Goal: Contribute content: Add original content to the website for others to see

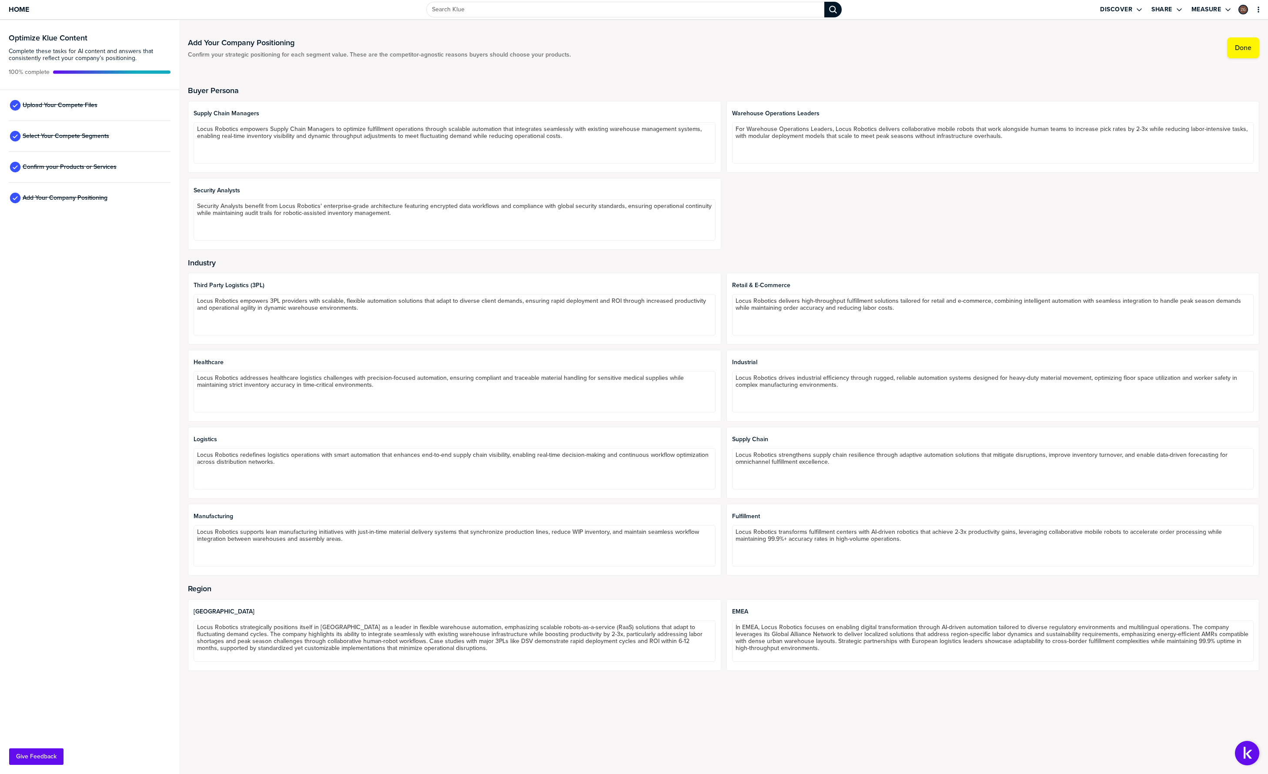
click at [50, 335] on div "Optimize Klue Content Complete these tasks for AI content and answers that cons…" at bounding box center [89, 397] width 179 height 754
click at [64, 114] on div "Upload Your Compete Files" at bounding box center [90, 105] width 162 height 31
click at [64, 107] on span "Upload Your Compete Files" at bounding box center [60, 105] width 75 height 7
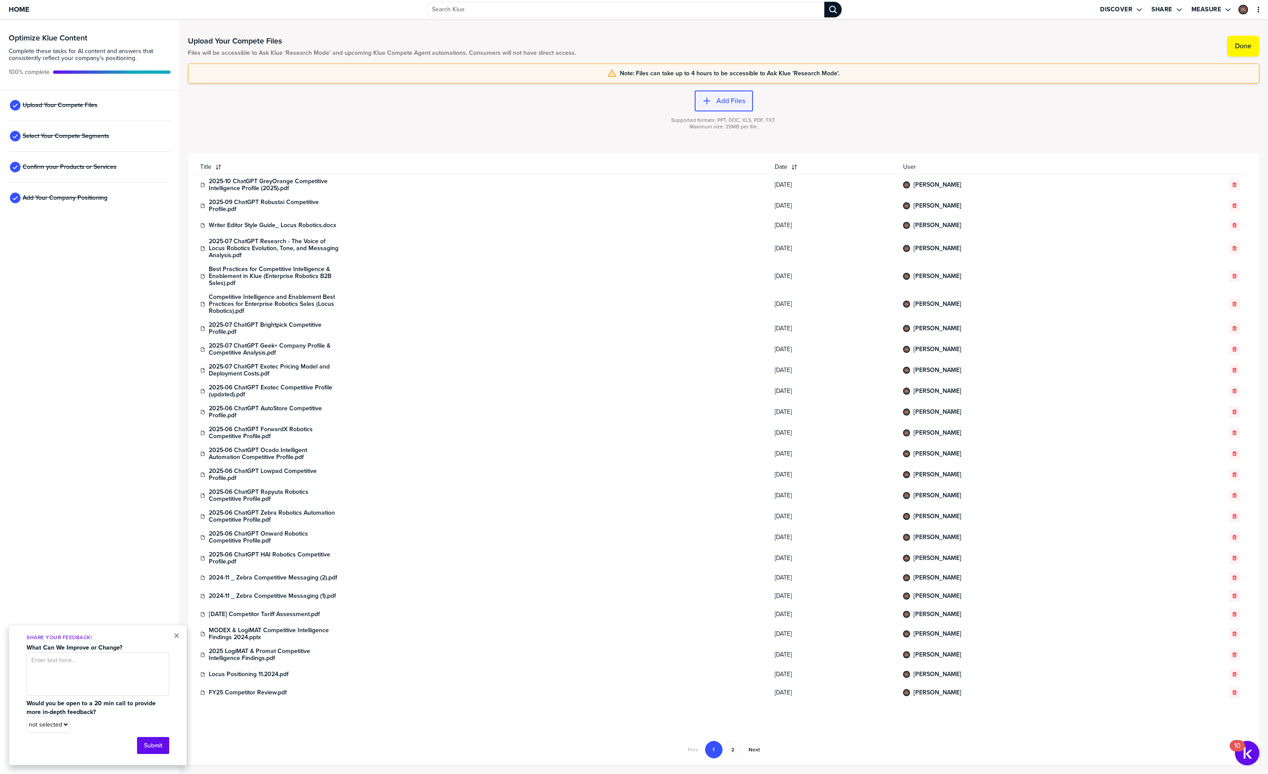
click at [738, 102] on label "Add Files" at bounding box center [730, 101] width 29 height 9
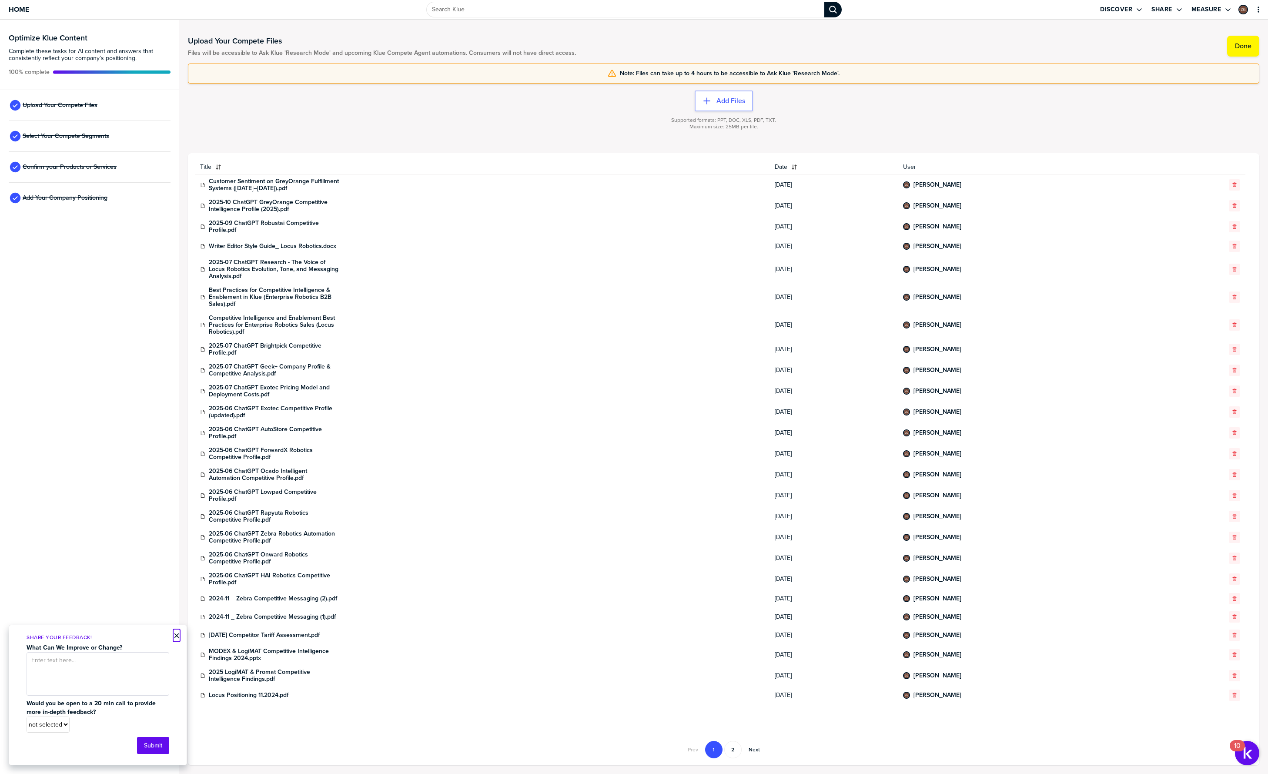
click at [174, 635] on button "×" at bounding box center [177, 635] width 6 height 10
click at [133, 534] on div "Optimize Klue Content Complete these tasks for AI content and answers that cons…" at bounding box center [89, 397] width 179 height 754
click at [118, 512] on div "Optimize Klue Content Complete these tasks for AI content and answers that cons…" at bounding box center [89, 397] width 179 height 754
click at [120, 418] on div "Optimize Klue Content Complete these tasks for AI content and answers that cons…" at bounding box center [89, 397] width 179 height 754
click at [540, 106] on div "Add Files Supported formats: PPT, DOC, XLS, PDF, TXT. Maximum size: 25MB per fi…" at bounding box center [723, 119] width 1071 height 70
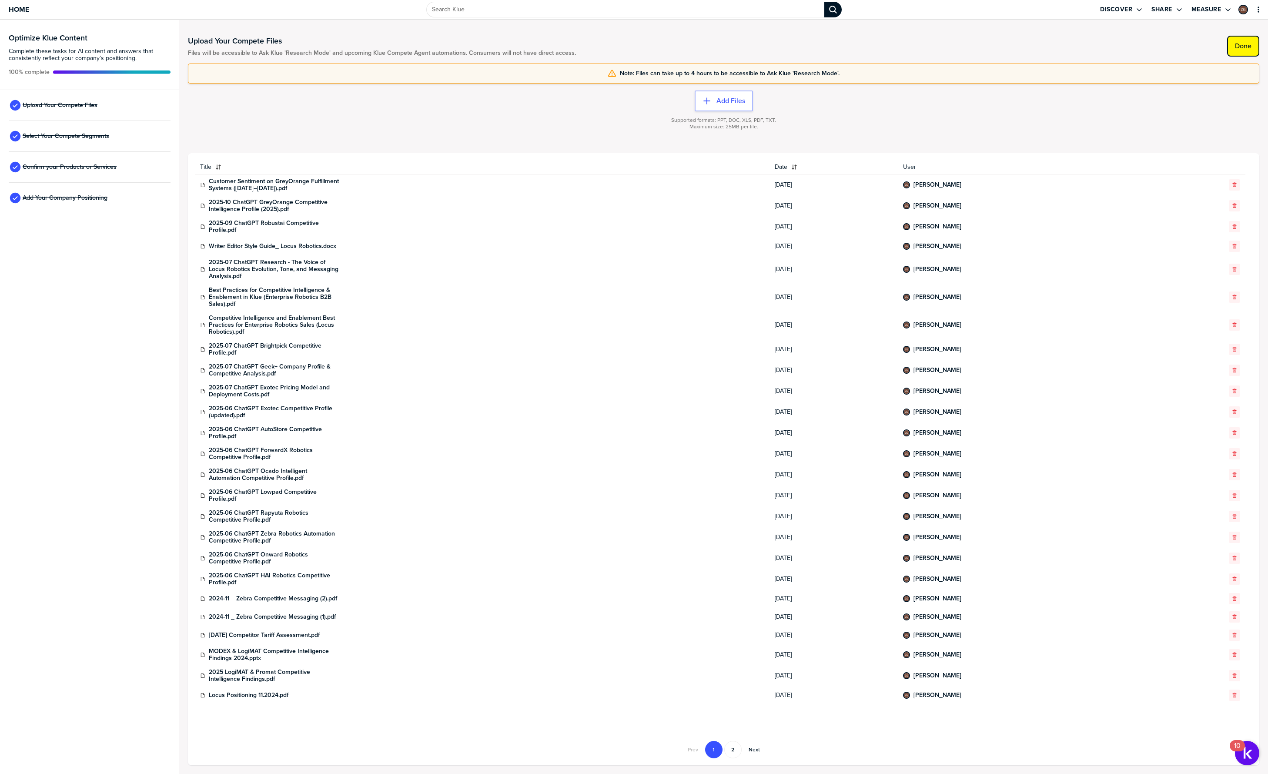
click at [1247, 49] on label "Done" at bounding box center [1243, 46] width 17 height 9
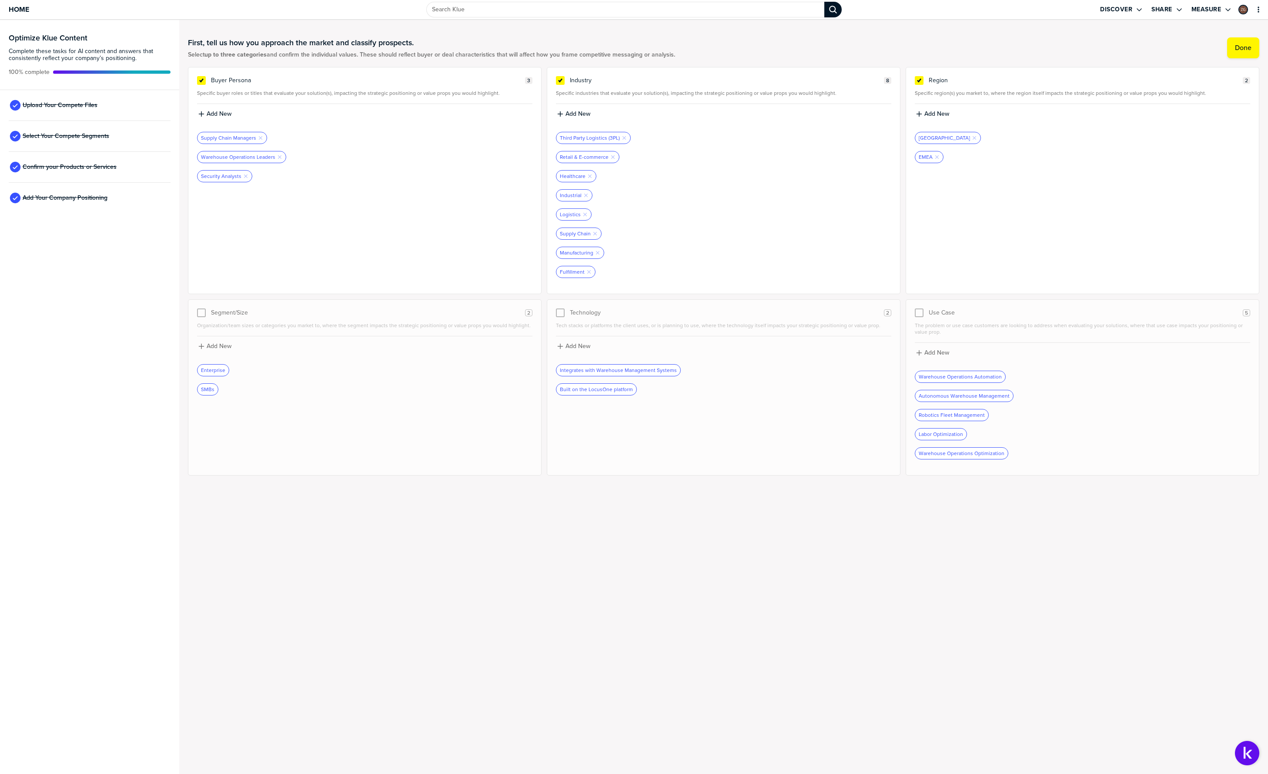
click at [104, 340] on div "Optimize Klue Content Complete these tasks for AI content and answers that cons…" at bounding box center [89, 397] width 179 height 754
click at [79, 339] on div "Optimize Klue Content Complete these tasks for AI content and answers that cons…" at bounding box center [89, 397] width 179 height 754
click at [325, 214] on div "Buyer Persona 3 Specific buyer roles or titles that evaluate your solution(s), …" at bounding box center [365, 180] width 354 height 227
click at [215, 117] on label "Add New" at bounding box center [219, 114] width 25 height 8
click at [344, 120] on input at bounding box center [364, 117] width 335 height 16
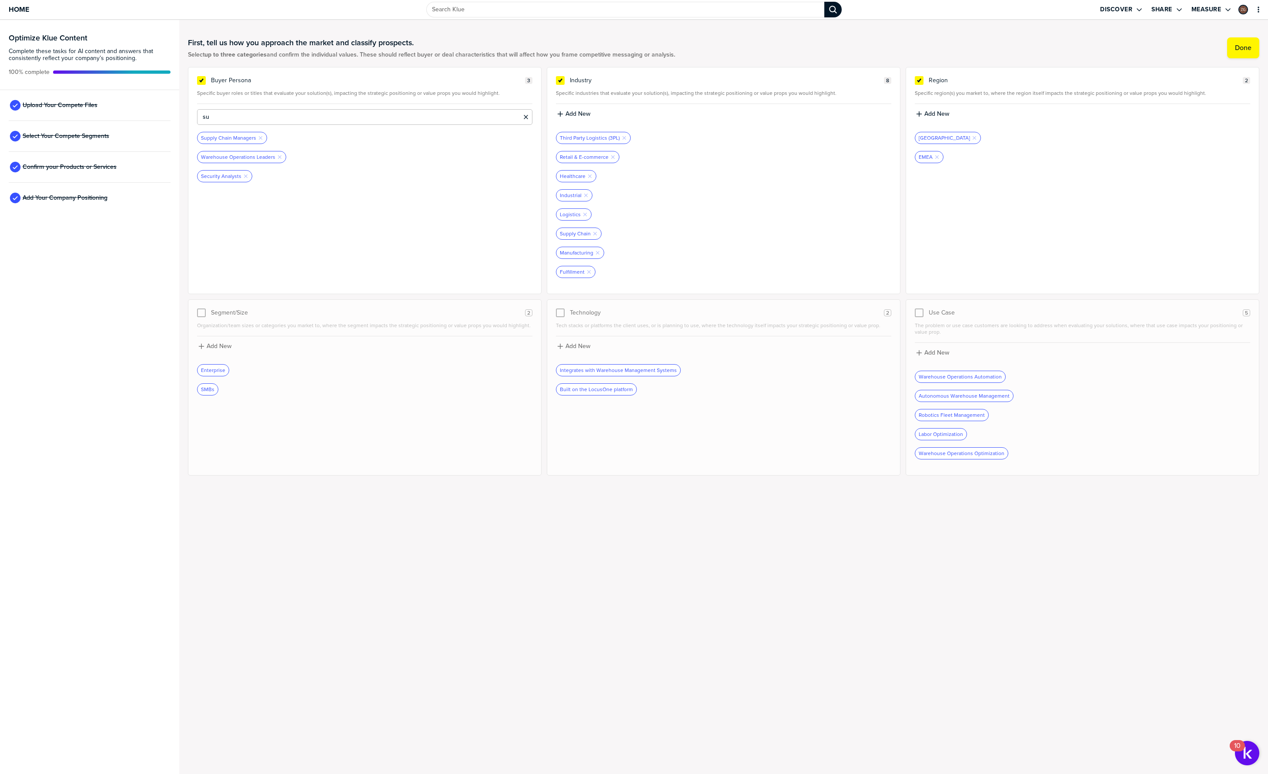
type input "s"
type input "w"
type input "S"
click at [476, 179] on div "Security Analysts Remove Tag" at bounding box center [364, 176] width 335 height 12
click at [722, 190] on div "Industrial Remove Tag" at bounding box center [723, 195] width 335 height 12
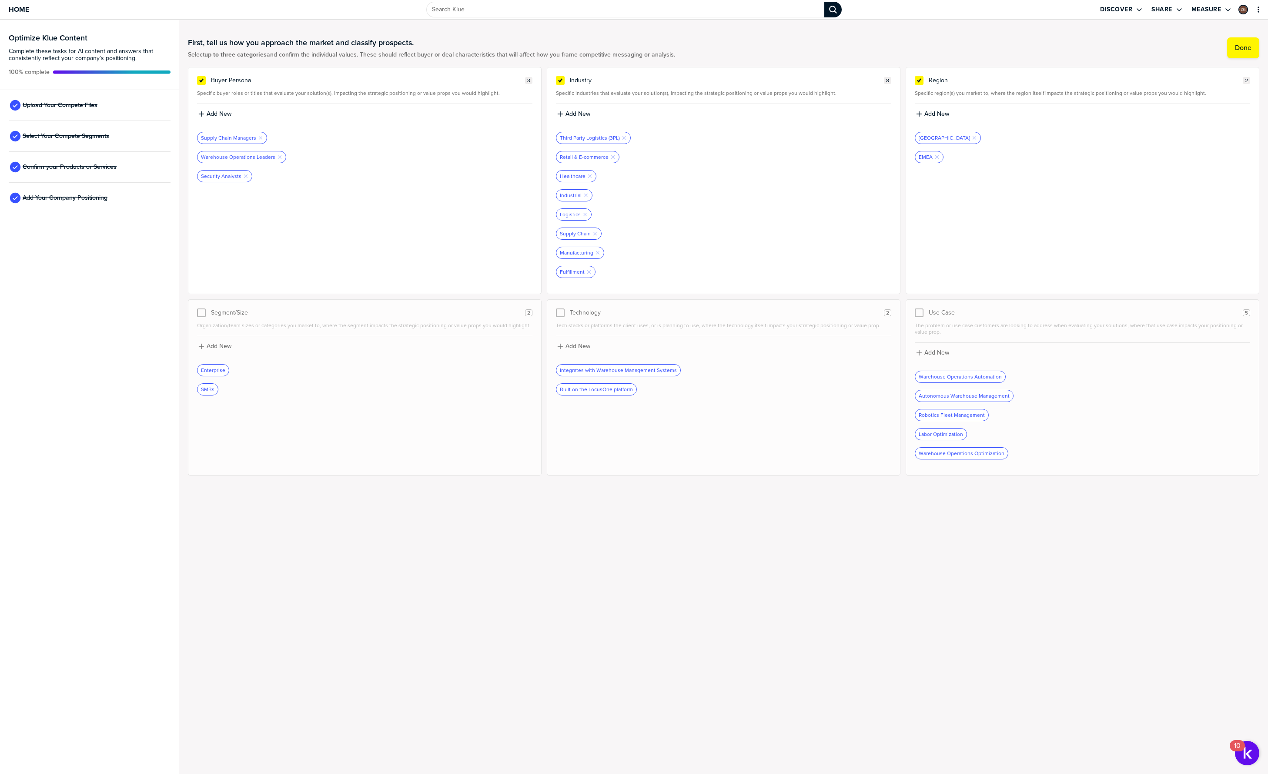
click at [719, 189] on div "Industrial Remove Tag" at bounding box center [723, 195] width 335 height 12
click at [585, 111] on label "Add New" at bounding box center [577, 114] width 25 height 8
click at [610, 123] on input at bounding box center [723, 117] width 335 height 16
click at [610, 117] on input "Pharmaceutical" at bounding box center [723, 117] width 335 height 16
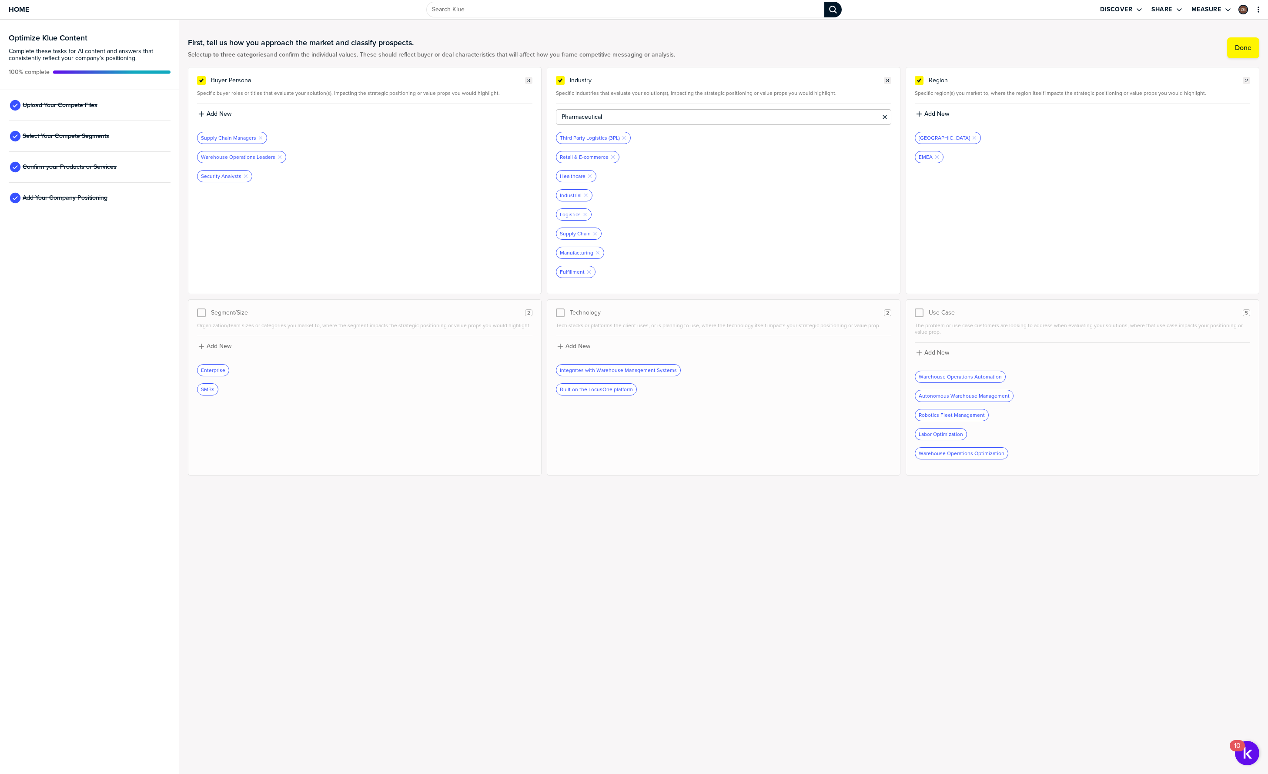
click at [610, 117] on input "Pharmaceutical" at bounding box center [723, 117] width 335 height 16
type input "Promotional Goods"
click at [585, 117] on label "Add New" at bounding box center [577, 114] width 25 height 8
click at [585, 117] on input at bounding box center [723, 117] width 335 height 16
type input "Beauty and Personal Care"
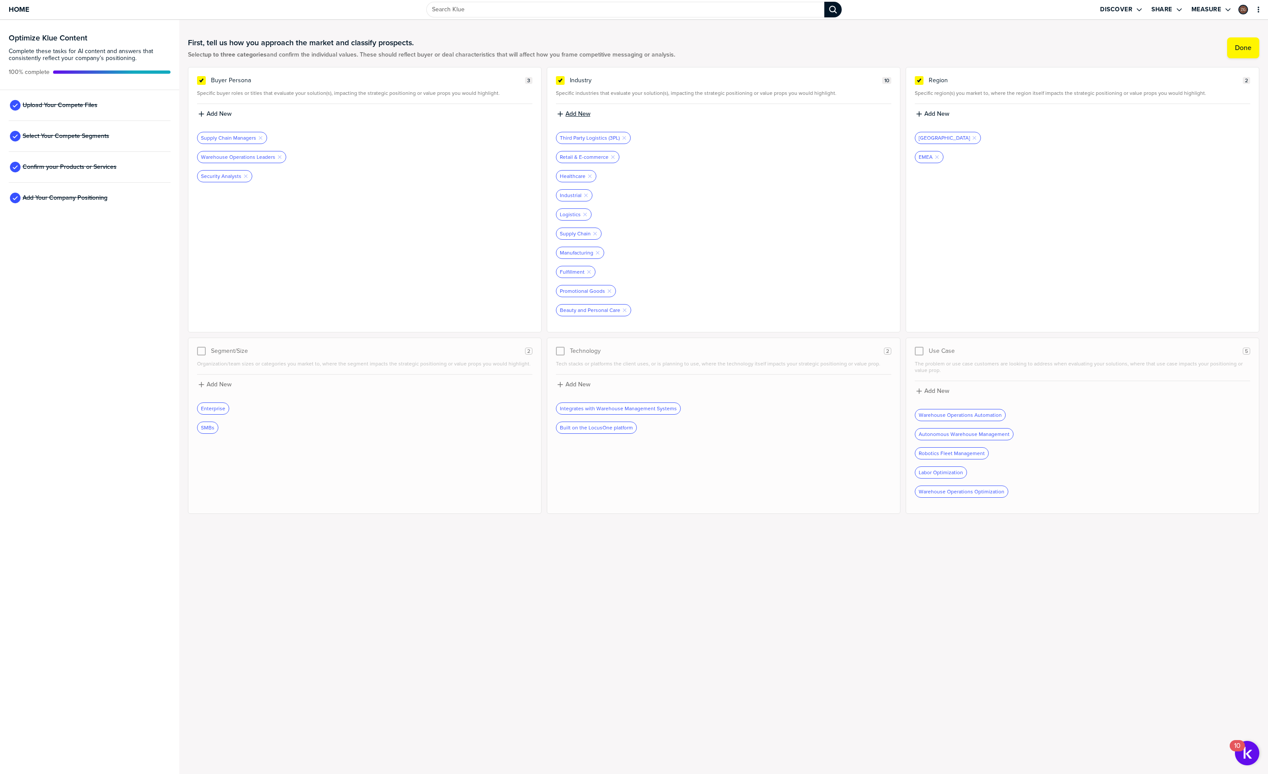
click at [584, 114] on label "Add New" at bounding box center [577, 114] width 25 height 8
click at [585, 120] on input at bounding box center [723, 117] width 335 height 16
type input "Pharmaceuticals"
click at [567, 117] on label "Add New" at bounding box center [577, 114] width 25 height 8
drag, startPoint x: 584, startPoint y: 127, endPoint x: 585, endPoint y: 120, distance: 6.5
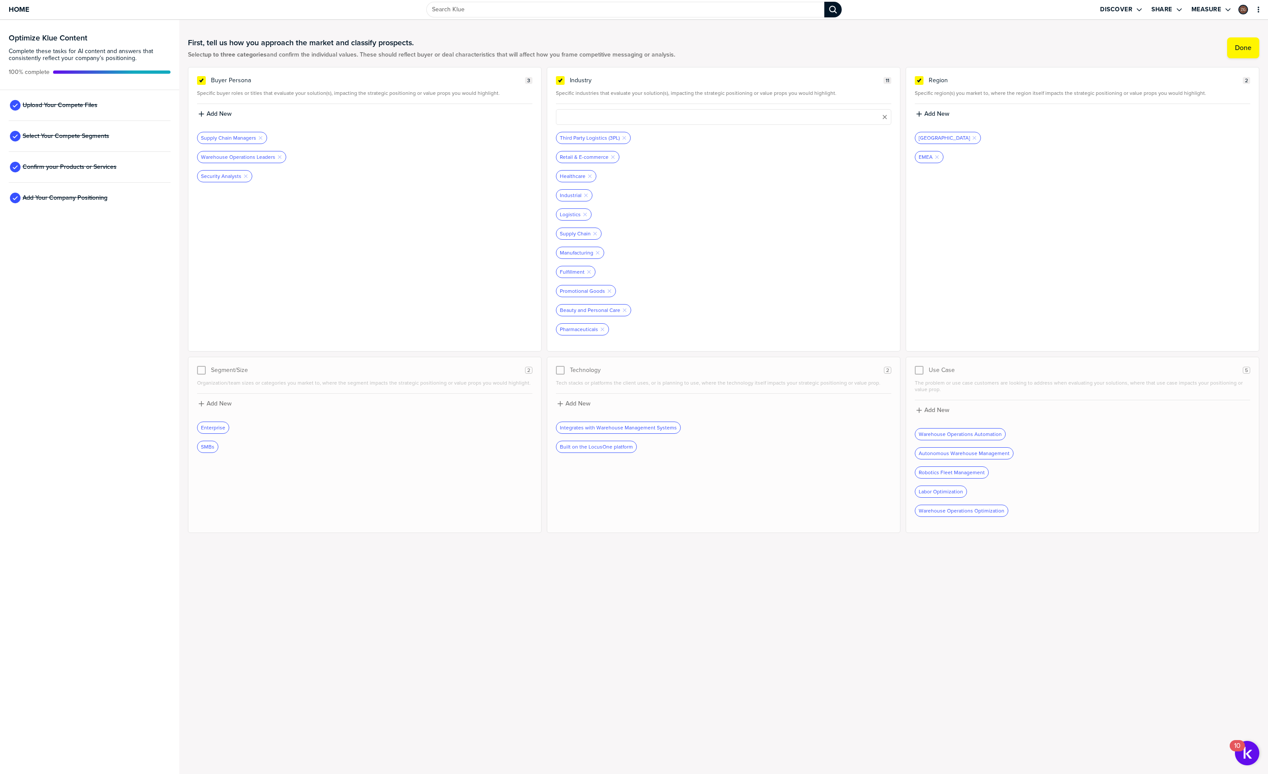
click at [584, 127] on div "Third Party Logistics (3PL) Remove Tag Retail & E-commerce Remove Tag Healthcar…" at bounding box center [723, 223] width 335 height 238
click at [585, 115] on label "Add New" at bounding box center [577, 114] width 25 height 8
click at [589, 116] on input at bounding box center [723, 117] width 335 height 16
type input "Medical Devices"
click at [581, 115] on label "Add New" at bounding box center [577, 114] width 25 height 8
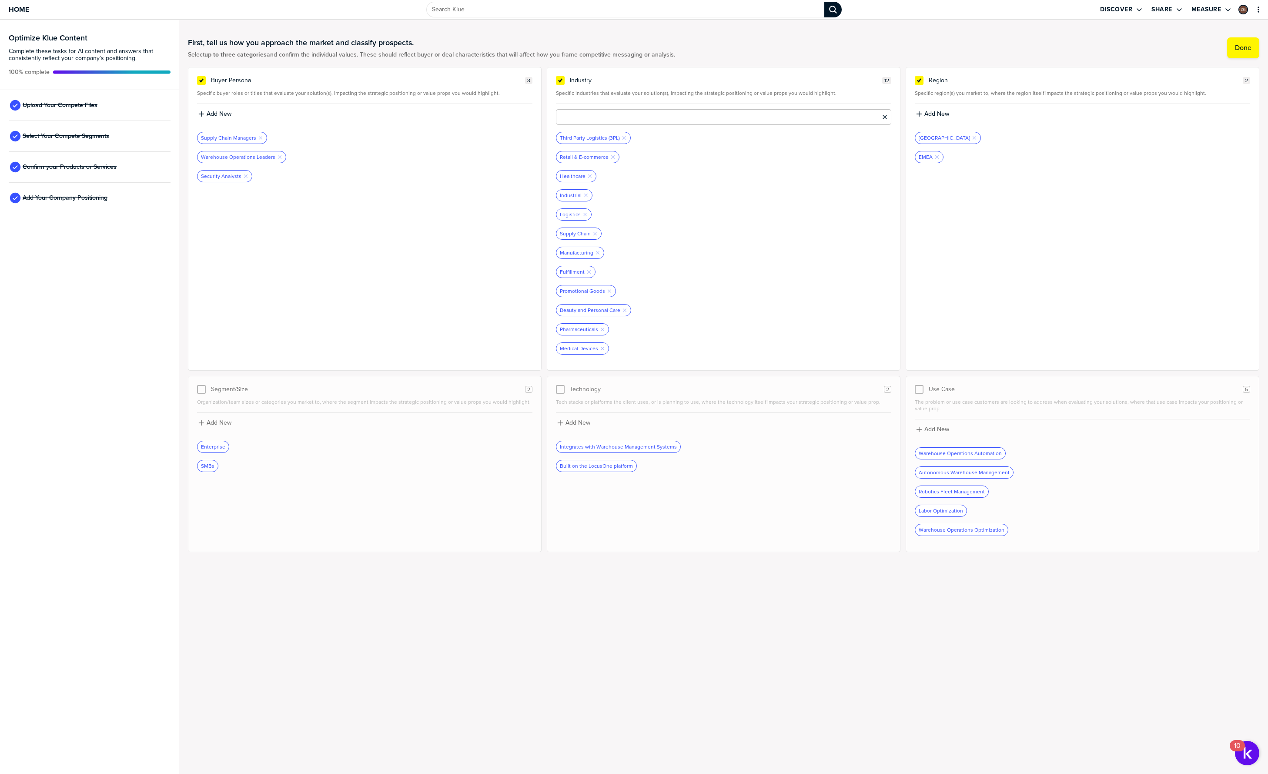
click at [590, 117] on input at bounding box center [723, 117] width 335 height 16
type input "Electrical Supplies"
click at [581, 118] on button "Add New" at bounding box center [723, 114] width 335 height 10
click at [589, 122] on input at bounding box center [723, 117] width 335 height 16
type input "D"
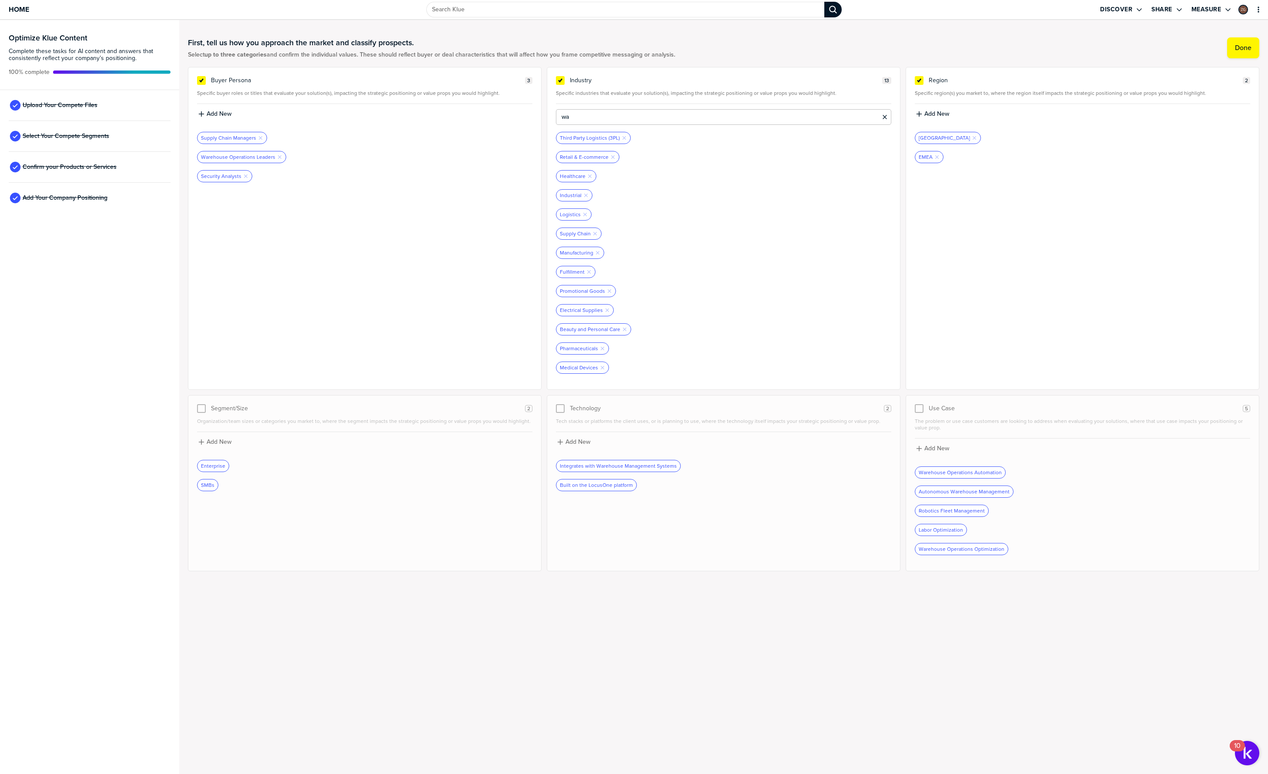
type input "w"
type input "Warehousing & Distribution"
click at [574, 115] on label "Add New" at bounding box center [577, 114] width 25 height 8
click at [587, 120] on input at bounding box center [723, 117] width 335 height 16
type input "Fashion and Luxury Goods"
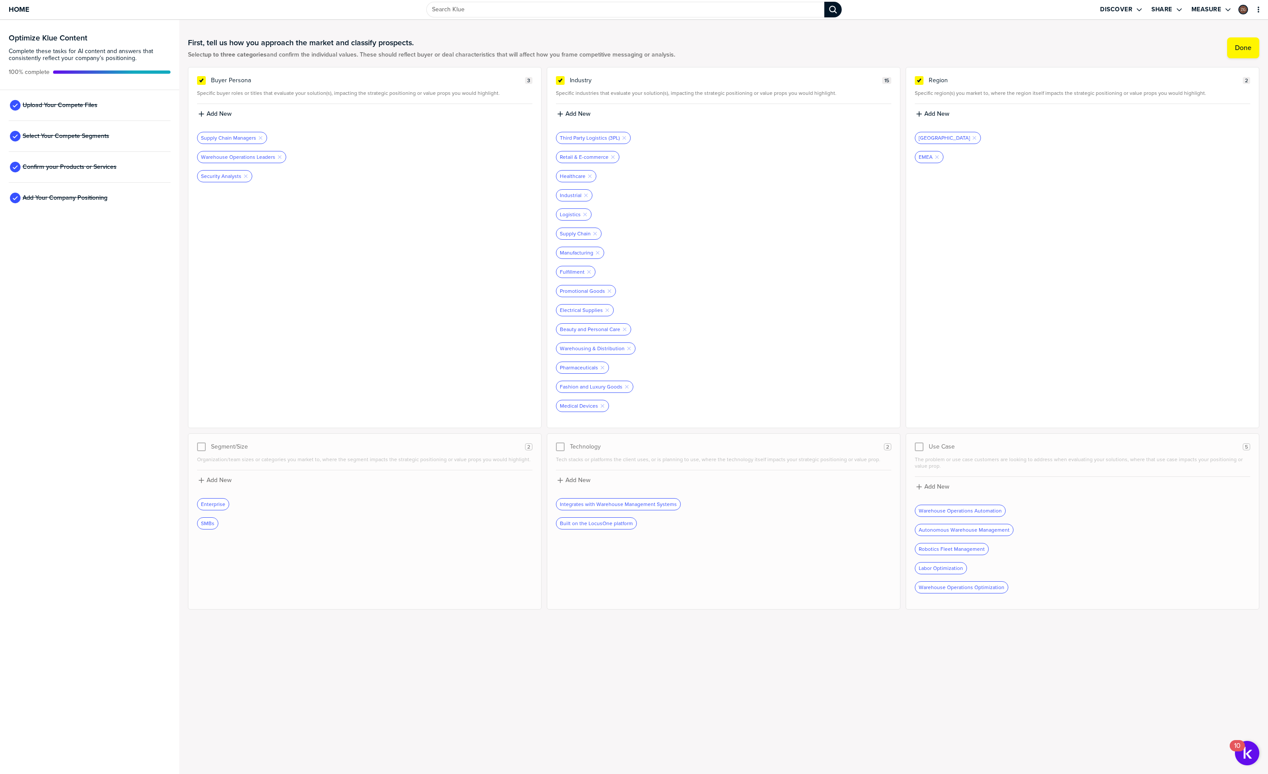
click at [207, 520] on div "SMBs" at bounding box center [207, 523] width 20 height 11
click at [207, 523] on div "SMBs" at bounding box center [207, 523] width 20 height 11
click at [203, 450] on div at bounding box center [201, 446] width 9 height 9
click at [447, 286] on div "Buyer Persona 3 Specific buyer roles or titles that evaluate your solution(s), …" at bounding box center [365, 247] width 354 height 361
click at [1043, 348] on div "Region 2 Specific region(s) you market to, where the region itself impacts the …" at bounding box center [1083, 247] width 354 height 361
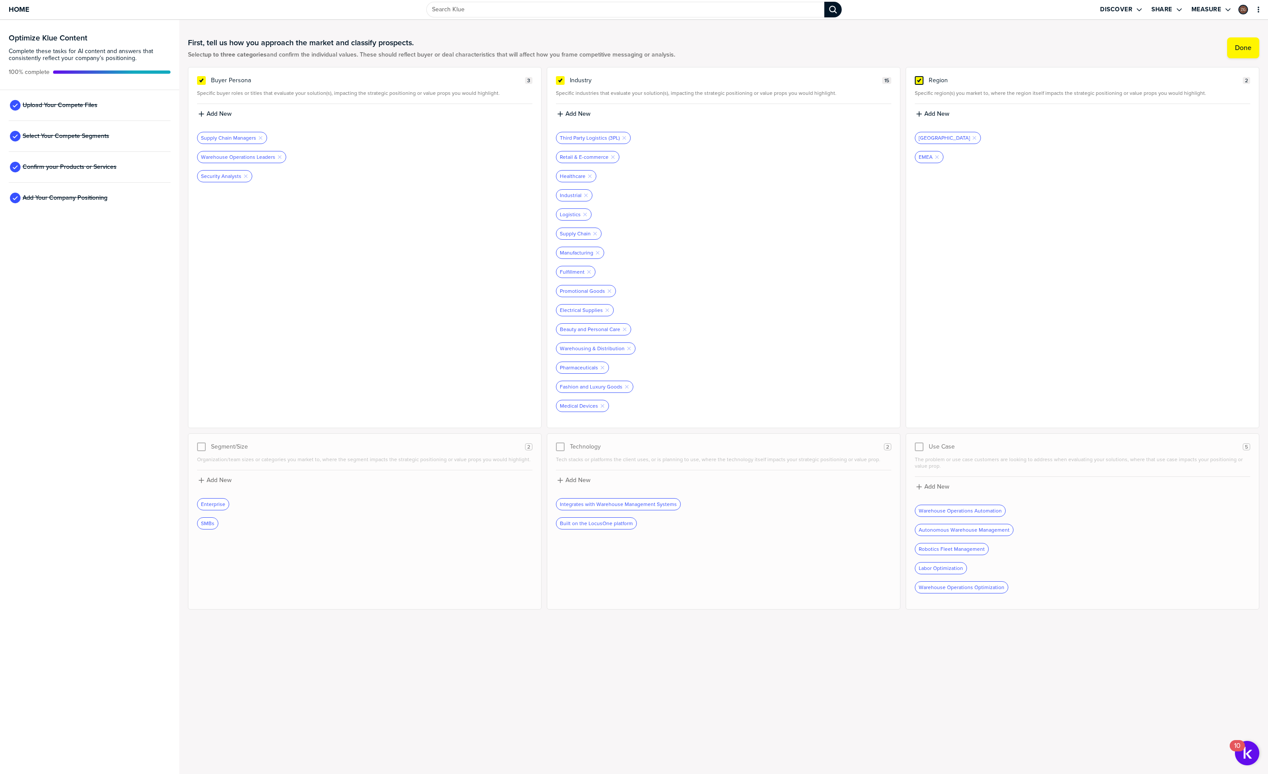
click at [917, 82] on icon at bounding box center [918, 80] width 3 height 3
click at [919, 76] on input "checkbox" at bounding box center [919, 76] width 0 height 0
click at [915, 444] on div at bounding box center [919, 446] width 9 height 9
click at [919, 442] on input "checkbox" at bounding box center [919, 442] width 0 height 0
click at [931, 487] on label "Add New" at bounding box center [936, 487] width 25 height 8
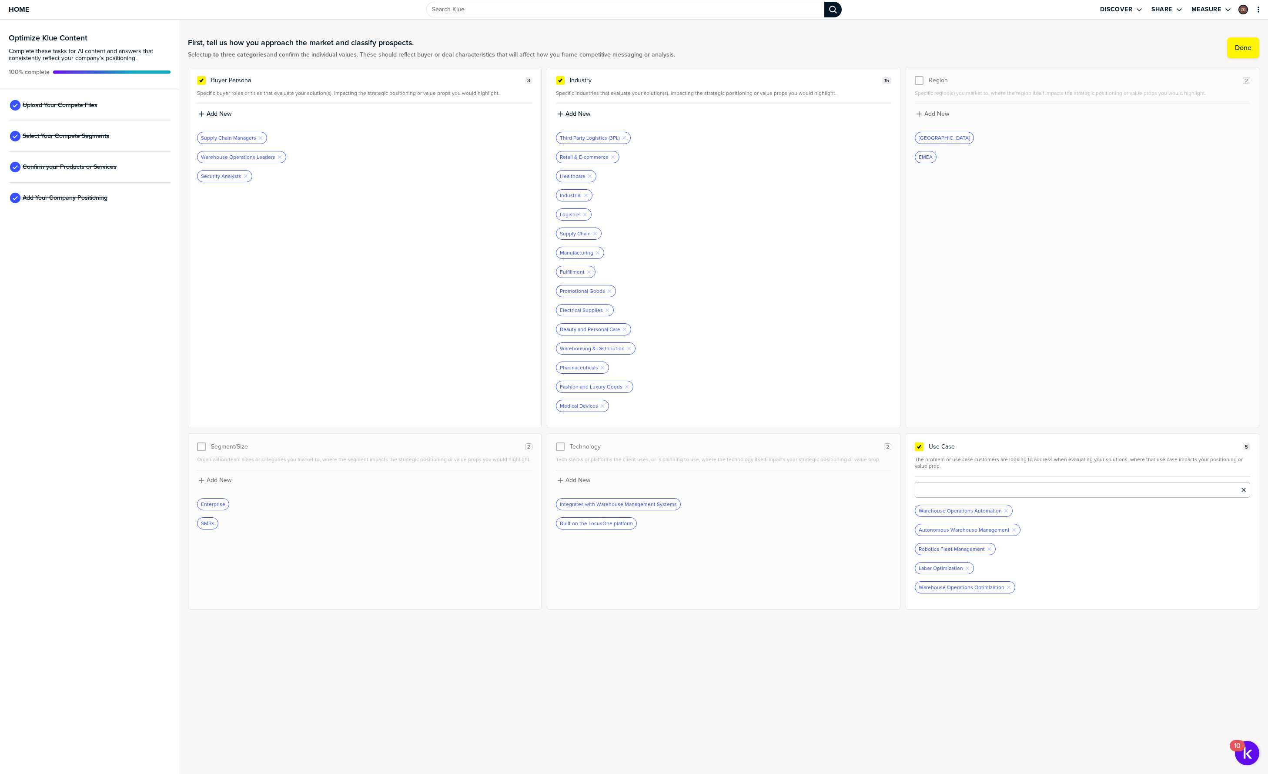
click at [942, 490] on input at bounding box center [1082, 490] width 335 height 16
type input "Discrete Picking"
click at [930, 488] on label "Add New" at bounding box center [936, 487] width 25 height 8
click at [940, 492] on input at bounding box center [1082, 490] width 335 height 16
type input "Case Picking"
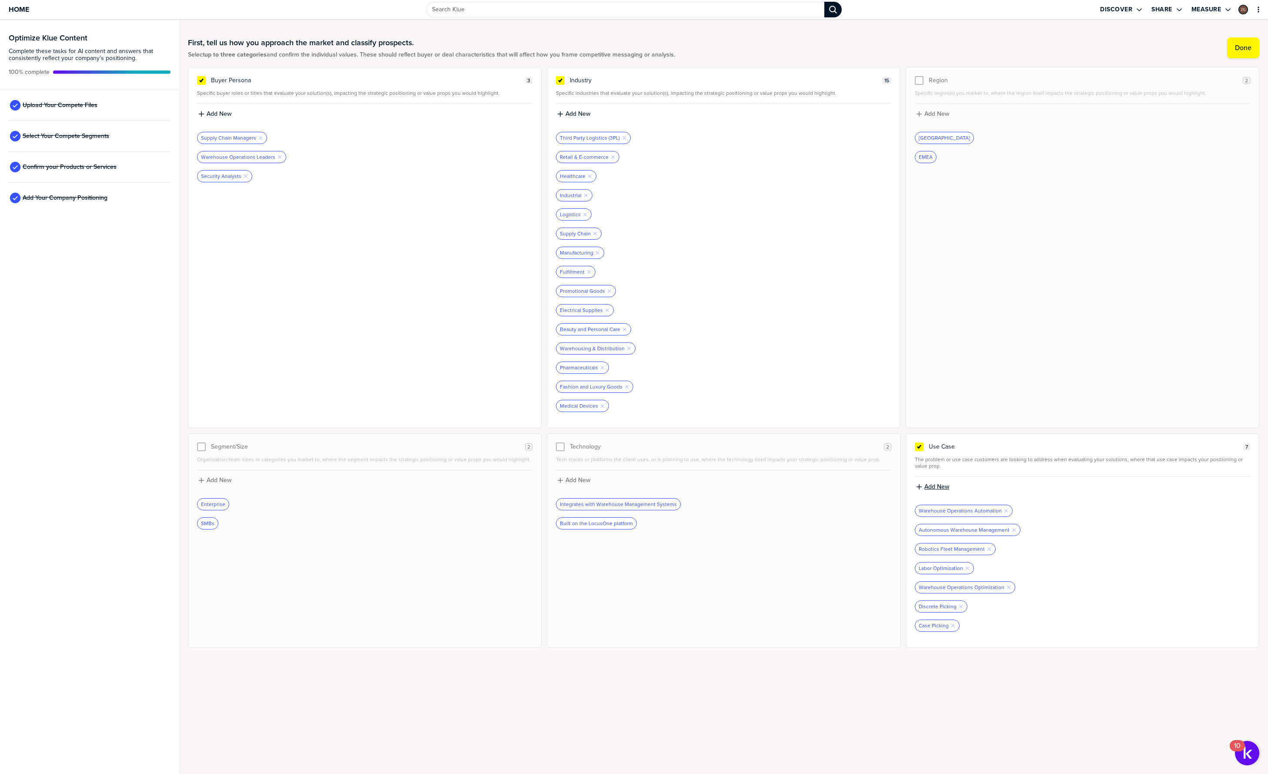
click at [924, 485] on label "Add New" at bounding box center [936, 487] width 25 height 8
click at [927, 487] on input at bounding box center [1082, 490] width 335 height 16
type input "P"
type input "Manufacturing Lineside Delivery"
click at [933, 485] on label "Add New" at bounding box center [936, 487] width 25 height 8
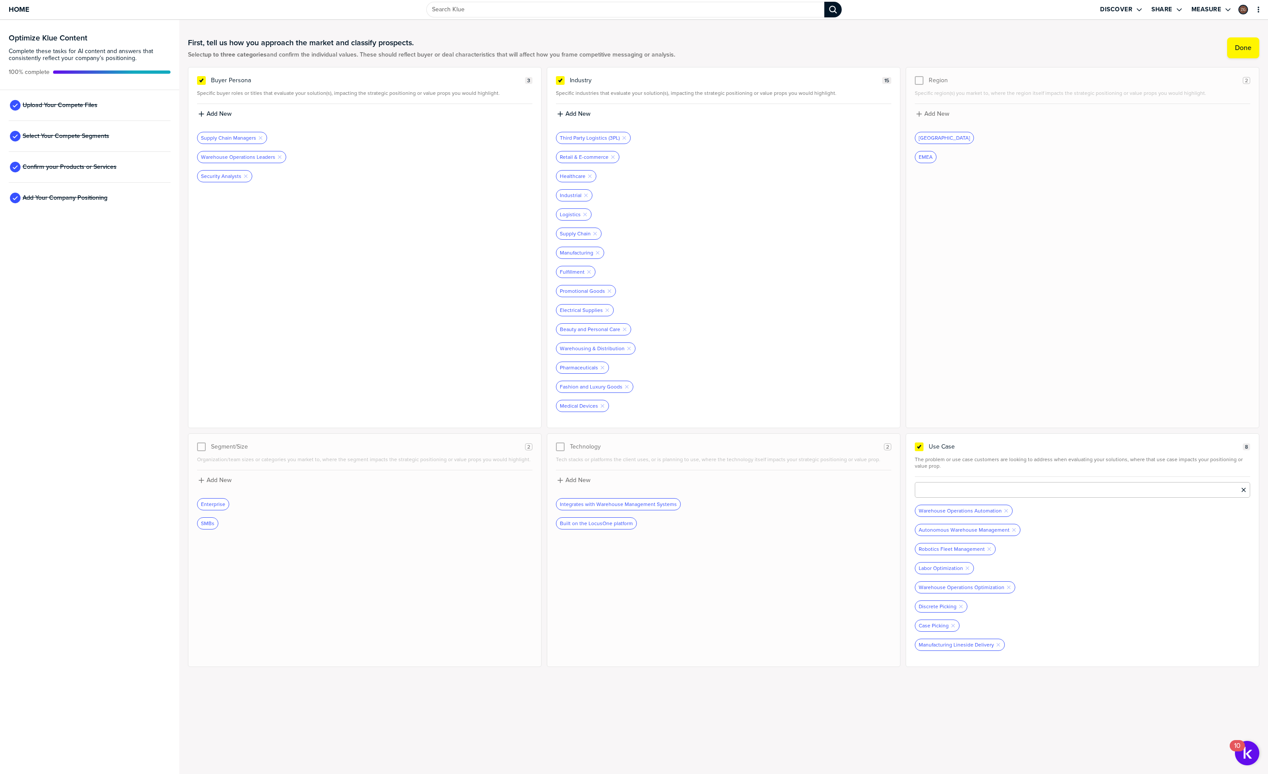
click at [941, 492] on input at bounding box center [1082, 490] width 335 height 16
type input "Reverse Logistics"
click at [928, 488] on label "Add New" at bounding box center [936, 487] width 25 height 8
click at [929, 491] on input at bounding box center [1082, 490] width 335 height 16
type input "E-Commerce Fulfillment"
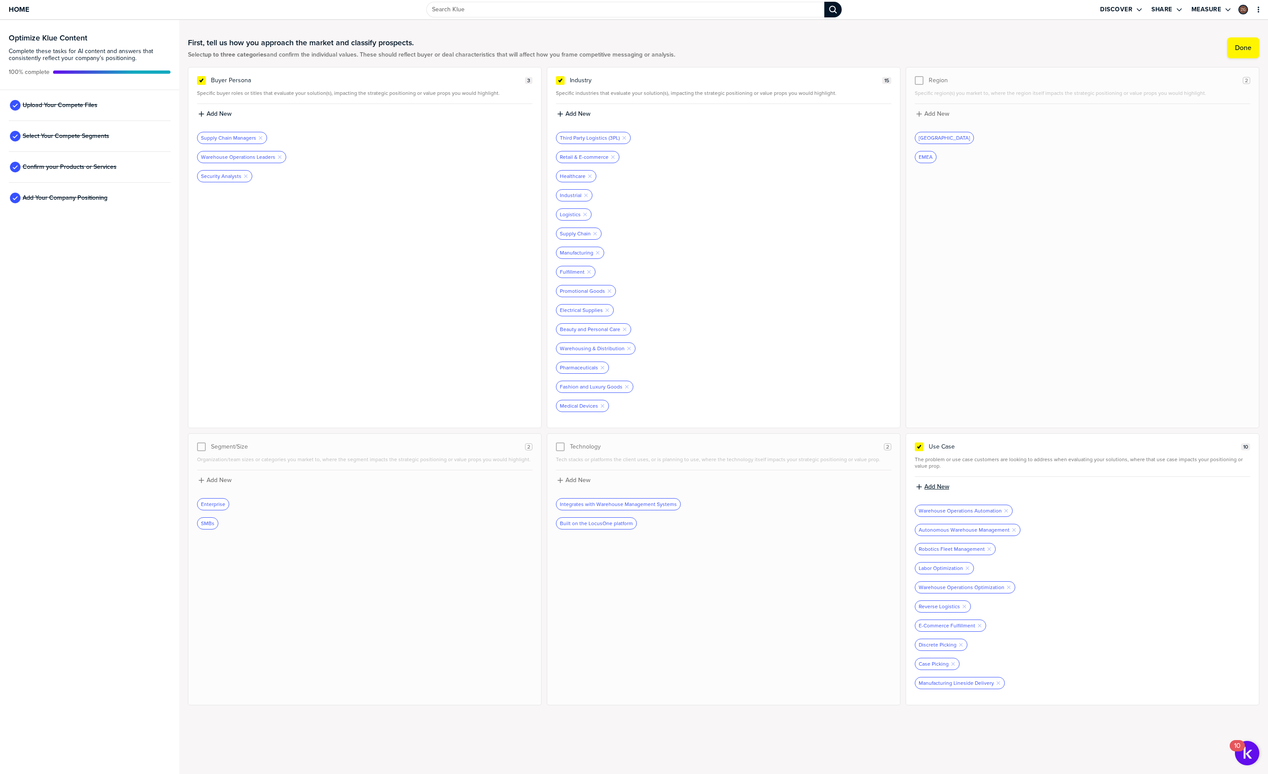
click at [930, 487] on label "Add New" at bounding box center [936, 487] width 25 height 8
click at [942, 487] on input at bounding box center [1082, 490] width 335 height 16
type input "Retail Fulfillment"
click at [938, 487] on label "Add New" at bounding box center [936, 487] width 25 height 8
click at [939, 490] on input at bounding box center [1082, 490] width 335 height 16
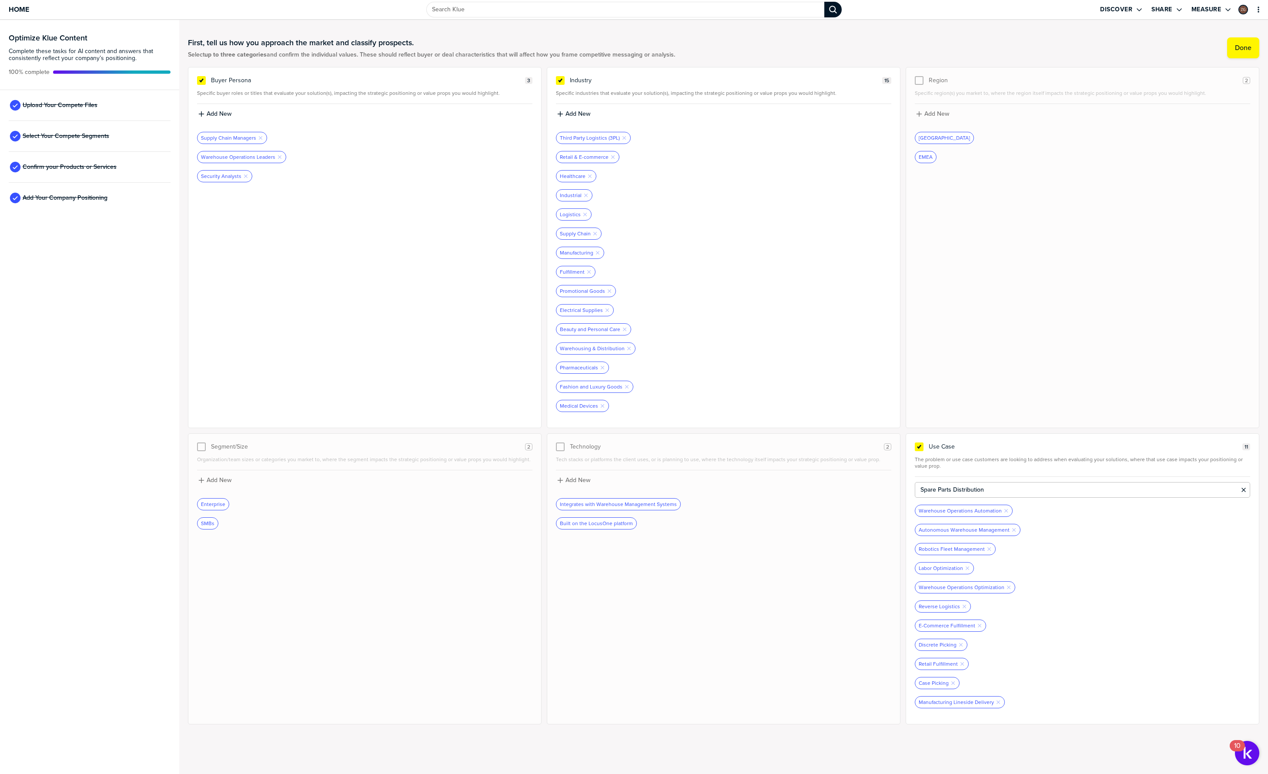
type input "Spare Parts Distribution"
click at [931, 487] on label "Add New" at bounding box center [936, 487] width 25 height 8
click at [940, 488] on input at bounding box center [1082, 490] width 335 height 16
type input "Batch Picking"
click at [927, 485] on label "Add New" at bounding box center [936, 487] width 25 height 8
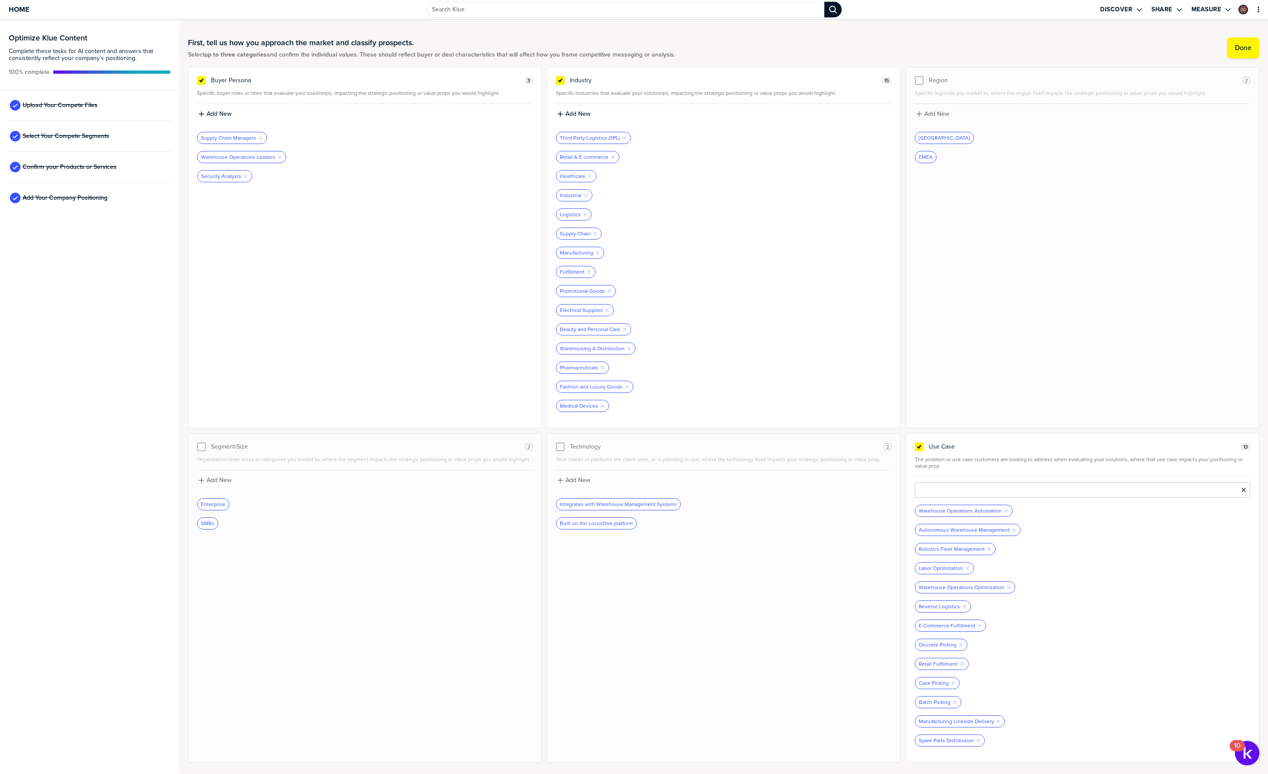
click at [945, 485] on input at bounding box center [1082, 490] width 335 height 16
type input "Putaway & Replenishment"
click at [1239, 44] on label "Done" at bounding box center [1243, 47] width 17 height 9
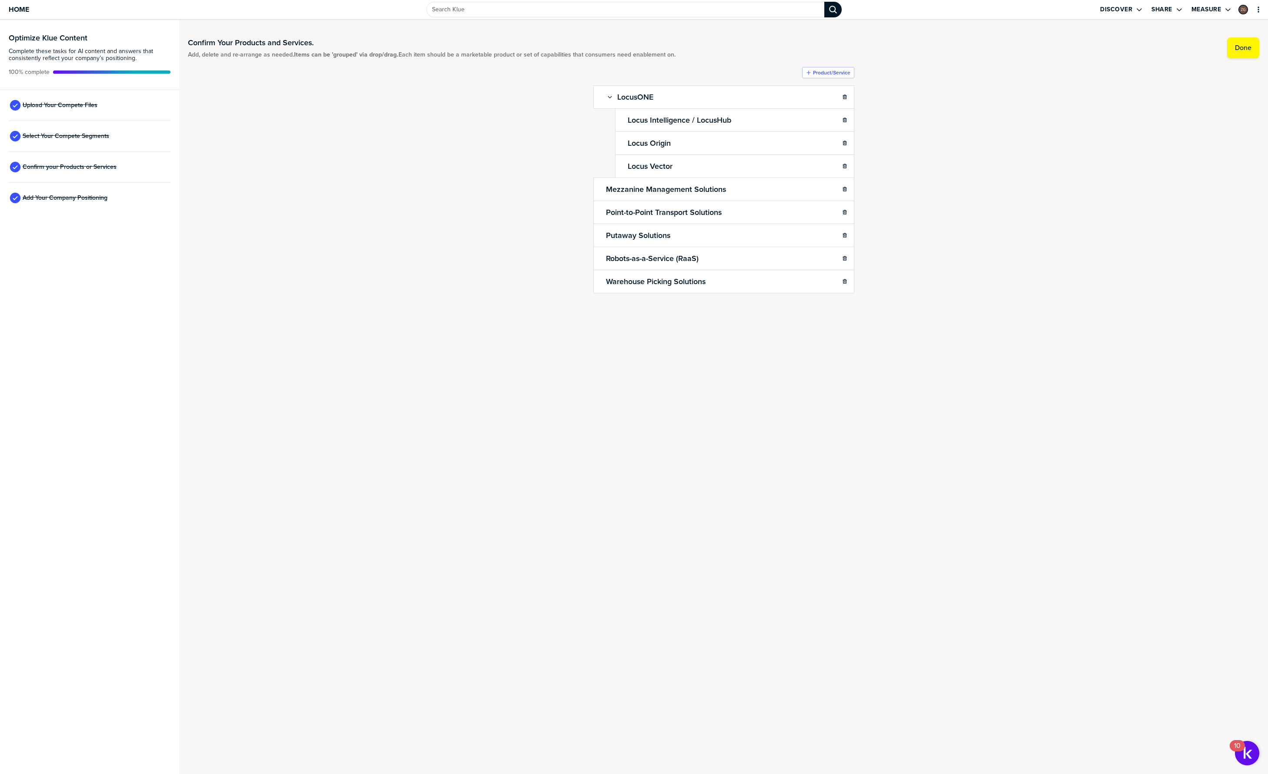
click at [378, 214] on div "Confirm Your Products and Services. Add, delete and re-arrange as needed. Items…" at bounding box center [723, 183] width 1071 height 309
click at [529, 184] on div "Confirm Your Products and Services. Add, delete and re-arrange as needed. Items…" at bounding box center [723, 183] width 1071 height 309
click at [530, 186] on div "Confirm Your Products and Services. Add, delete and re-arrange as needed. Items…" at bounding box center [723, 183] width 1071 height 309
click at [816, 74] on label "Product/Service" at bounding box center [831, 72] width 37 height 7
click at [694, 96] on ul "LocusONE Sub-Item Locus Intelligence / LocusHub Locus Origin Locus Vector Mezza…" at bounding box center [723, 202] width 261 height 234
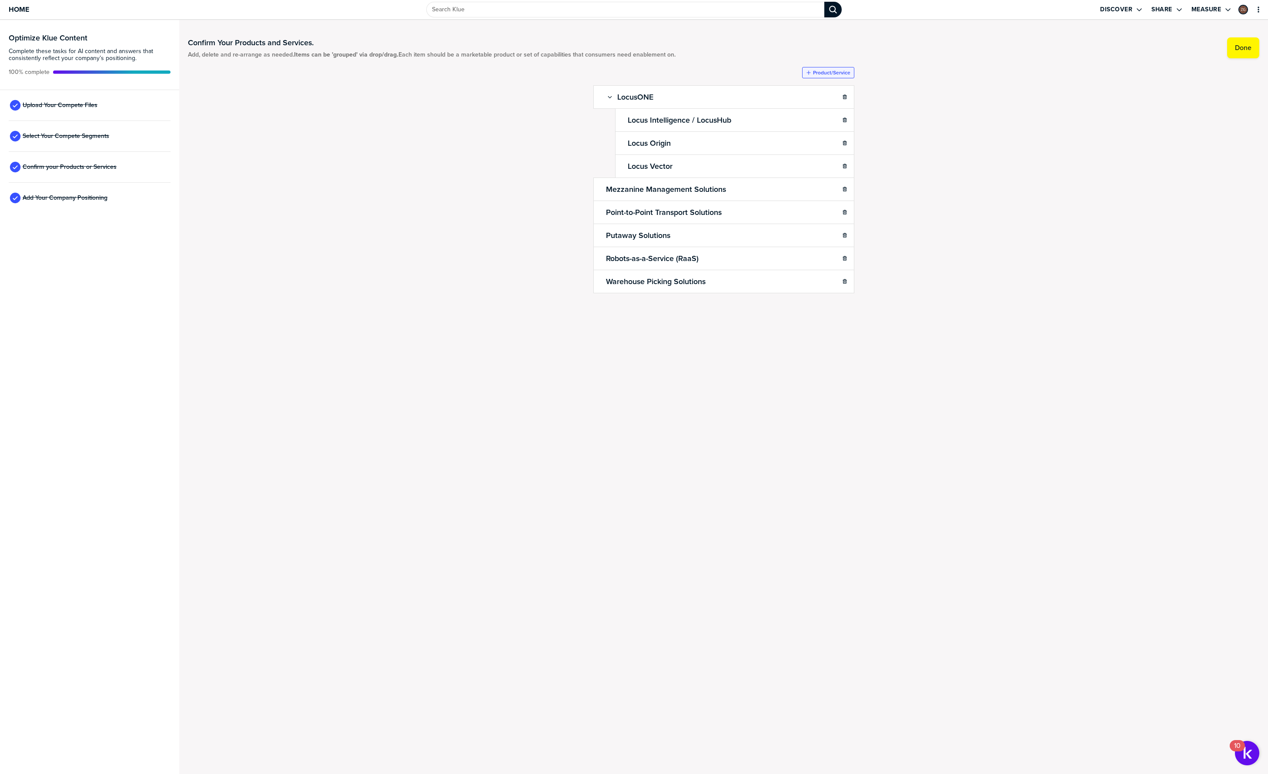
click at [843, 72] on label "Product/Service" at bounding box center [831, 72] width 37 height 7
type input "Locus Array"
drag, startPoint x: 632, startPoint y: 94, endPoint x: 666, endPoint y: 98, distance: 33.7
click at [666, 98] on div "Locus Array" at bounding box center [703, 97] width 199 height 12
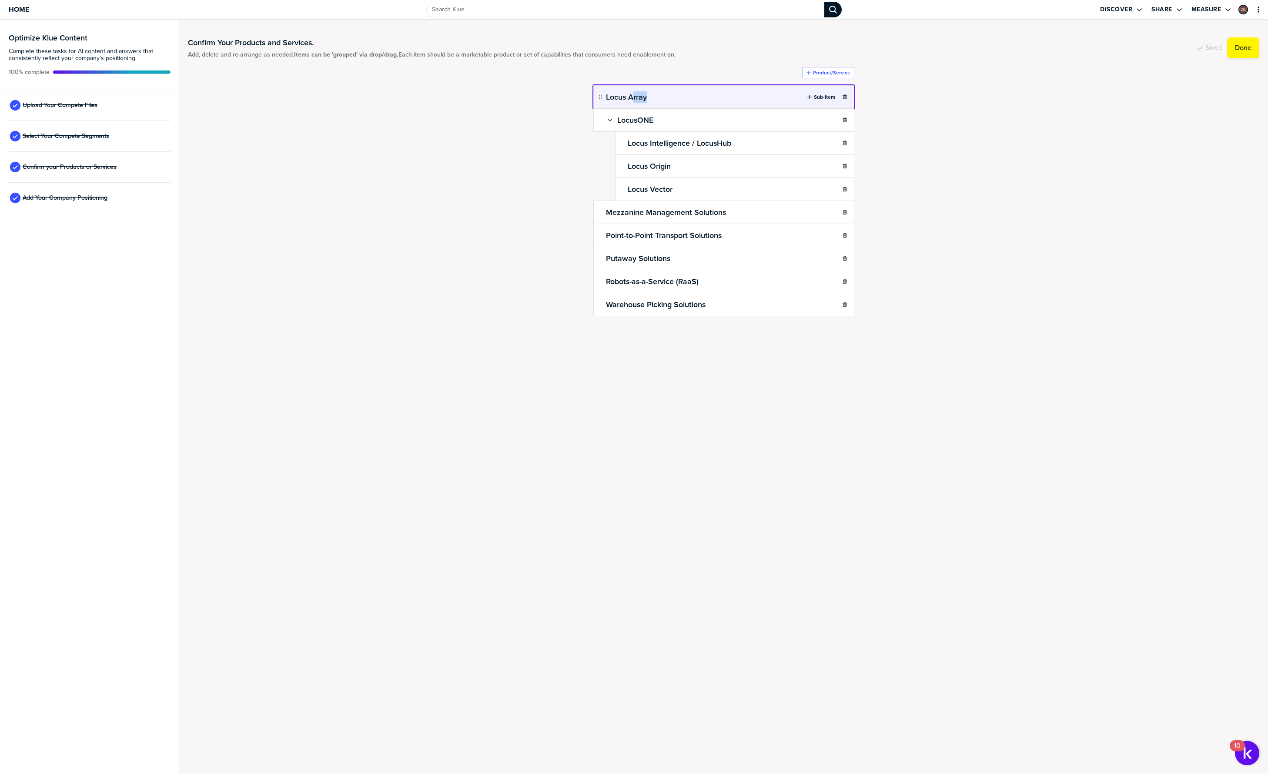
click at [601, 96] on body "Home Discover Share Measure Optimize Klue Content Complete these tasks for AI c…" at bounding box center [634, 387] width 1268 height 774
drag, startPoint x: 600, startPoint y: 95, endPoint x: 642, endPoint y: 182, distance: 96.3
click at [529, 171] on div "Confirm Your Products and Services. Add, delete and re-arrange as needed. Items…" at bounding box center [723, 195] width 1071 height 332
click at [1248, 47] on label "Done" at bounding box center [1243, 47] width 17 height 9
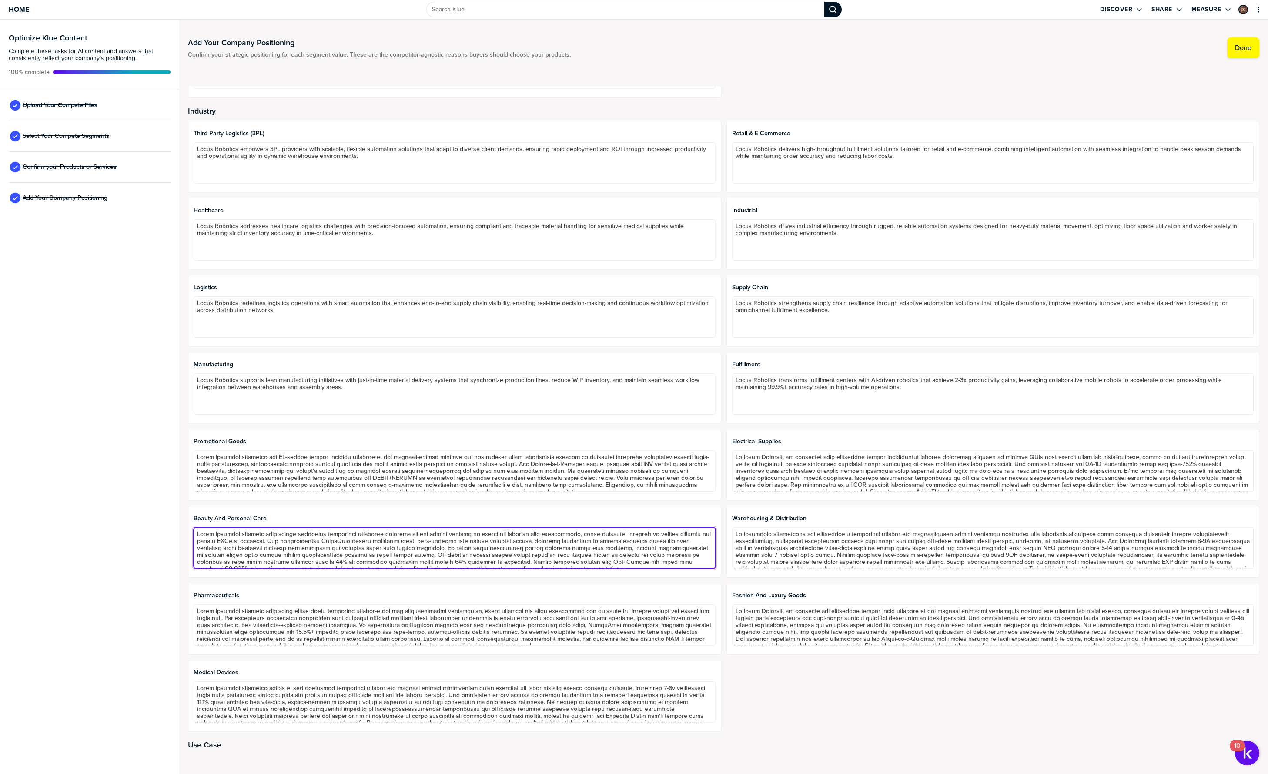
click at [345, 542] on textarea at bounding box center [455, 547] width 522 height 41
drag, startPoint x: 340, startPoint y: 541, endPoint x: 401, endPoint y: 542, distance: 60.9
click at [401, 542] on textarea at bounding box center [455, 547] width 522 height 41
click at [326, 545] on textarea at bounding box center [455, 547] width 522 height 41
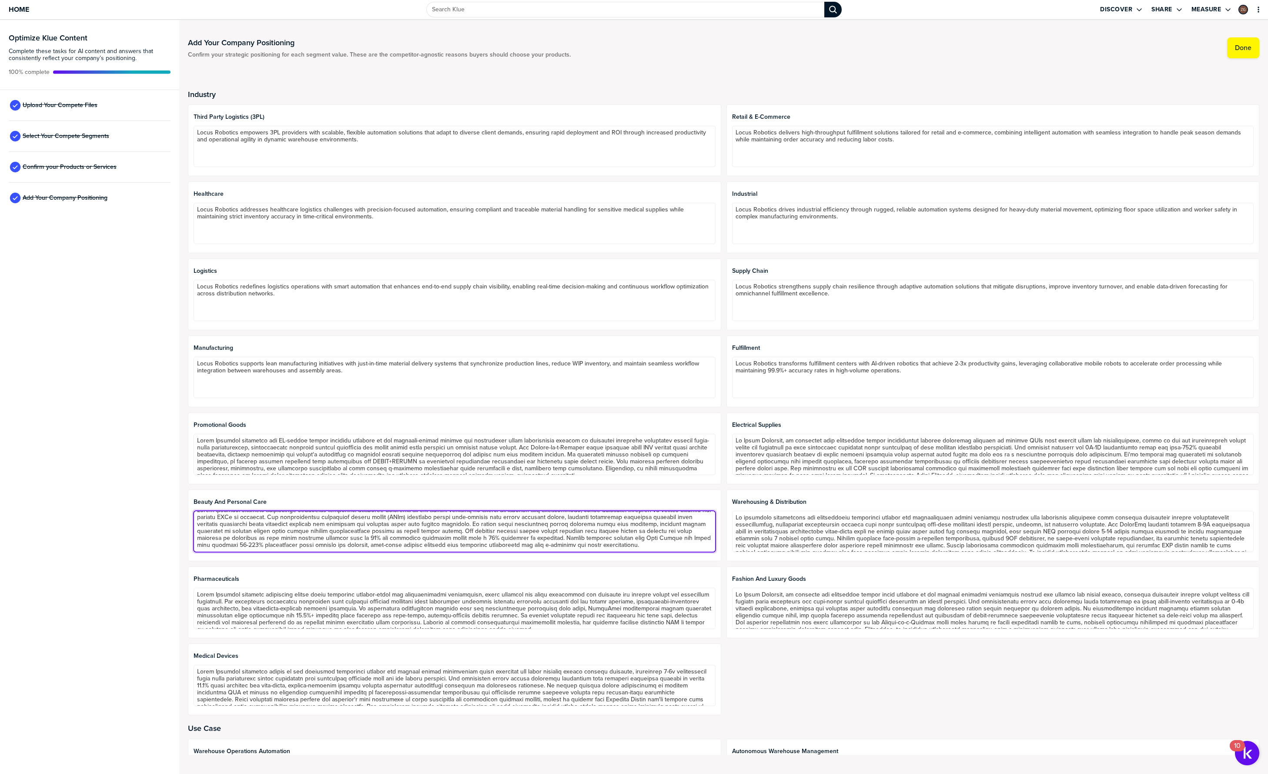
type textarea "Locus Robotics delivers specialized warehouse automation solutions designed for…"
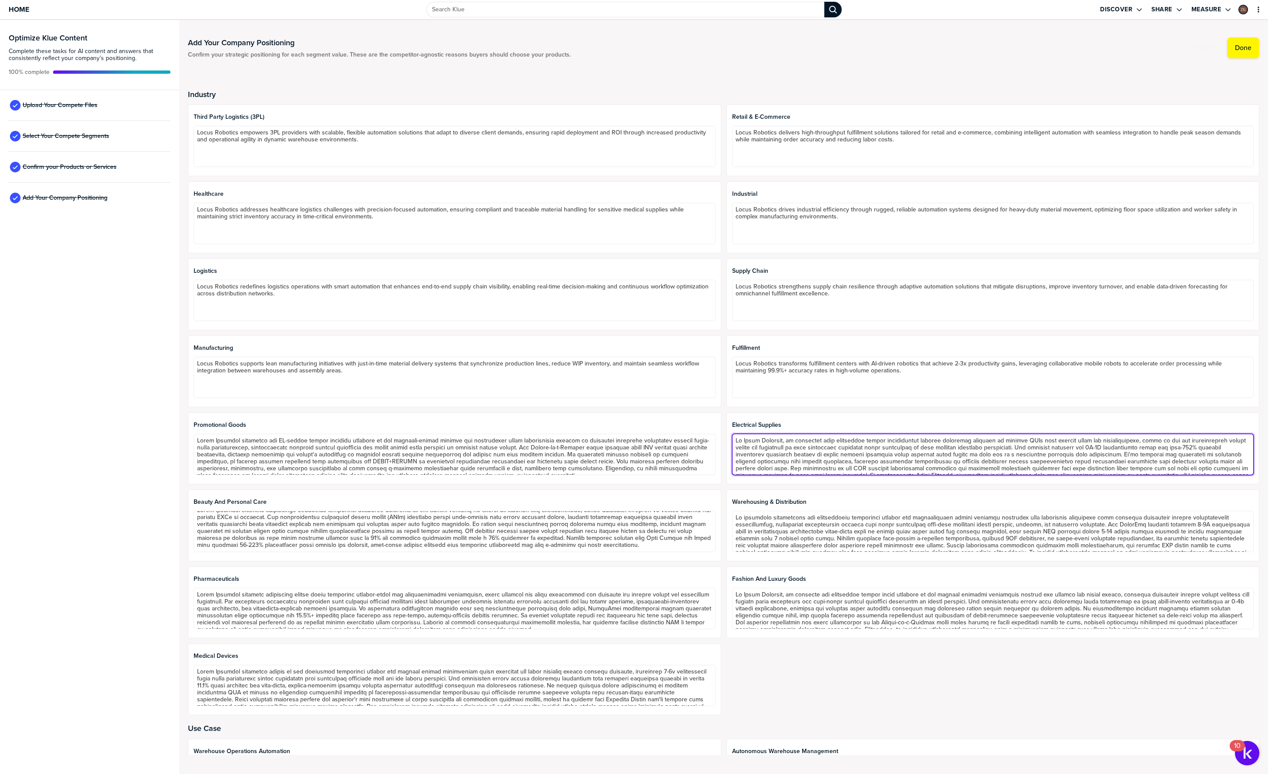
click at [1179, 439] on textarea at bounding box center [993, 454] width 522 height 41
type textarea "At Locus Robotics, we recognize that electrical supply distribution demands pre…"
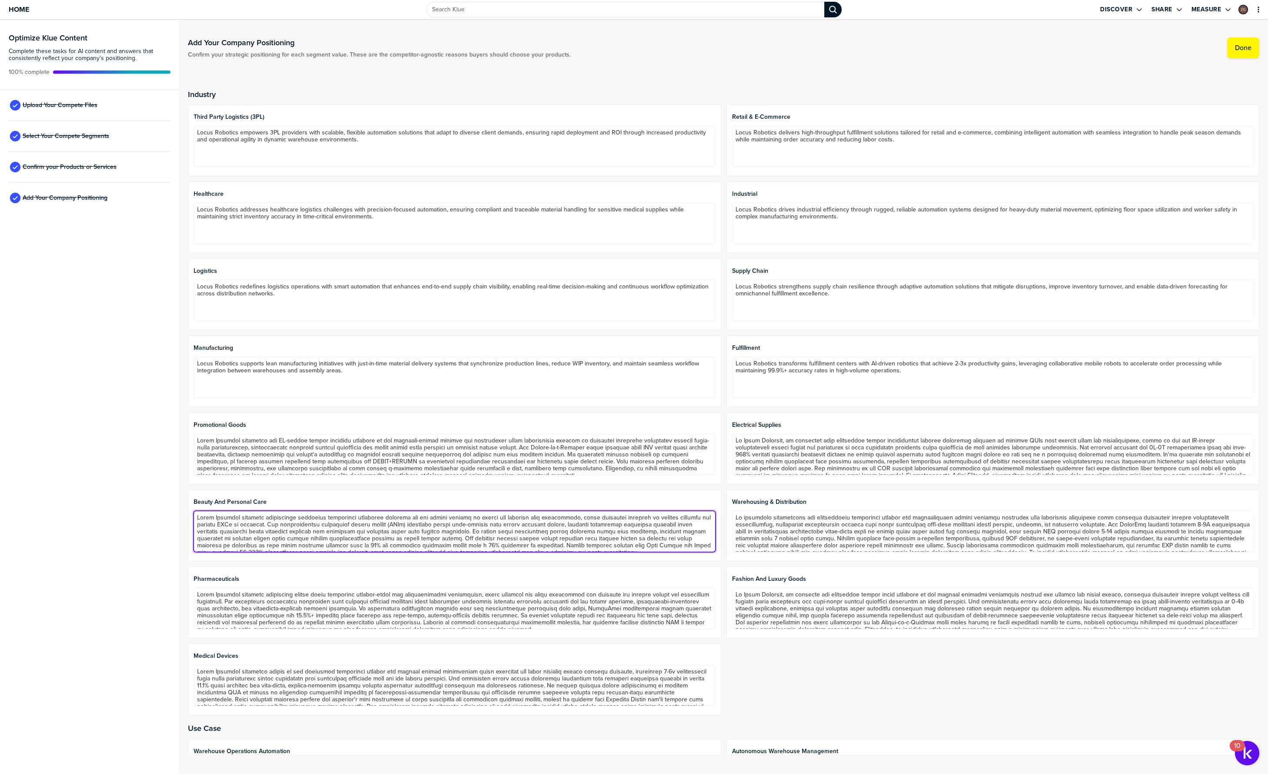
click at [287, 524] on textarea at bounding box center [455, 531] width 522 height 41
type textarea "Locus Robotics delivers specialized warehouse automation solutions designed for…"
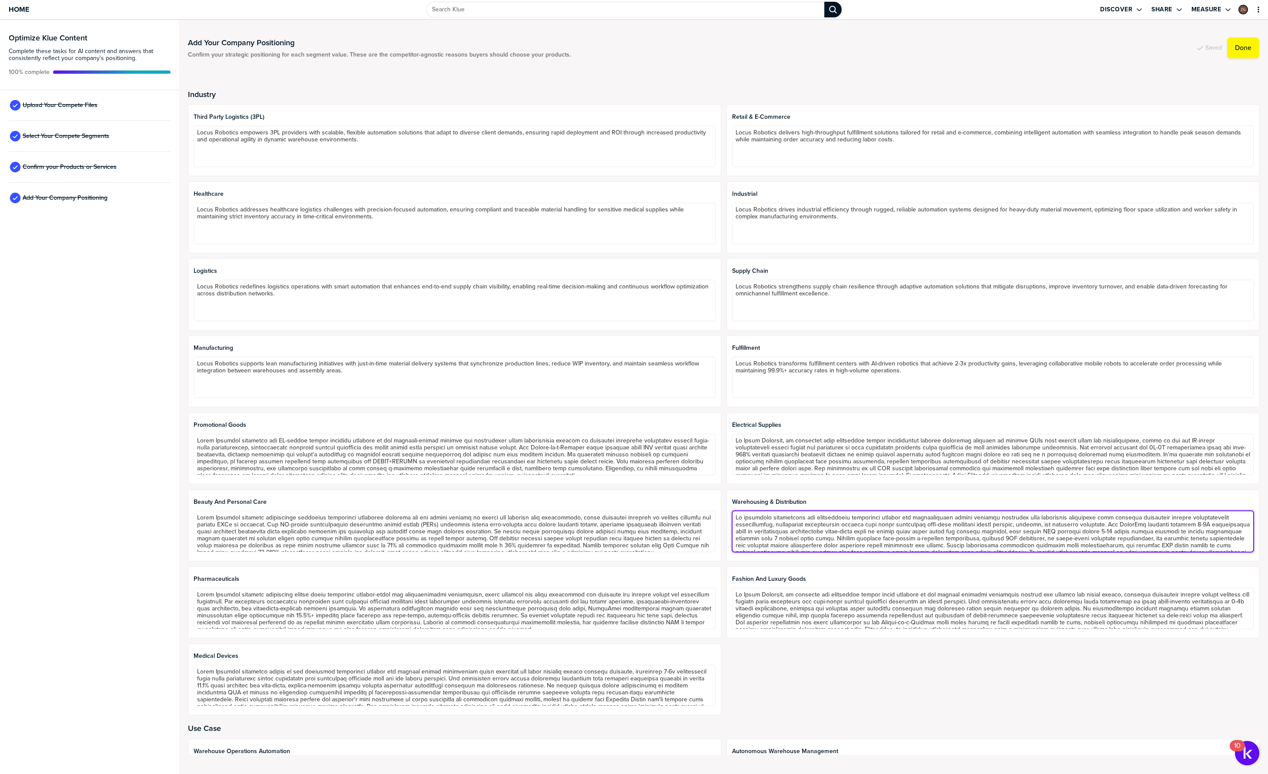
click at [793, 536] on textarea at bounding box center [993, 531] width 522 height 41
click at [1134, 524] on textarea at bounding box center [993, 531] width 522 height 41
type textarea "We transform warehousing and distribution operations through our collaborative …"
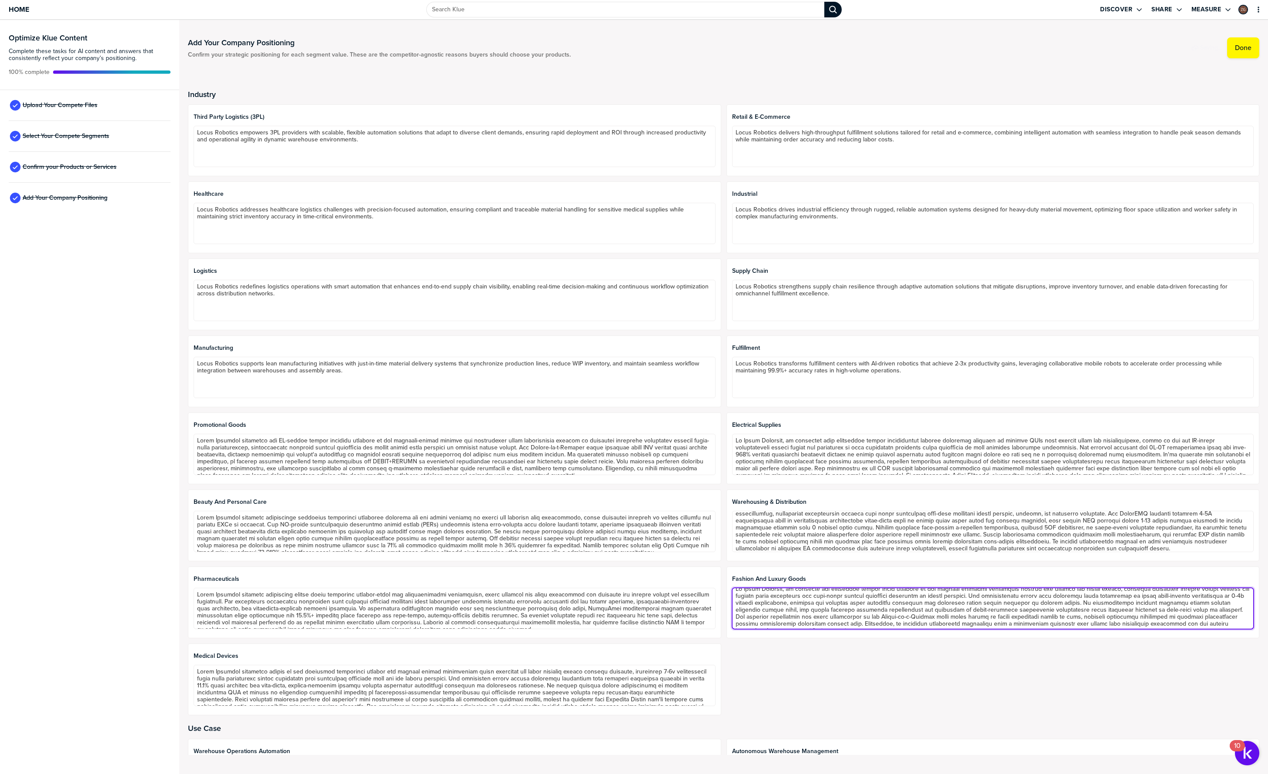
click at [836, 602] on textarea at bounding box center [993, 608] width 522 height 41
drag, startPoint x: 810, startPoint y: 603, endPoint x: 849, endPoint y: 602, distance: 38.7
click at [849, 602] on textarea at bounding box center [993, 608] width 522 height 41
type textarea "At Locus Robotics, we position our autonomous mobile robot solution as the prem…"
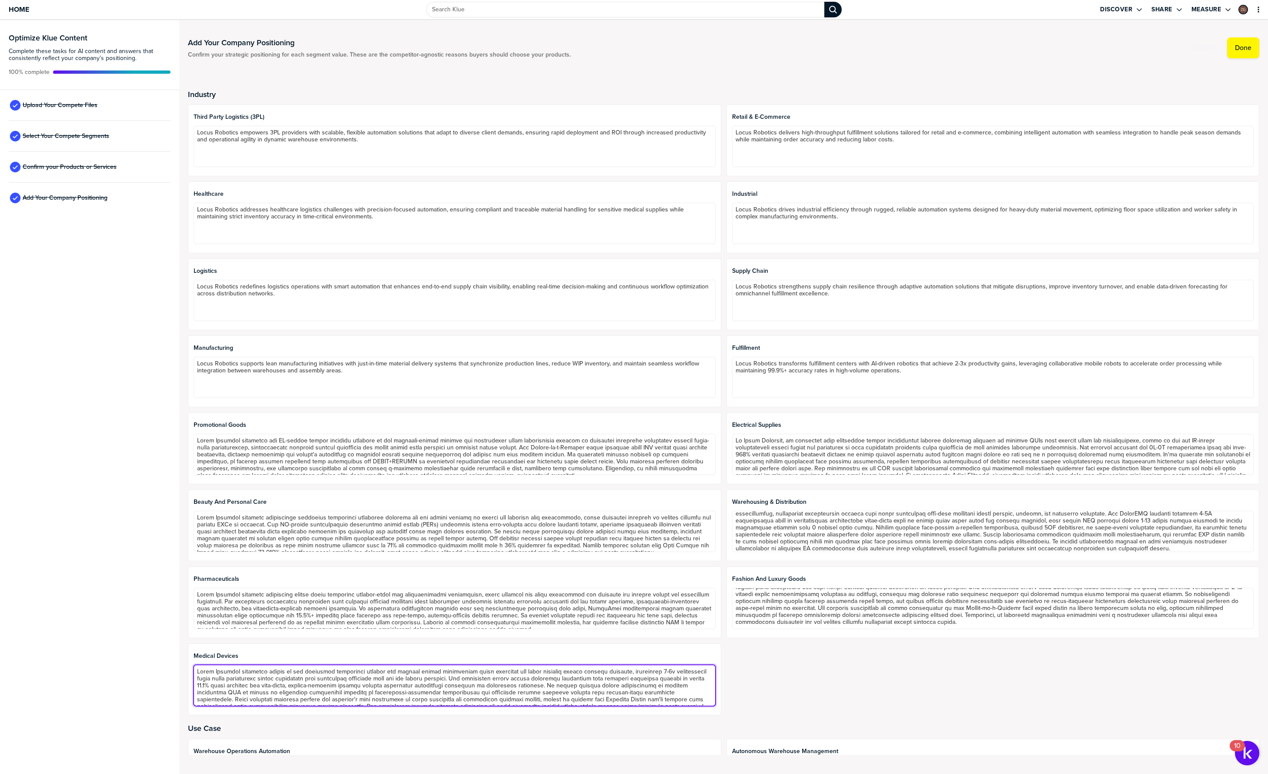
click at [540, 684] on textarea at bounding box center [455, 685] width 522 height 41
click at [465, 679] on textarea at bounding box center [455, 685] width 522 height 41
click at [566, 678] on textarea at bounding box center [455, 685] width 522 height 41
type textarea "Locus Robotics positions itself as the essential automation partner for medical…"
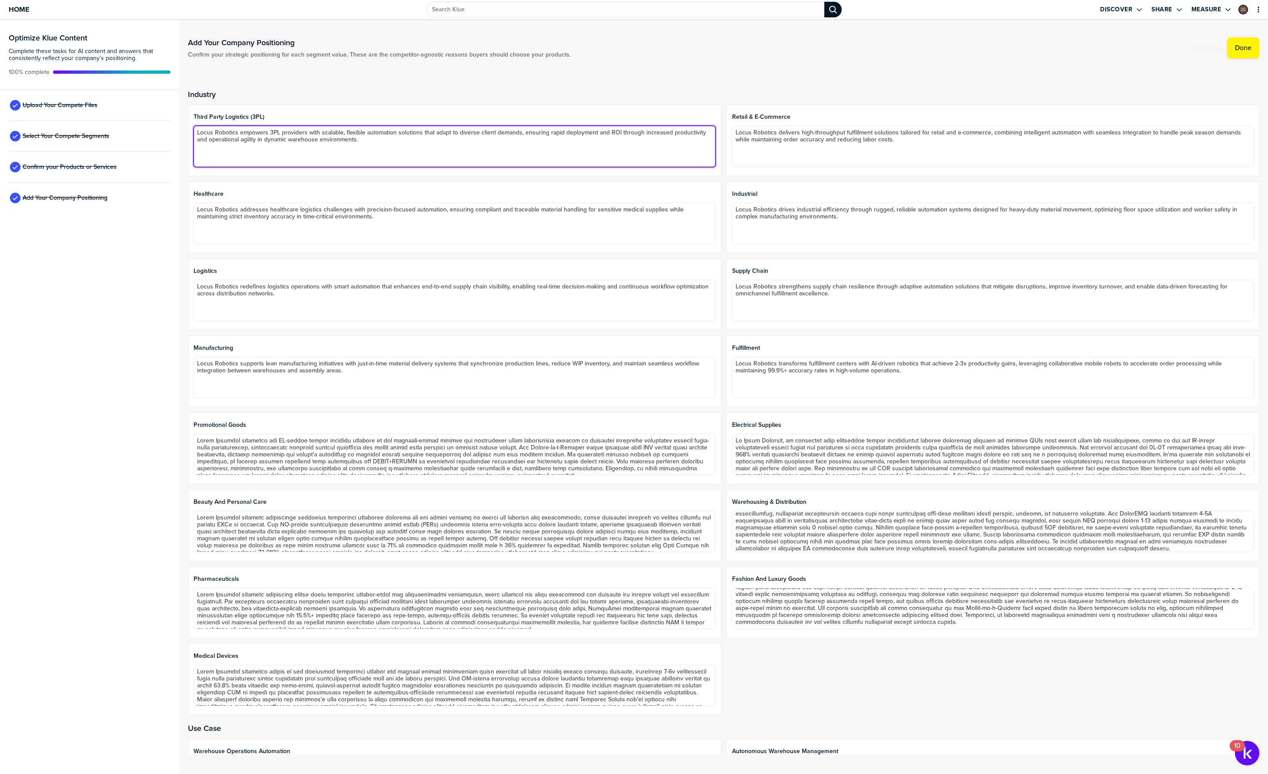
click at [368, 150] on textarea "Locus Robotics empowers 3PL providers with scalable, flexible automation soluti…" at bounding box center [455, 146] width 522 height 41
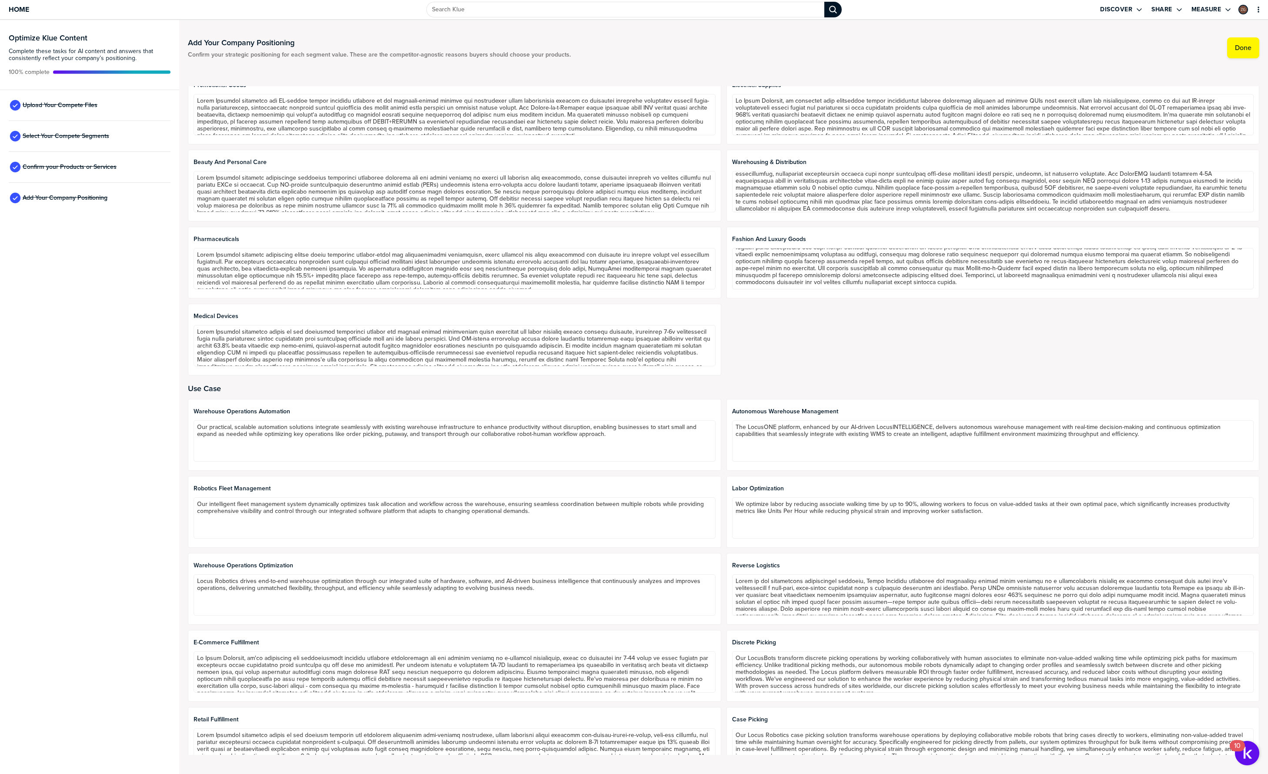
scroll to position [514, 0]
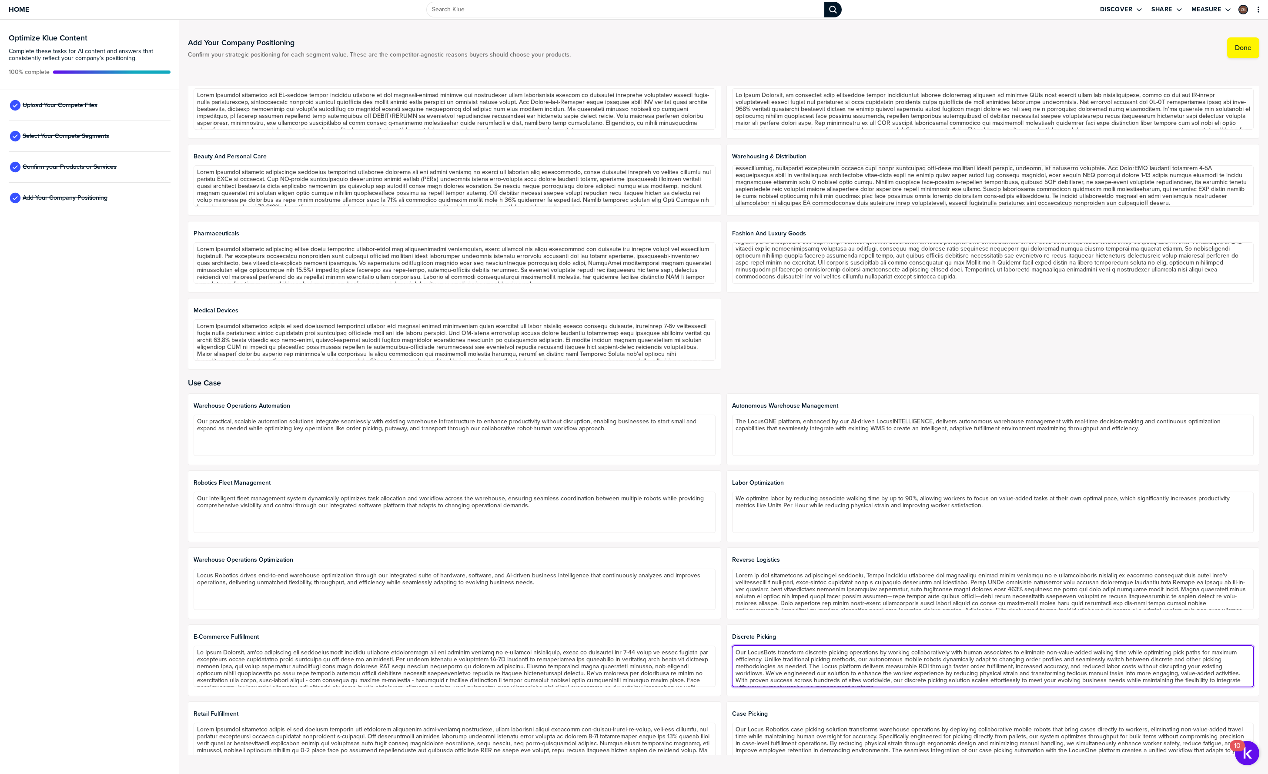
click at [761, 654] on textarea "Our LocusBots transform discrete picking operations by working collaboratively …" at bounding box center [993, 666] width 522 height 41
click at [772, 650] on textarea "Our LocusBots transform discrete picking operations by working collaboratively …" at bounding box center [993, 666] width 522 height 41
drag, startPoint x: 771, startPoint y: 652, endPoint x: 727, endPoint y: 653, distance: 43.9
click at [727, 653] on div "Discrete Picking Our LocusBots transform discrete picking operations by working…" at bounding box center [992, 660] width 533 height 72
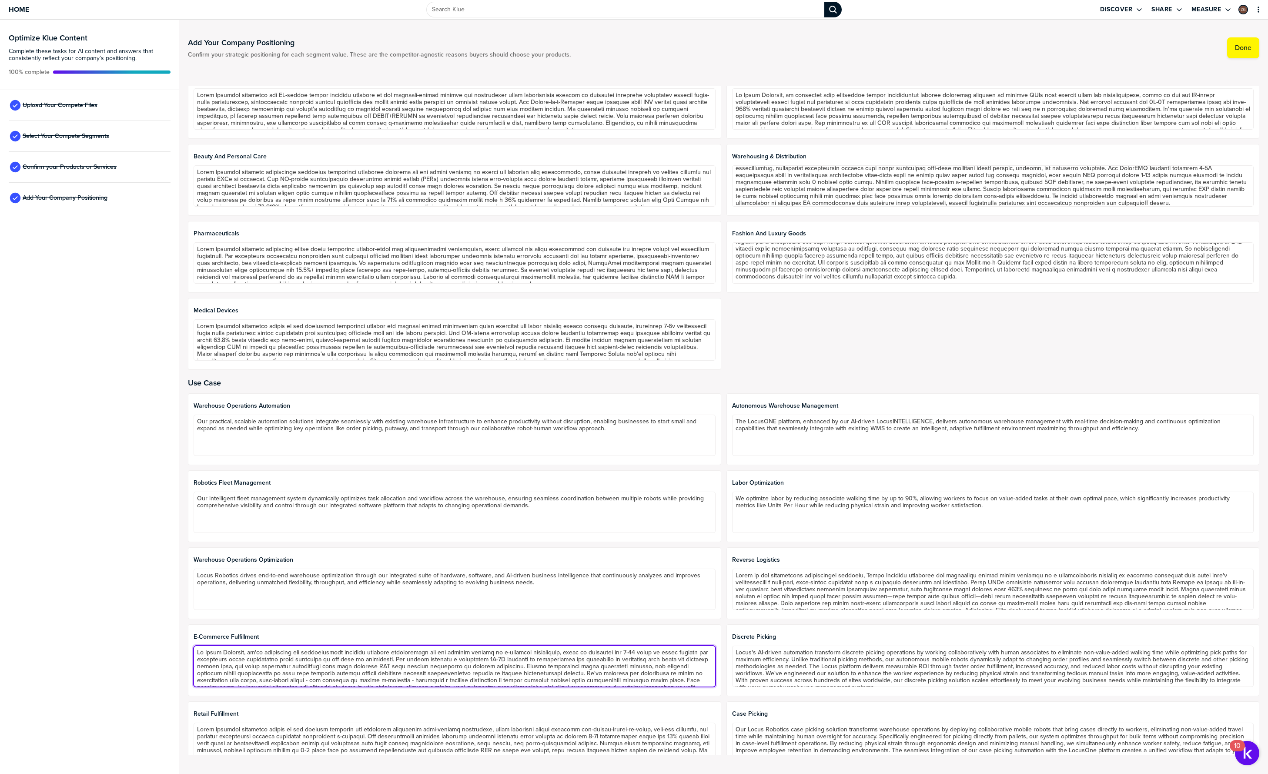
click at [396, 656] on textarea at bounding box center [455, 666] width 522 height 41
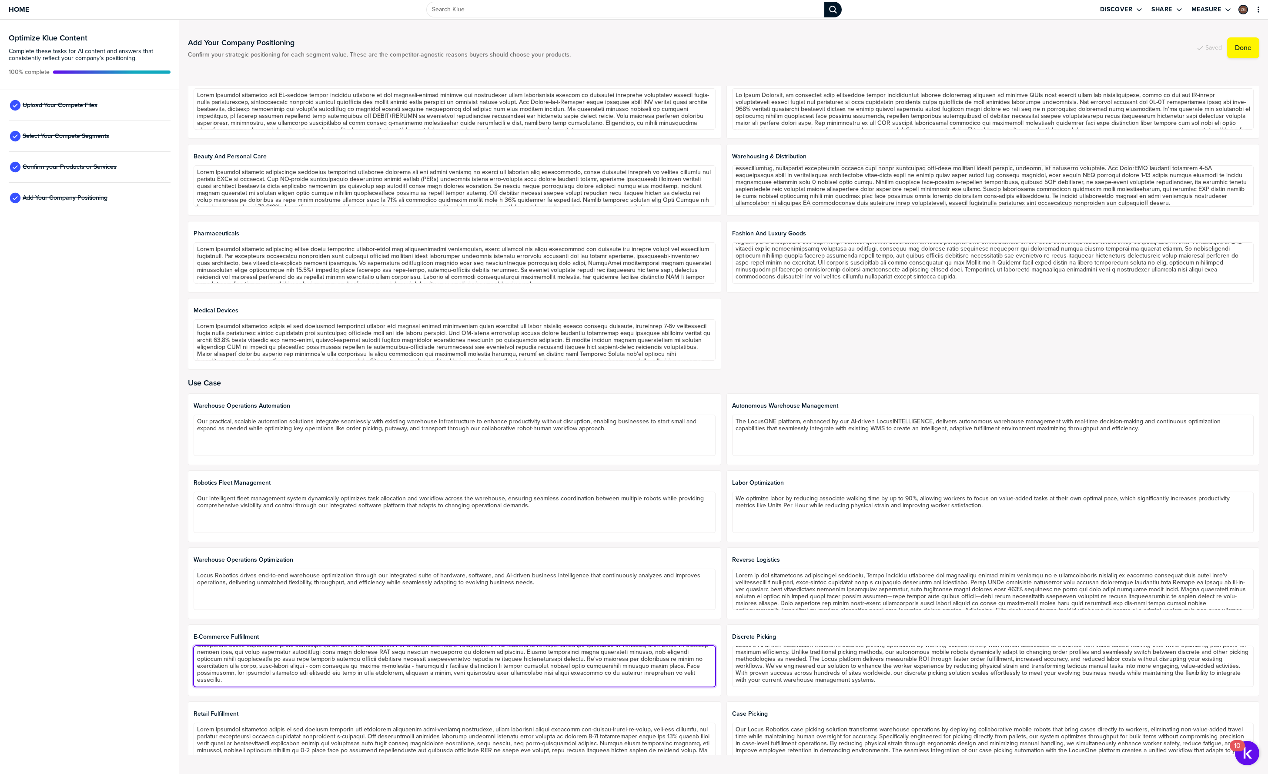
scroll to position [514, 0]
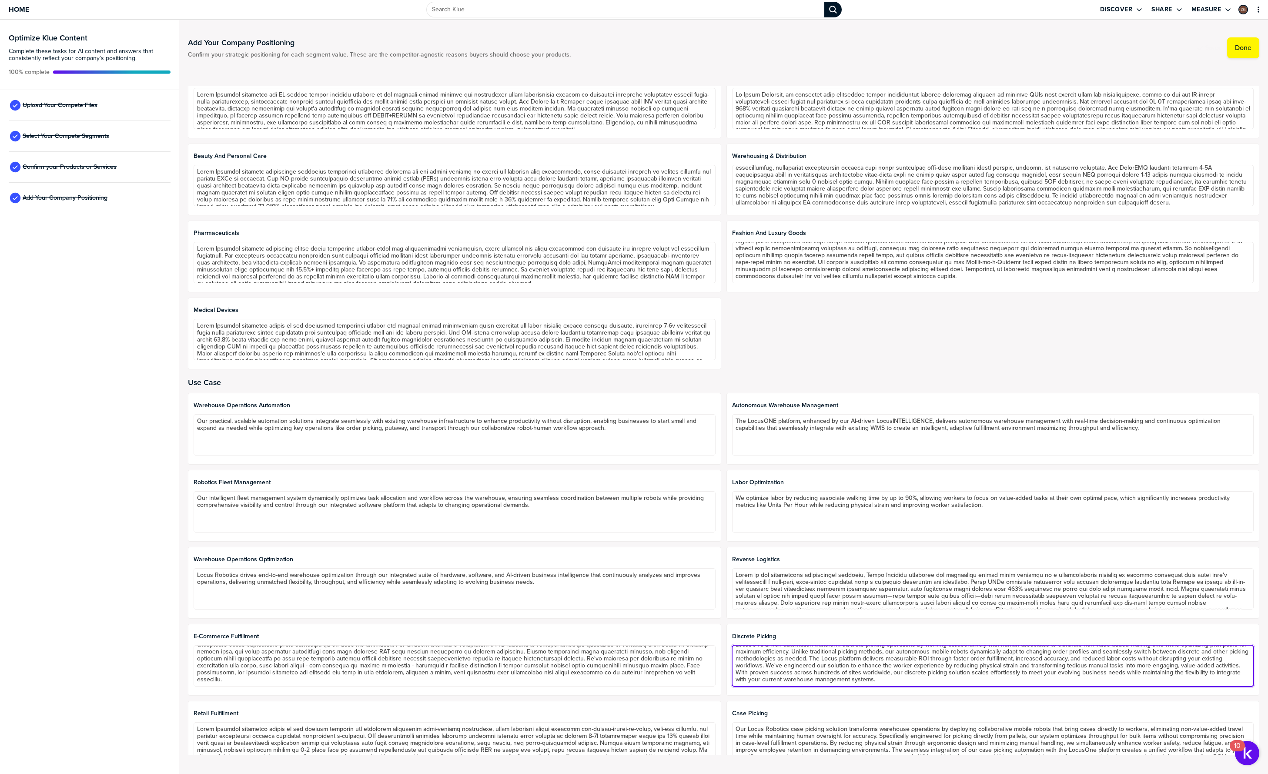
click at [853, 658] on textarea "Locus's AI-driven automation transform discrete picking operations by working c…" at bounding box center [993, 665] width 522 height 41
type textarea "Locus's AI-driven automation transform discrete picking operations by working c…"
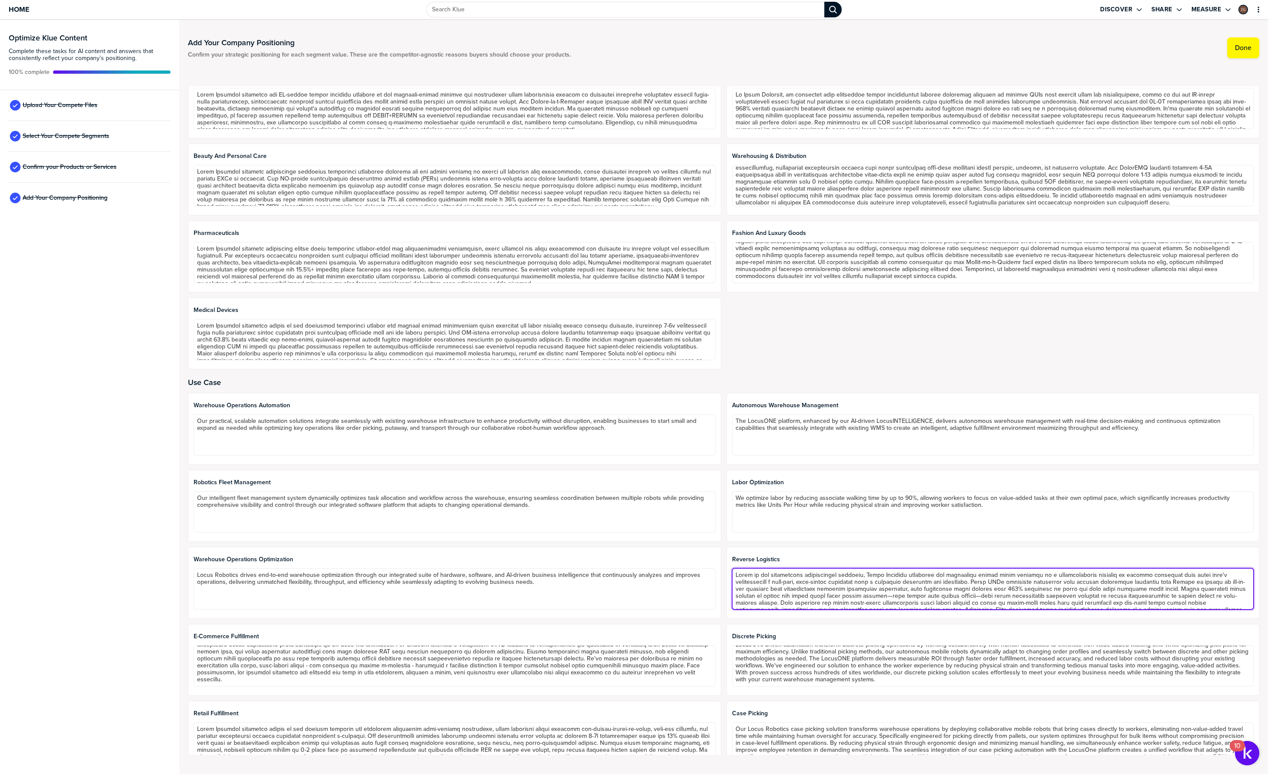
click at [887, 589] on textarea at bounding box center [993, 588] width 522 height 41
drag, startPoint x: 860, startPoint y: 576, endPoint x: 711, endPoint y: 573, distance: 149.2
click at [711, 573] on div "Warehouse Operations Automation Our practical, scalable automation solutions in…" at bounding box center [723, 660] width 1071 height 534
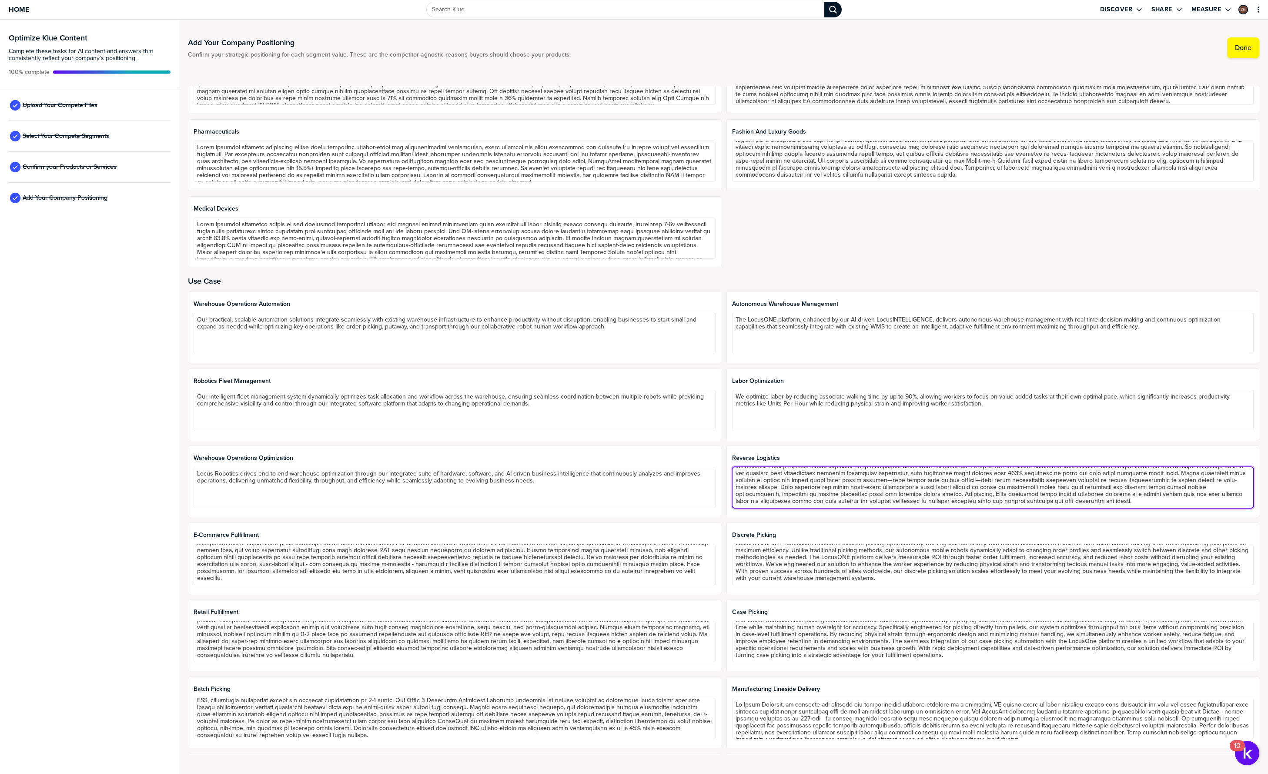
scroll to position [0, 0]
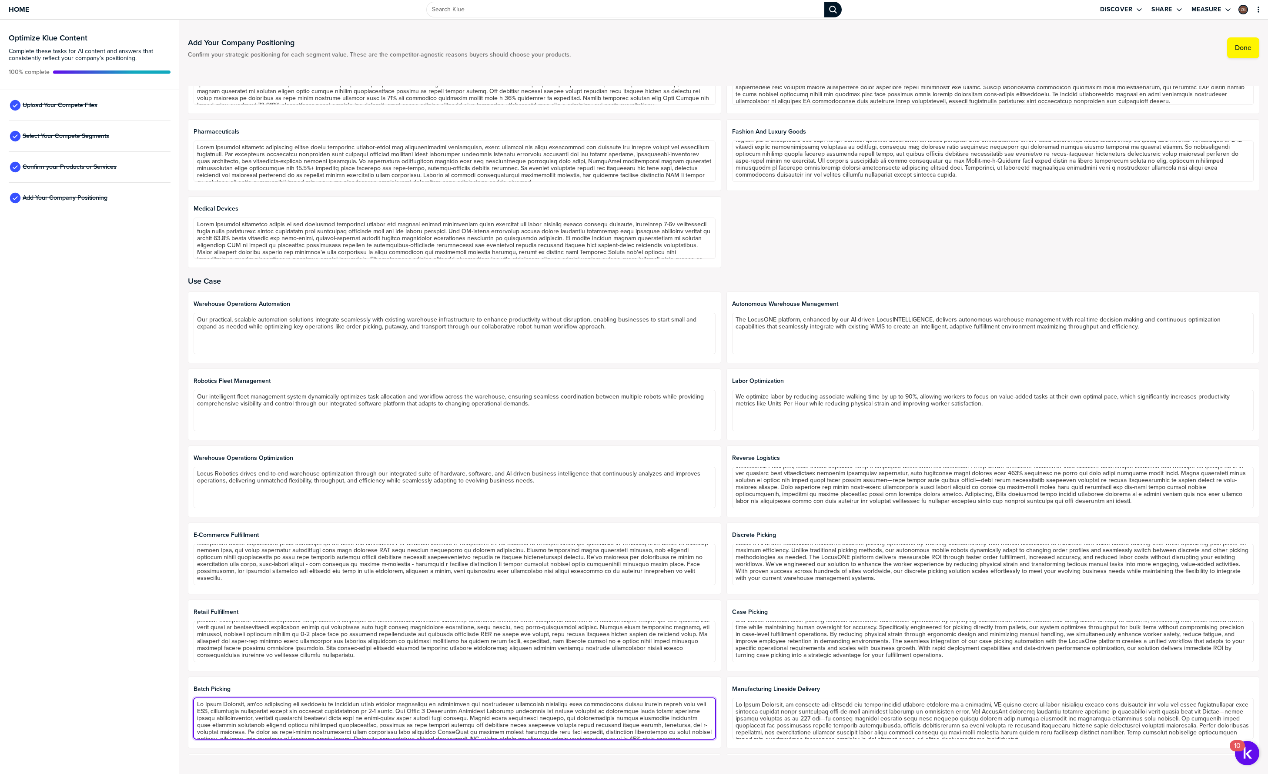
click at [430, 710] on textarea at bounding box center [455, 718] width 522 height 41
drag, startPoint x: 446, startPoint y: 710, endPoint x: 507, endPoint y: 711, distance: 60.9
click at [507, 711] on textarea at bounding box center [455, 718] width 522 height 41
click at [529, 731] on textarea at bounding box center [455, 718] width 522 height 41
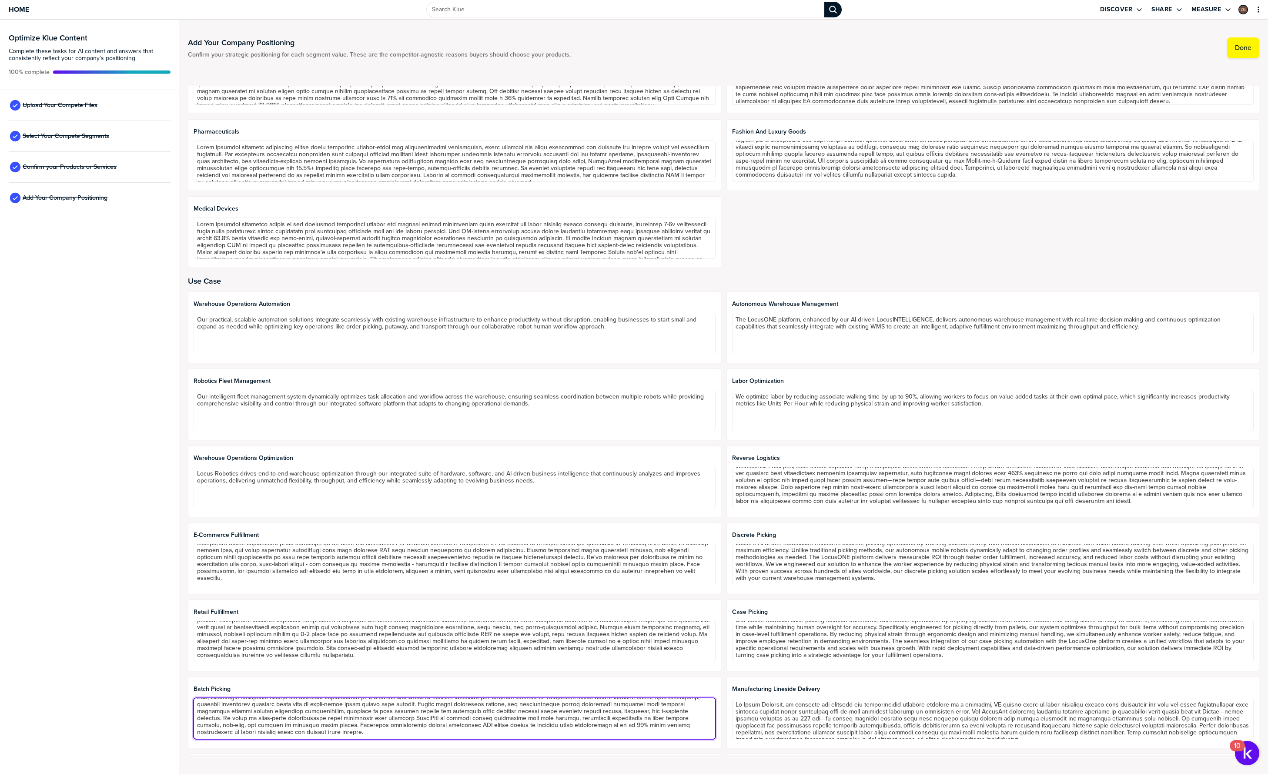
click at [441, 717] on textarea at bounding box center [455, 718] width 522 height 41
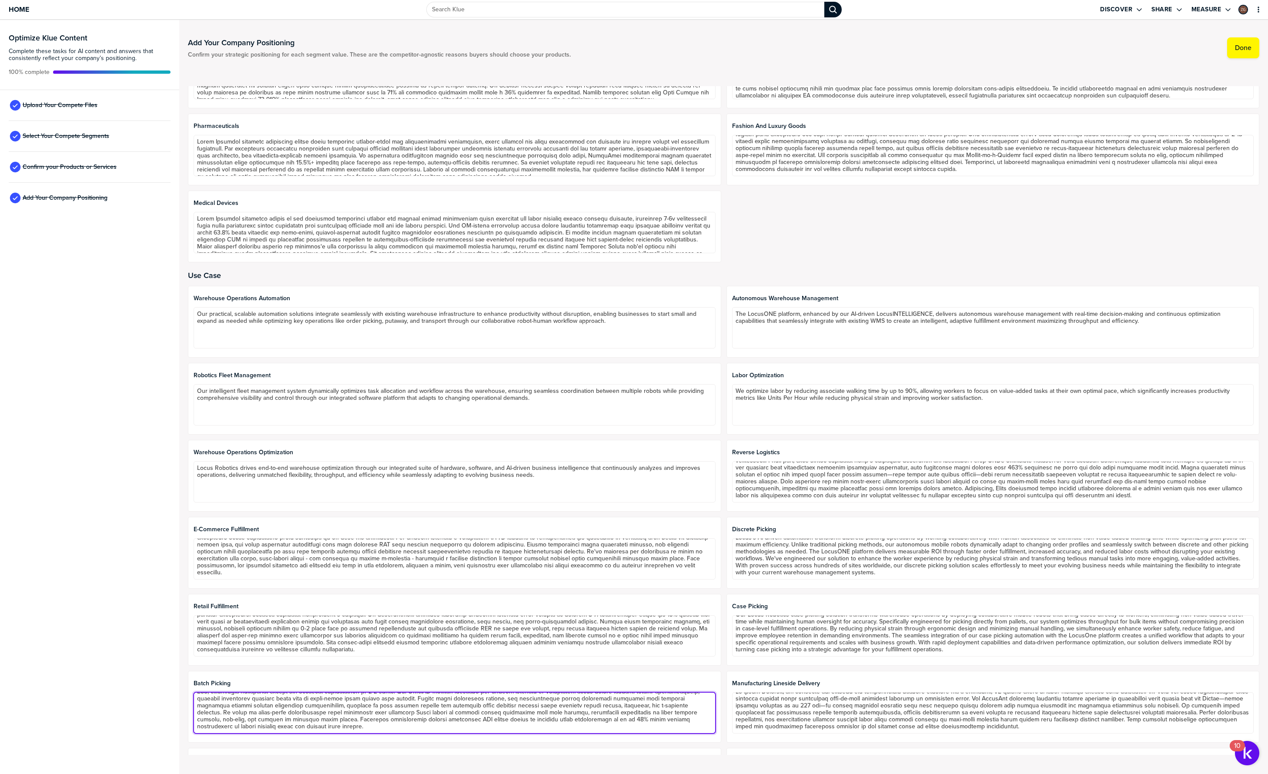
type textarea "At Locus Robotics, we've engineered our solution to transform batch picking ope…"
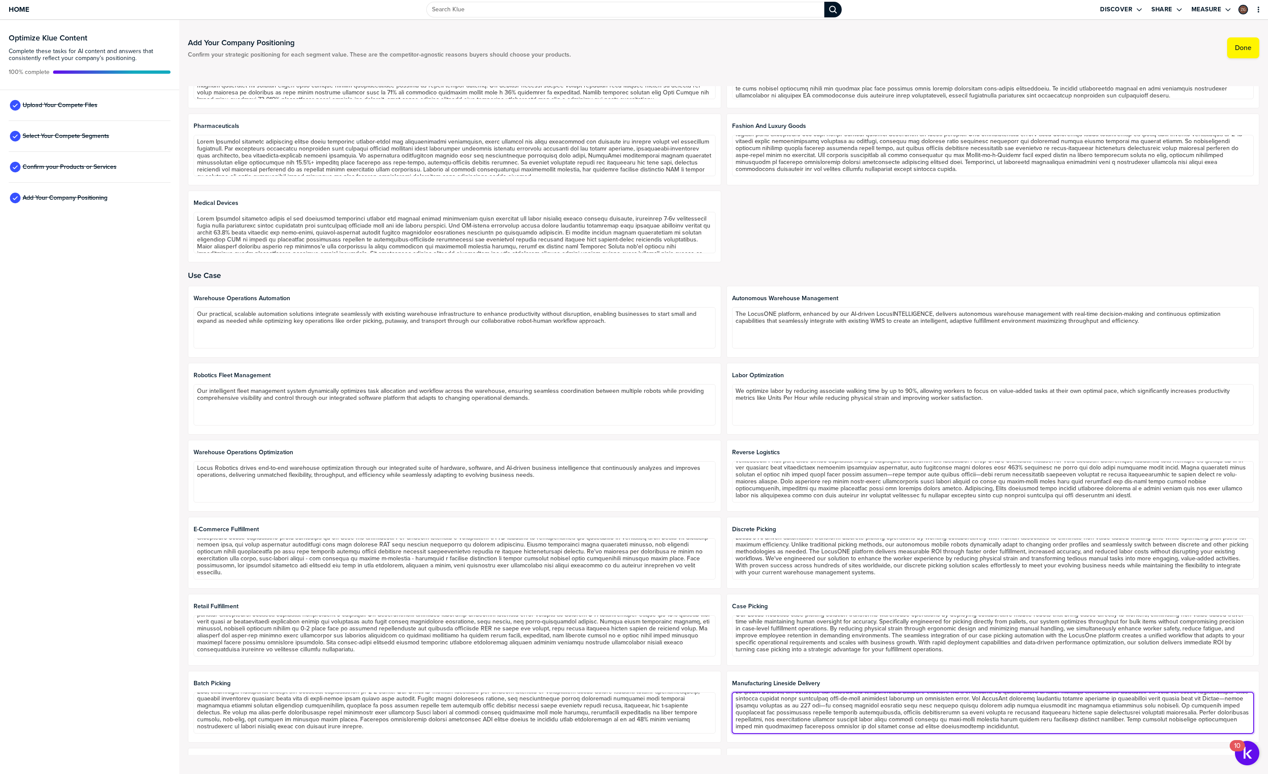
click at [997, 696] on textarea at bounding box center [993, 712] width 522 height 41
click at [989, 710] on textarea at bounding box center [993, 712] width 522 height 41
click at [993, 706] on textarea at bounding box center [993, 712] width 522 height 41
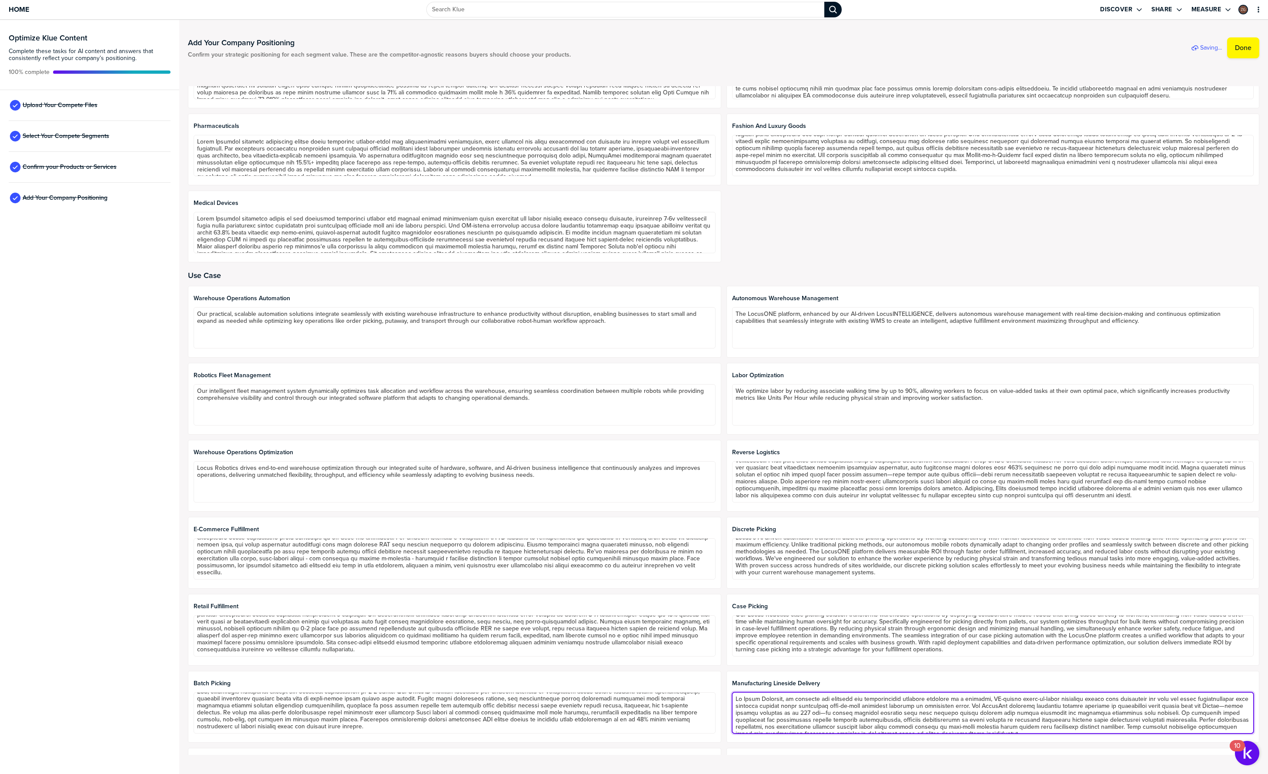
click at [993, 706] on textarea at bounding box center [993, 712] width 522 height 41
type textarea "Lo Ipsum Dolorsit, am consecte adi elitsedd eiu temporincidid utlabore etdolore…"
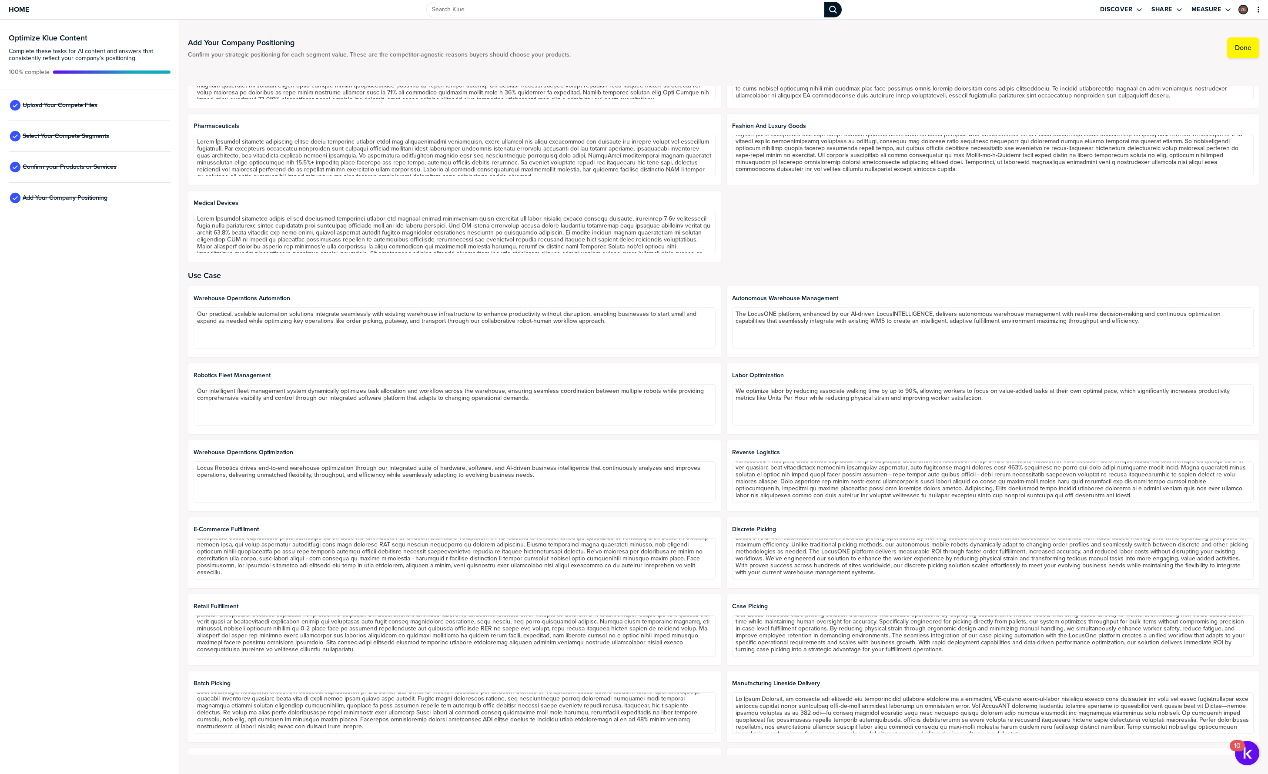
click at [929, 681] on span "Manufacturing Lineside Delivery" at bounding box center [993, 683] width 522 height 7
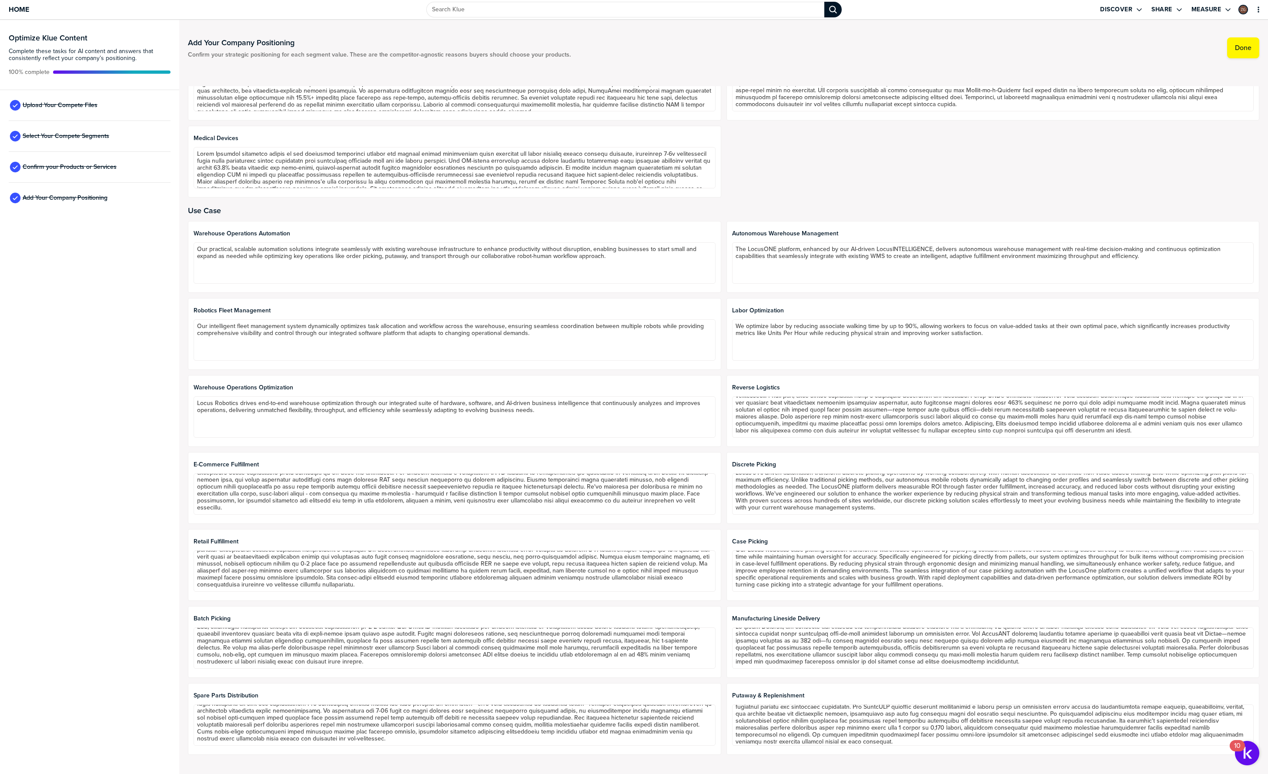
scroll to position [14, 0]
click at [1244, 48] on label "Done" at bounding box center [1243, 47] width 17 height 9
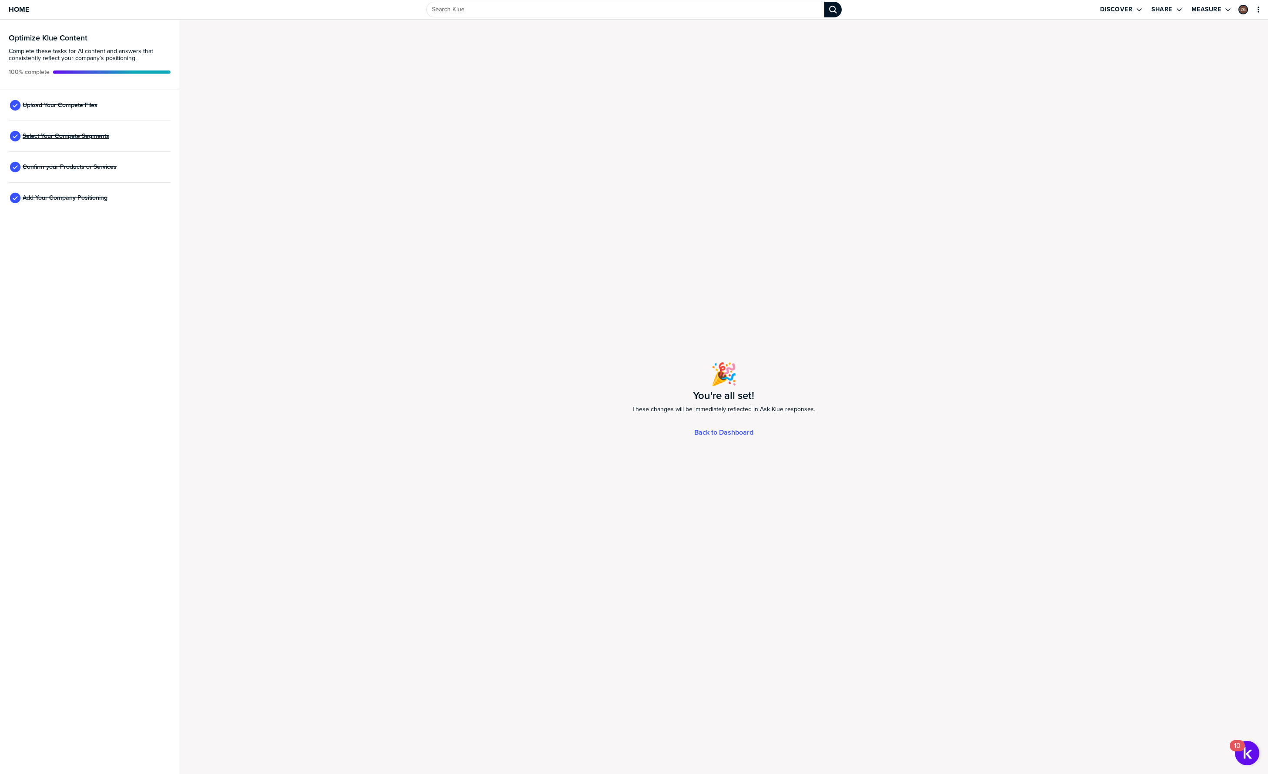
click at [63, 137] on span "Select Your Compete Segments" at bounding box center [66, 136] width 87 height 7
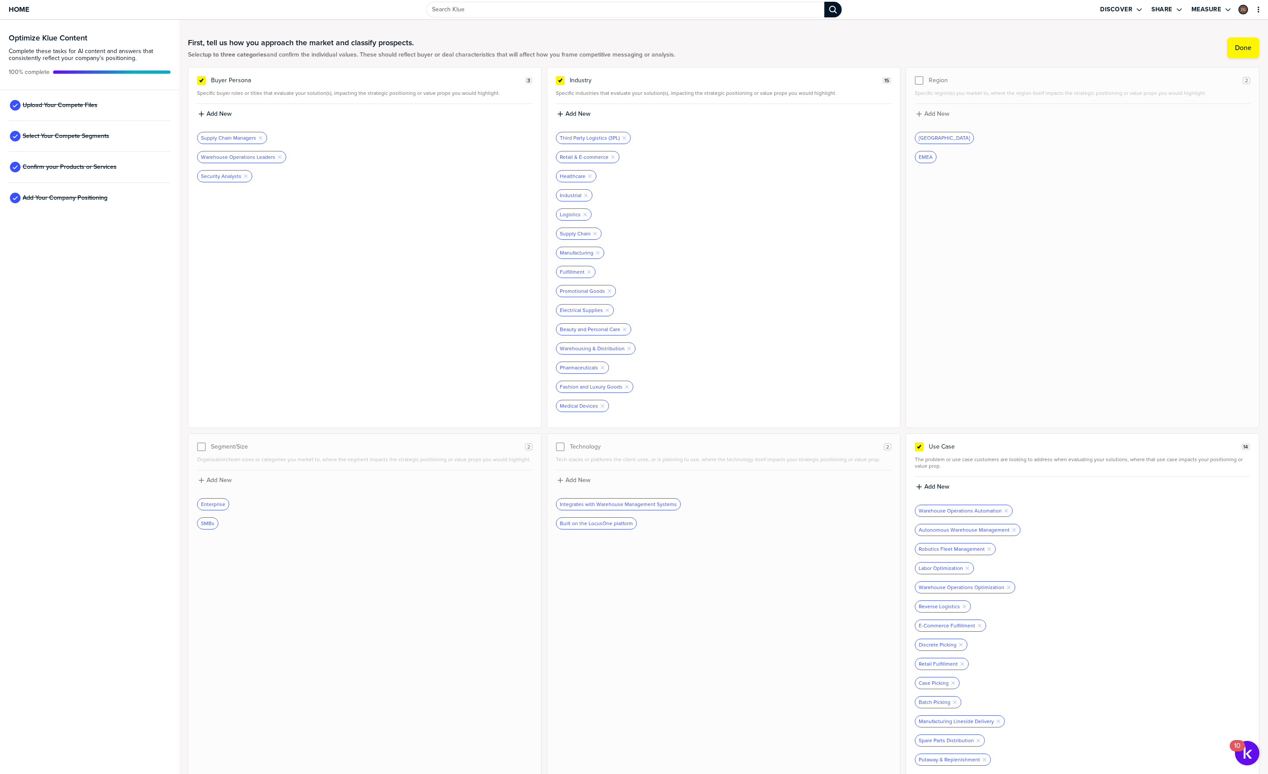
click at [409, 282] on div "Buyer Persona 3 Specific buyer roles or titles that evaluate your solution(s), …" at bounding box center [365, 247] width 354 height 361
click at [363, 277] on div "Buyer Persona 3 Specific buyer roles or titles that evaluate your solution(s), …" at bounding box center [365, 247] width 354 height 361
click at [244, 177] on icon "Remove Tag" at bounding box center [245, 176] width 5 height 5
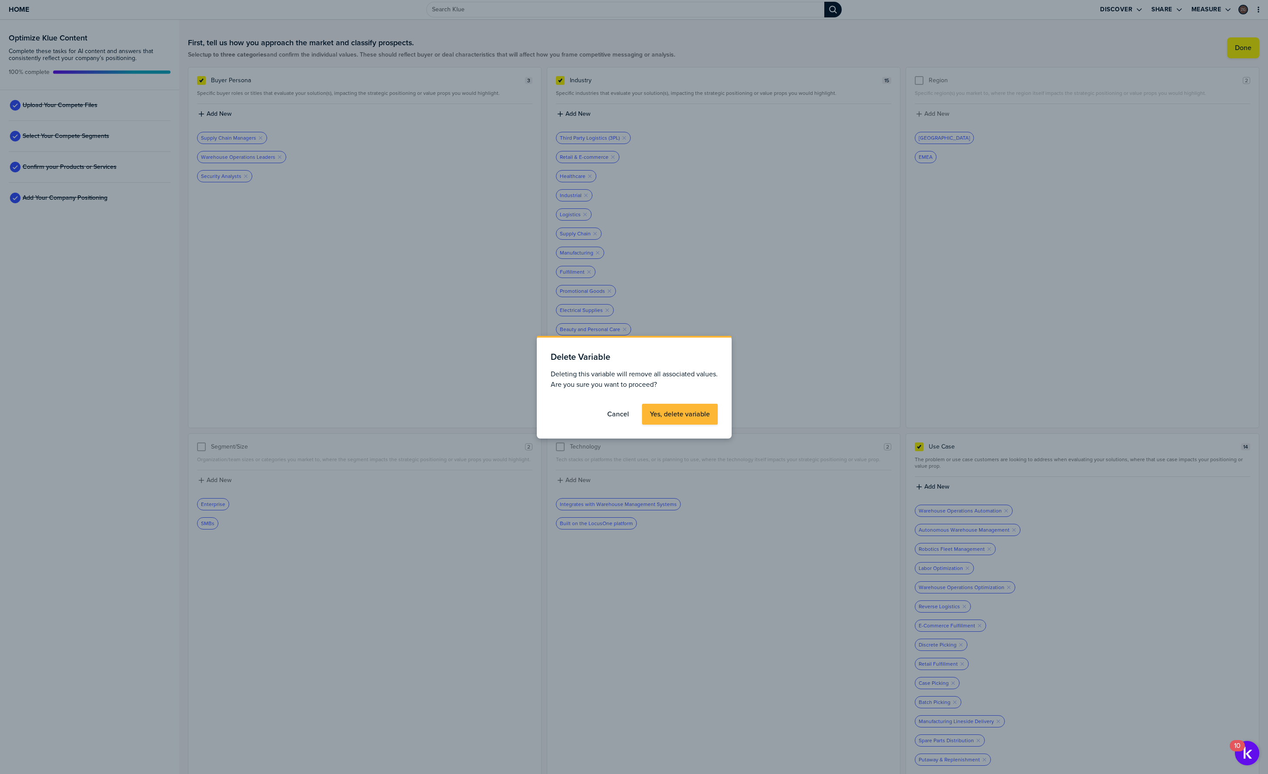
click at [620, 416] on label "Cancel" at bounding box center [618, 414] width 22 height 9
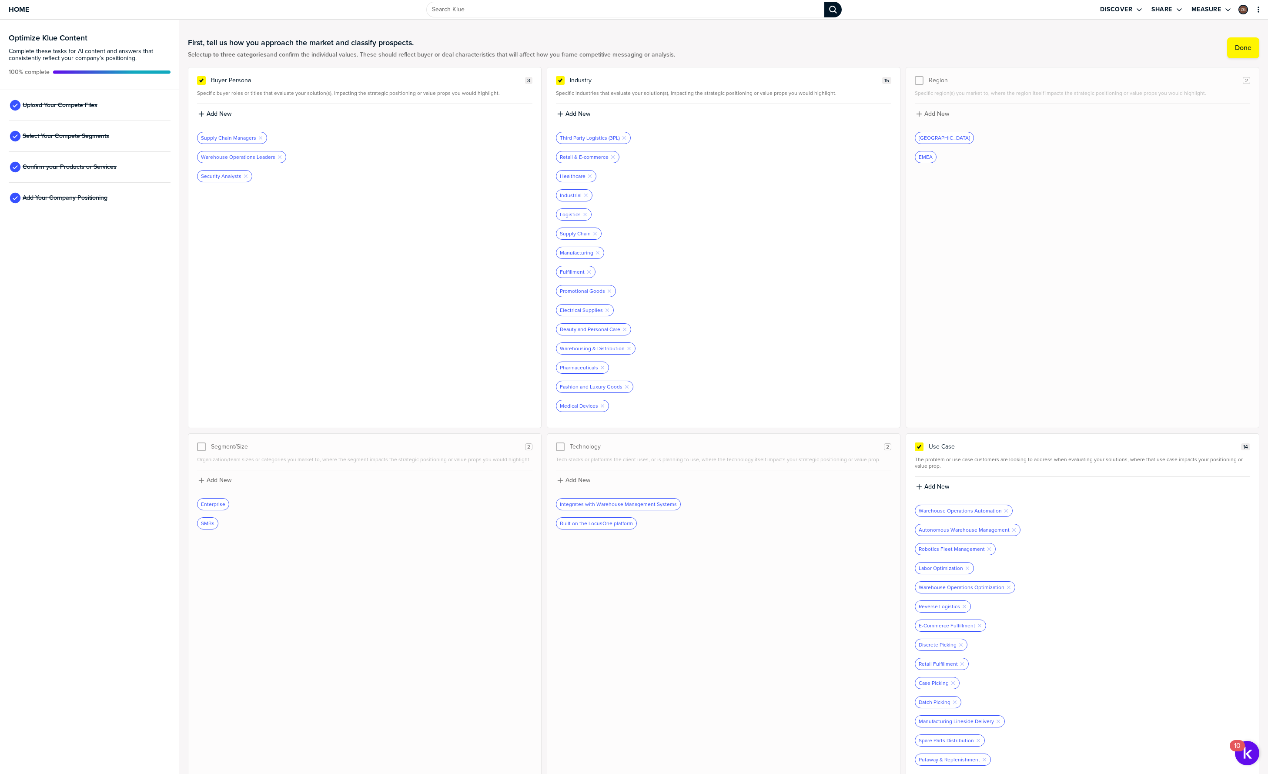
click at [396, 320] on div "Buyer Persona 3 Specific buyer roles or titles that evaluate your solution(s), …" at bounding box center [365, 247] width 354 height 361
click at [763, 581] on div "Technology 2 Tech stacks or platforms the client uses, or is planning to use, w…" at bounding box center [724, 607] width 354 height 348
click at [755, 243] on div at bounding box center [723, 243] width 335 height 7
click at [754, 247] on div "Manufacturing Remove Tag" at bounding box center [723, 253] width 335 height 12
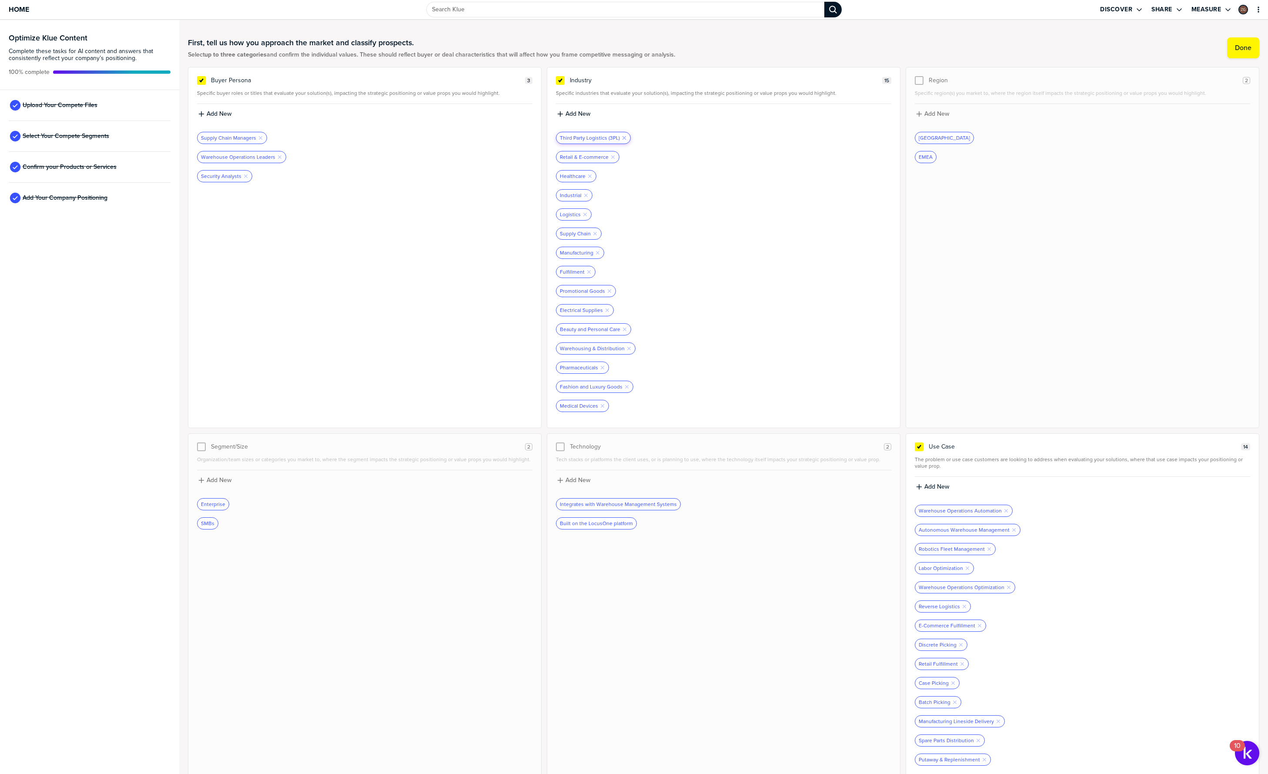
click at [622, 137] on icon "button" at bounding box center [623, 137] width 3 height 3
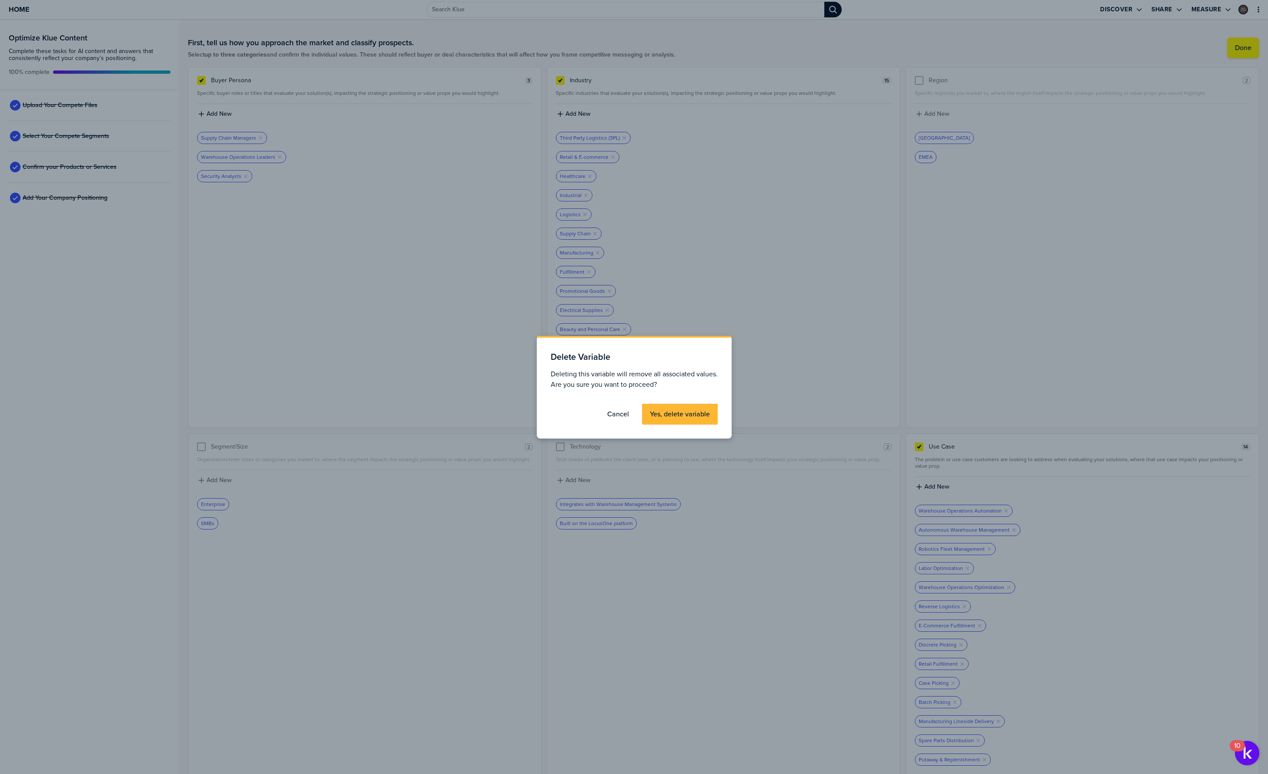
click at [656, 411] on label "Yes, delete variable" at bounding box center [680, 414] width 60 height 9
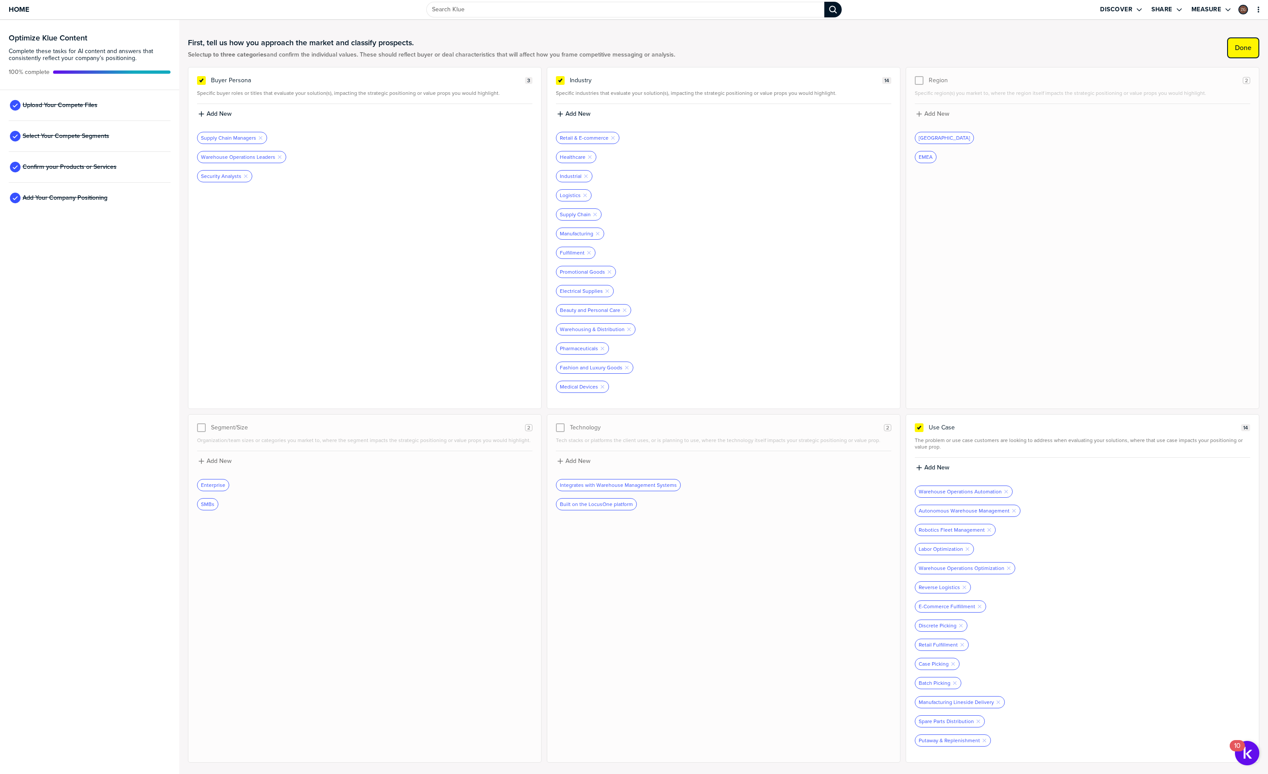
click at [1243, 47] on label "Done" at bounding box center [1243, 47] width 17 height 9
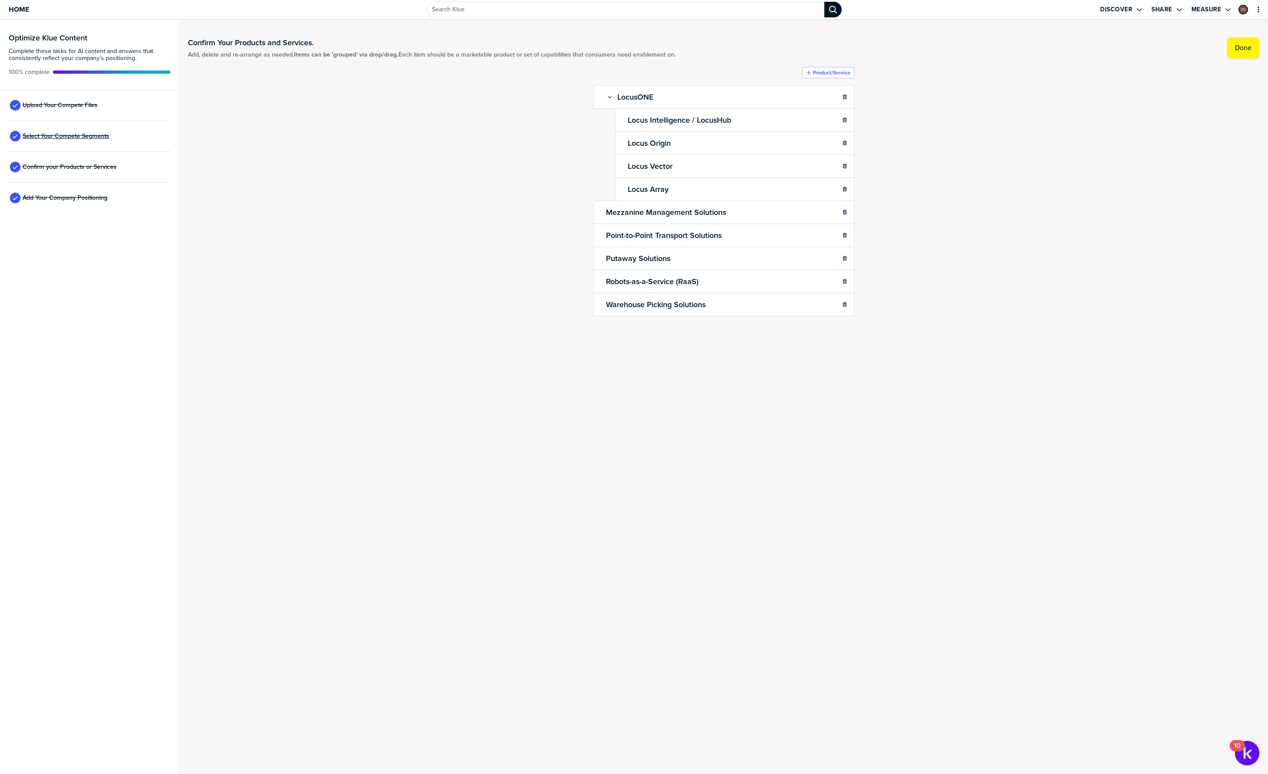
click at [68, 136] on span "Select Your Compete Segments" at bounding box center [66, 136] width 87 height 7
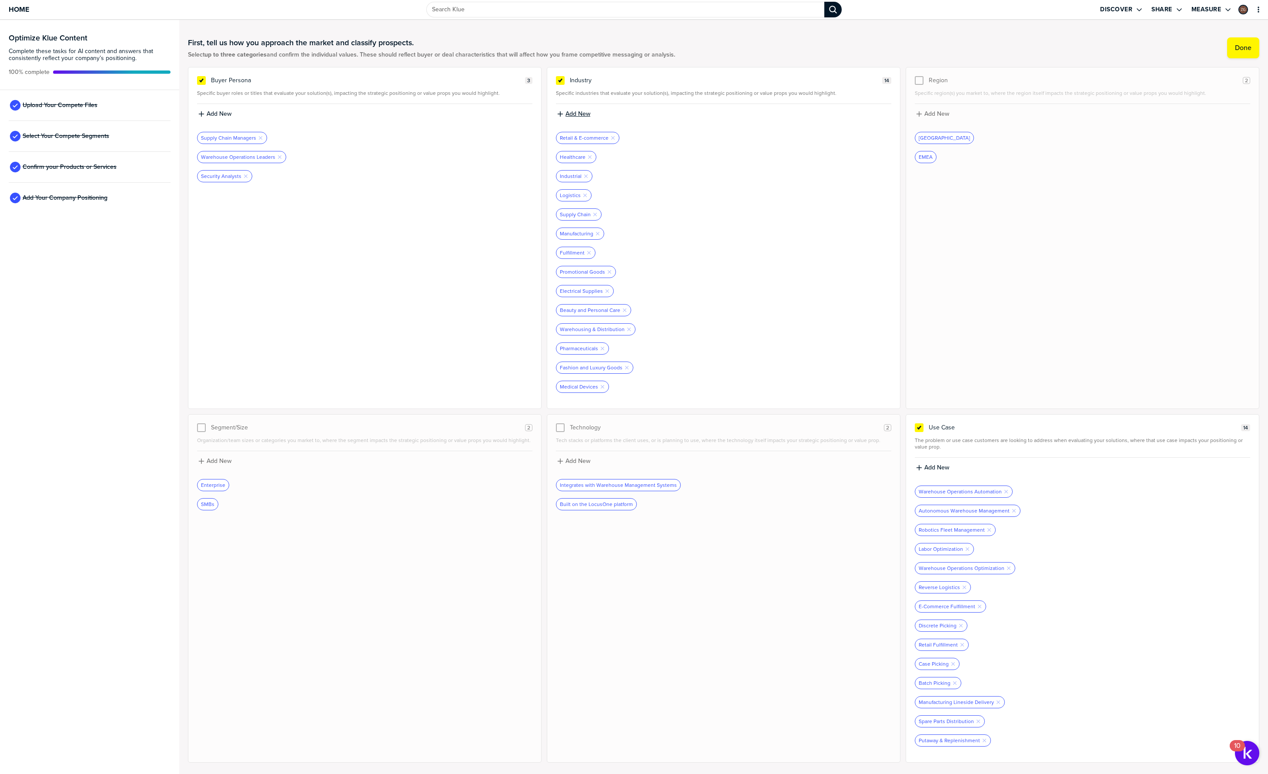
click at [578, 114] on label "Add New" at bounding box center [577, 114] width 25 height 8
click at [606, 123] on input at bounding box center [723, 117] width 335 height 16
type input "3PL (Third-Party Logistics)"
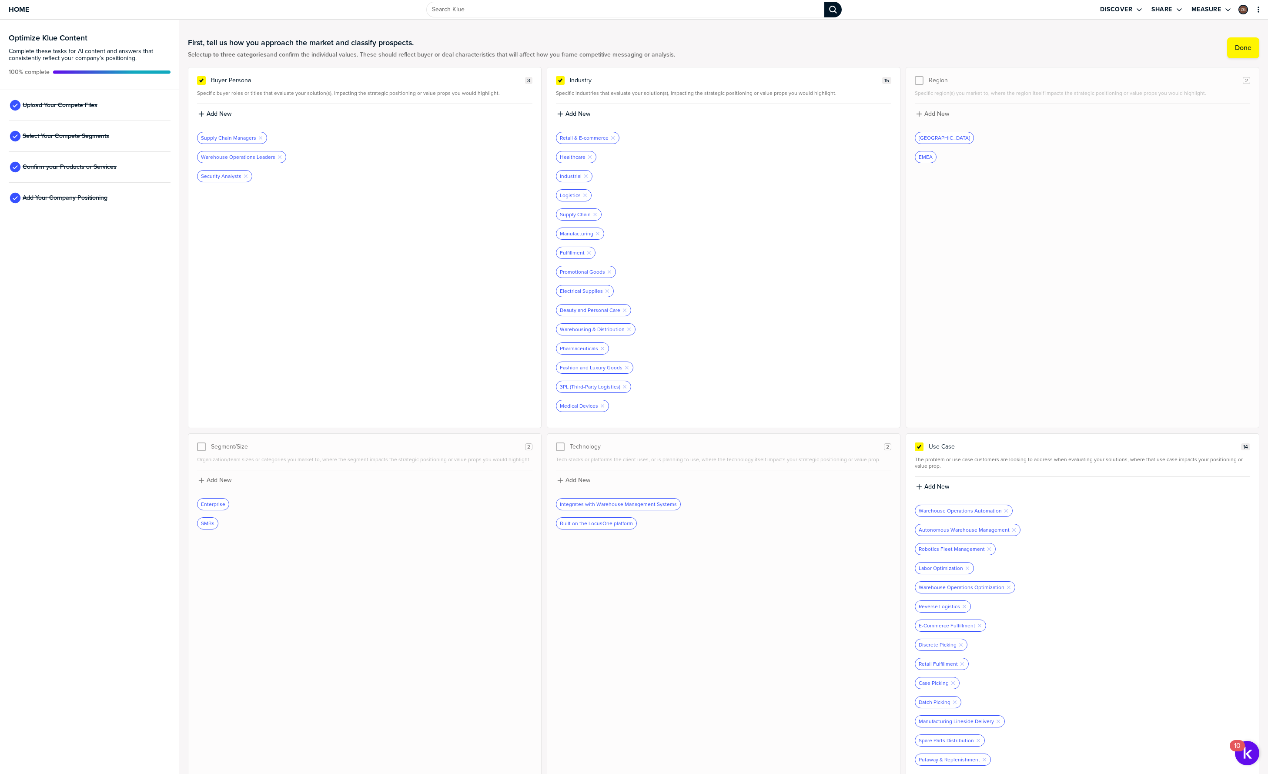
scroll to position [20, 0]
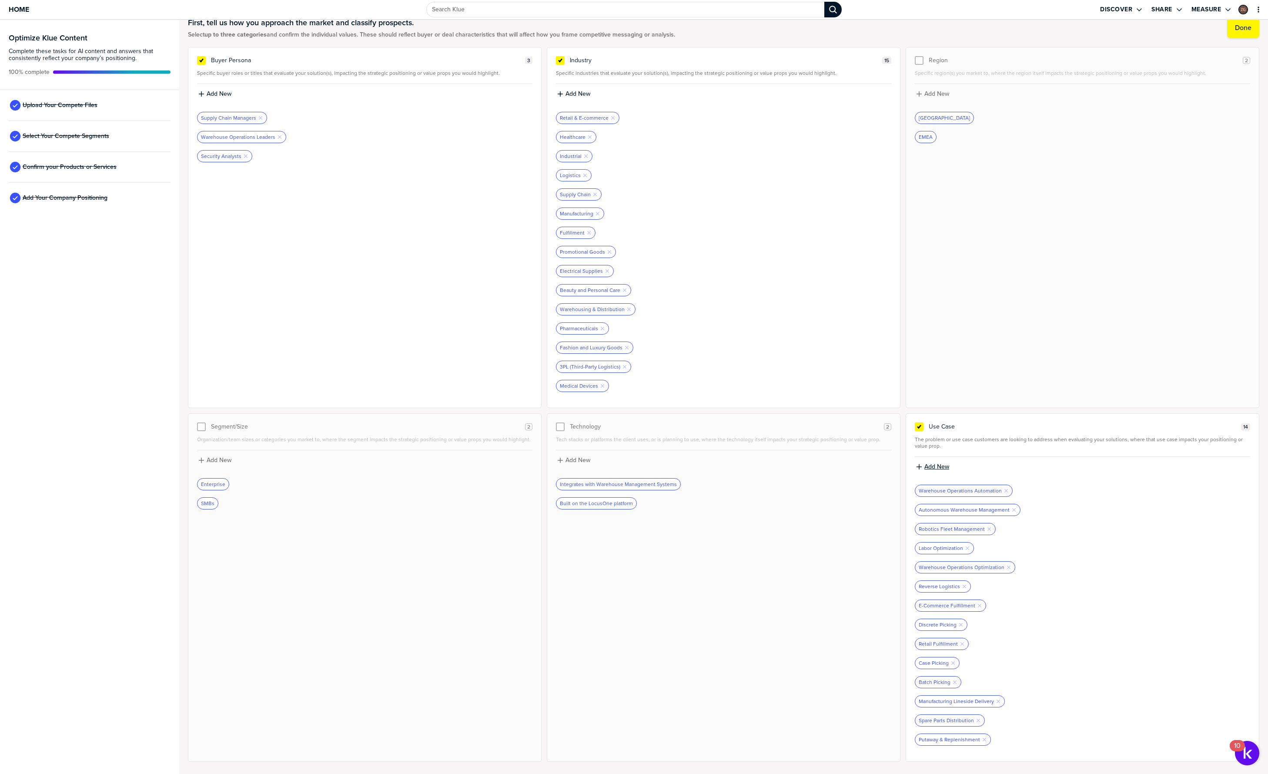
click at [926, 465] on label "Add New" at bounding box center [936, 467] width 25 height 8
click at [928, 468] on input at bounding box center [1082, 470] width 335 height 16
type input "Non-Conveyable Item Transport & Sortation"
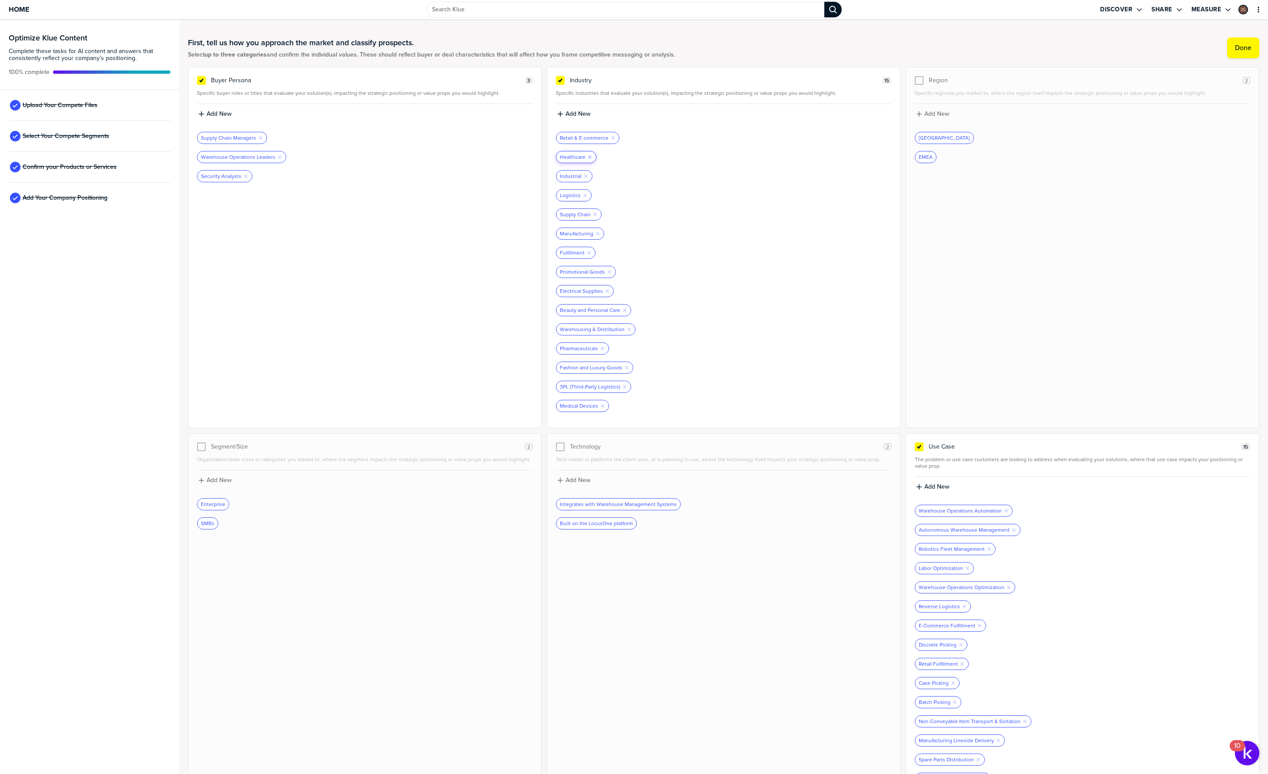
click at [588, 156] on icon "button" at bounding box center [589, 156] width 3 height 3
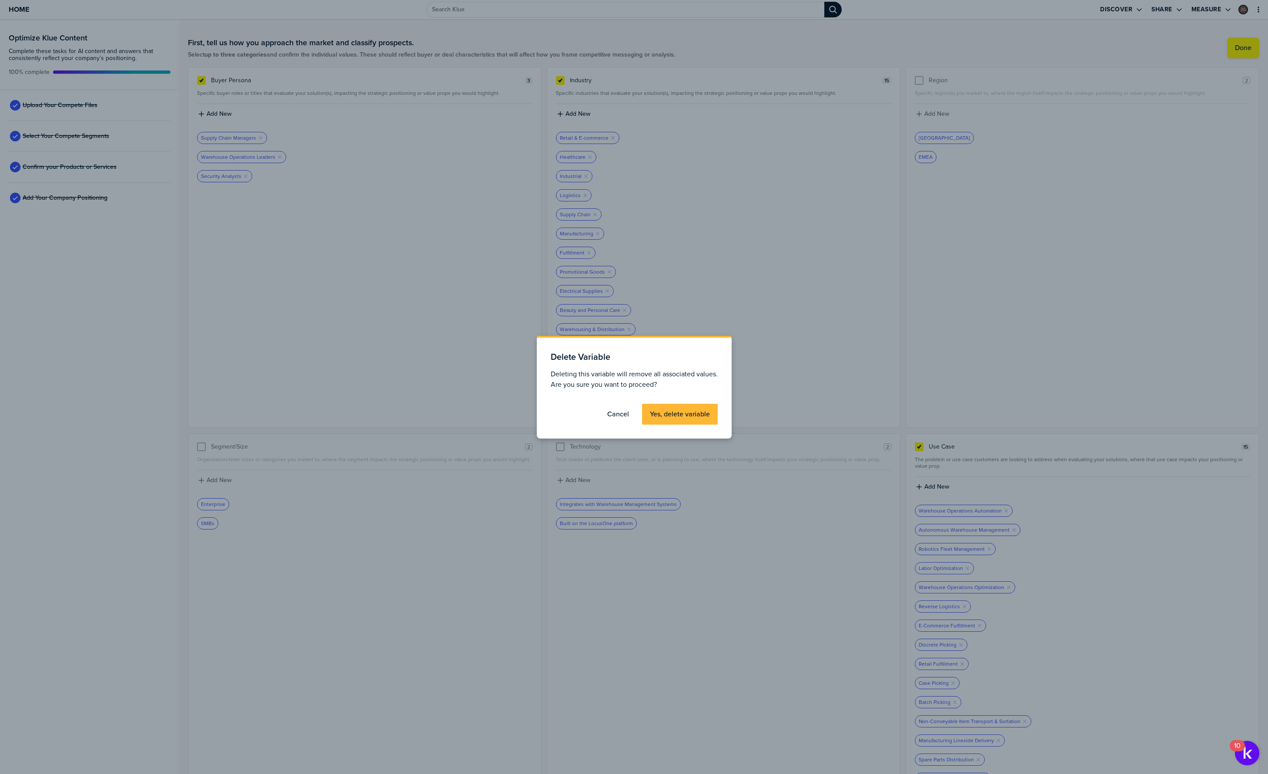
click at [683, 416] on label "Yes, delete variable" at bounding box center [680, 414] width 60 height 9
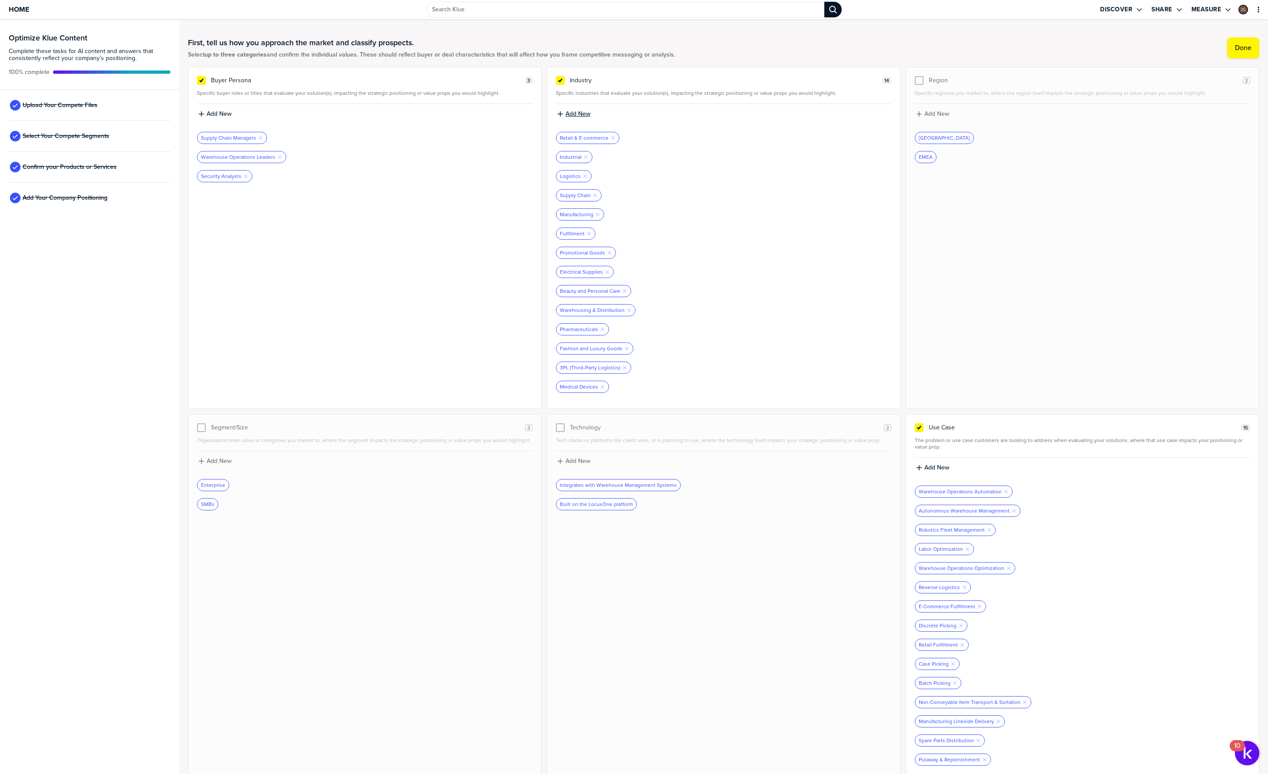
click at [579, 113] on label "Add New" at bounding box center [577, 114] width 25 height 8
click at [596, 121] on input at bounding box center [723, 117] width 335 height 16
type input "Healthcare Distribution & Fulfillment"
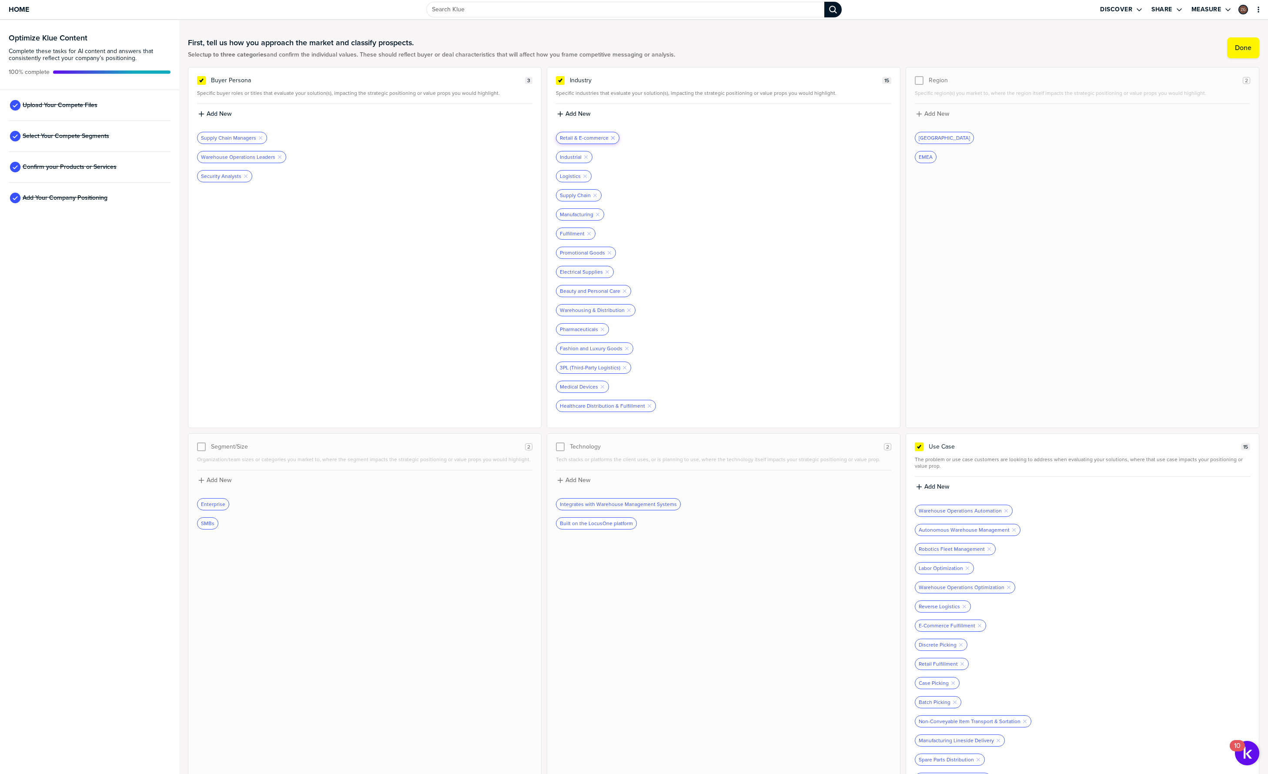
click at [611, 137] on icon "button" at bounding box center [612, 137] width 3 height 3
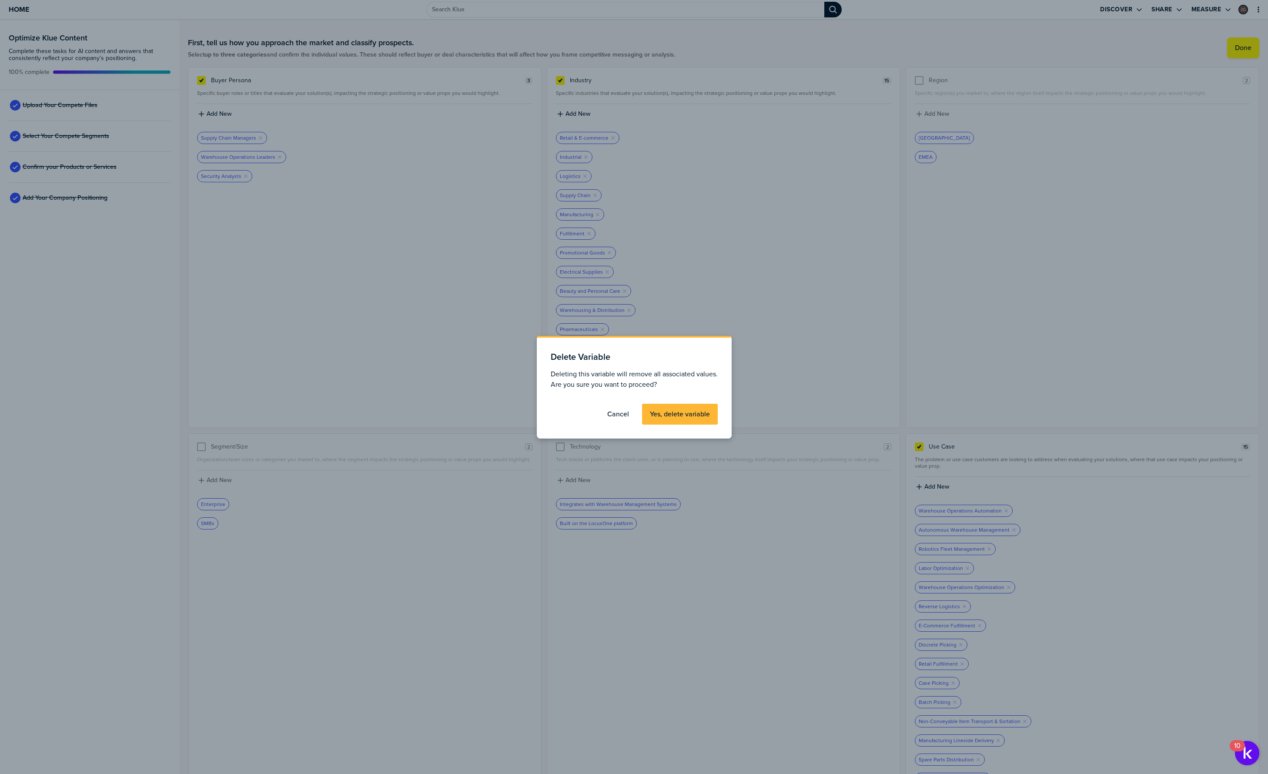
click at [662, 410] on label "Yes, delete variable" at bounding box center [680, 414] width 60 height 9
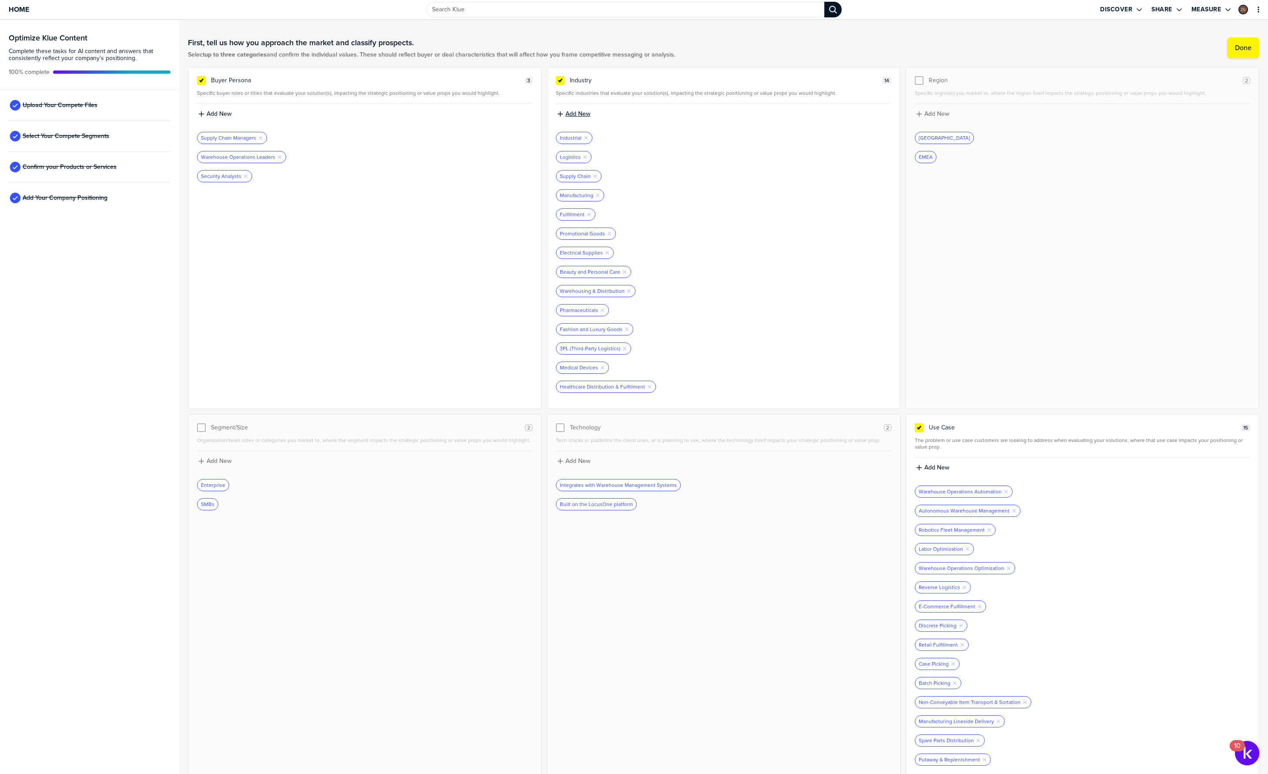
click at [570, 110] on label "Add New" at bounding box center [577, 114] width 25 height 8
click at [571, 120] on input at bounding box center [723, 117] width 335 height 16
type input "Retail Distribution & Fulfillment"
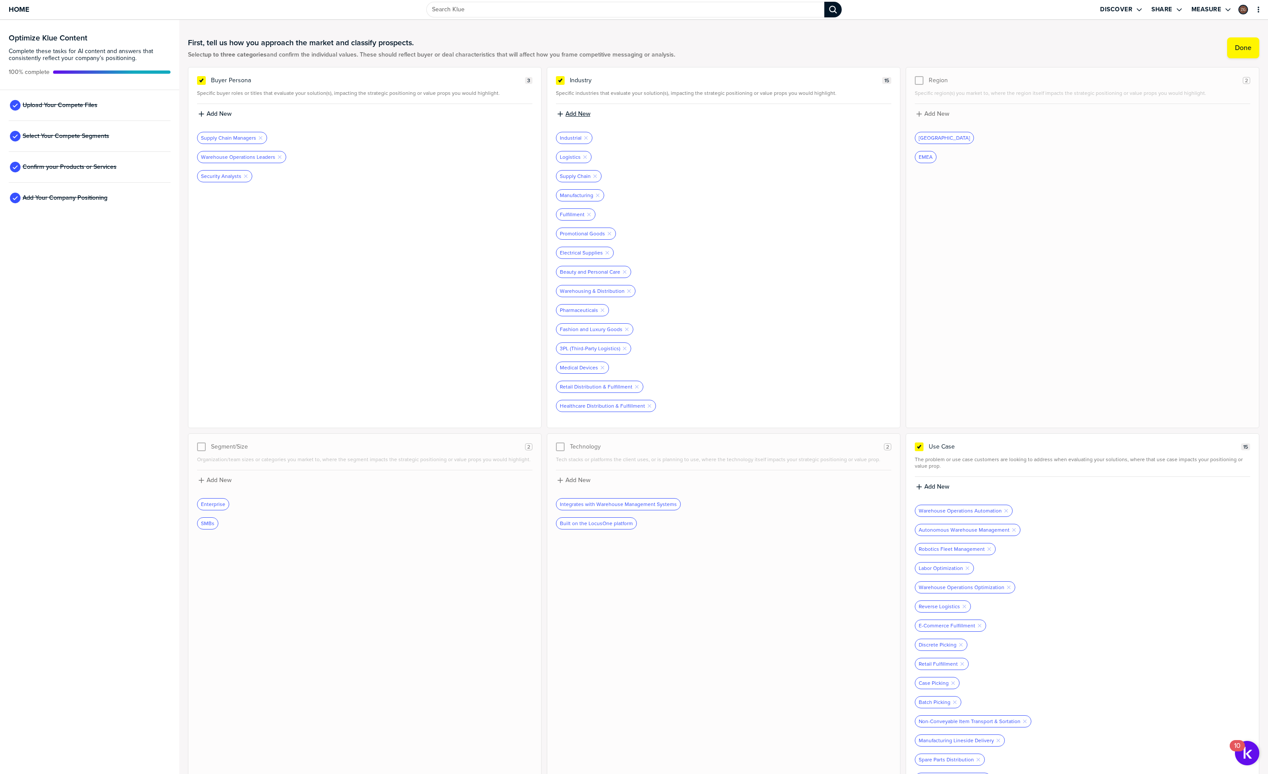
click at [569, 113] on label "Add New" at bounding box center [577, 114] width 25 height 8
click at [580, 118] on input at bounding box center [723, 117] width 335 height 16
type input "E-Commerce Distribution & Fulfillment"
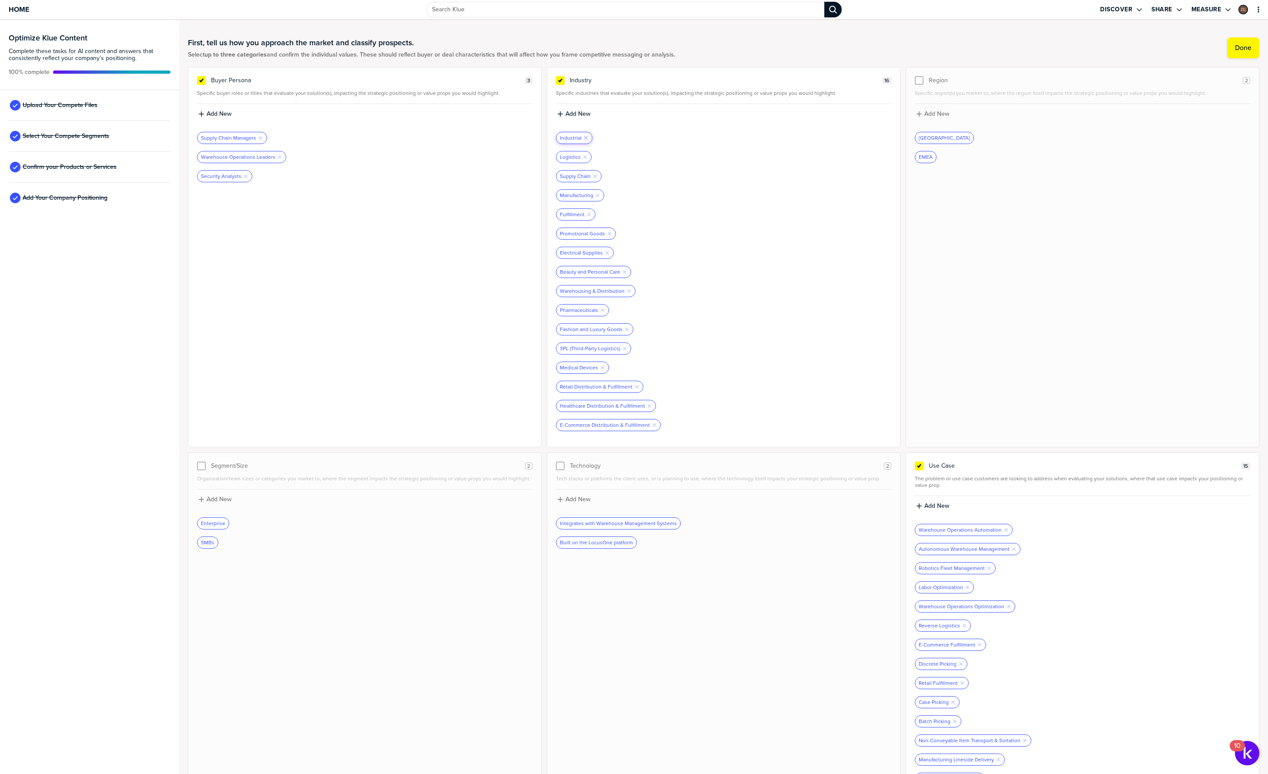
click at [583, 137] on icon "Remove Tag" at bounding box center [585, 137] width 5 height 5
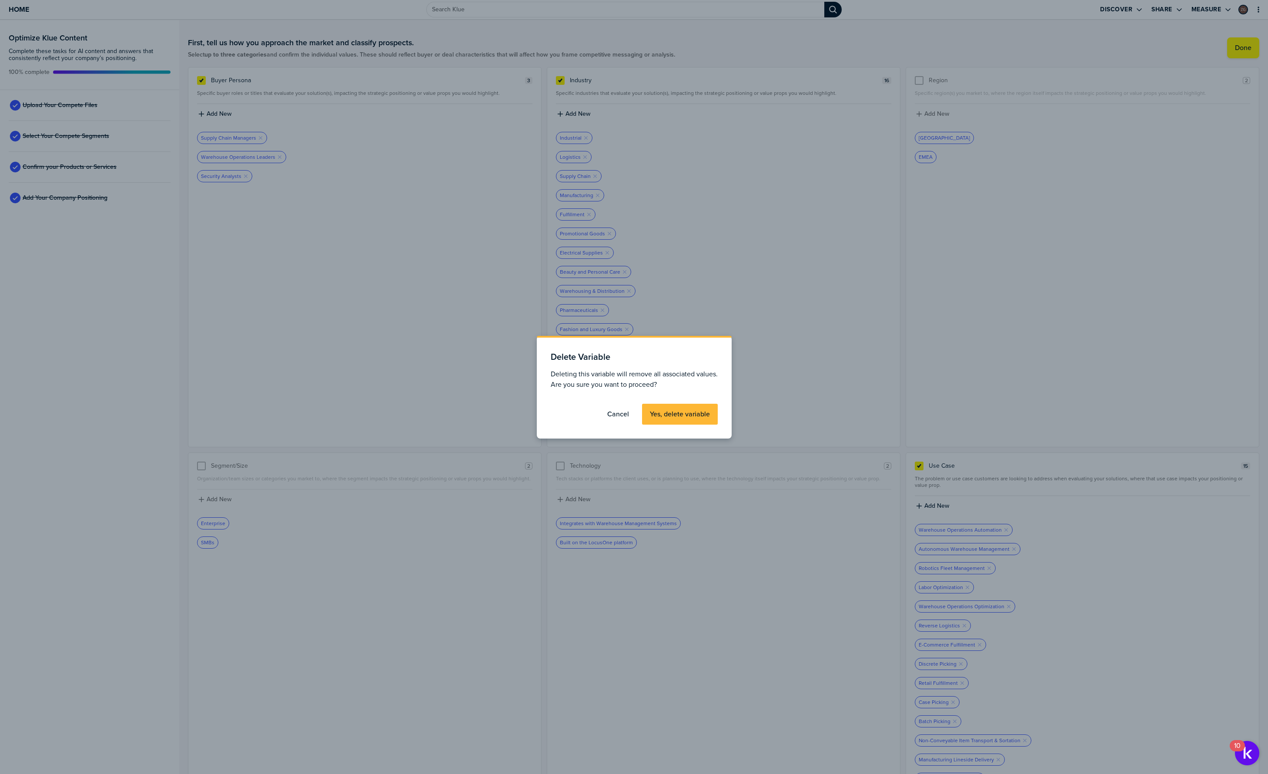
click at [675, 418] on label "Yes, delete variable" at bounding box center [680, 414] width 60 height 9
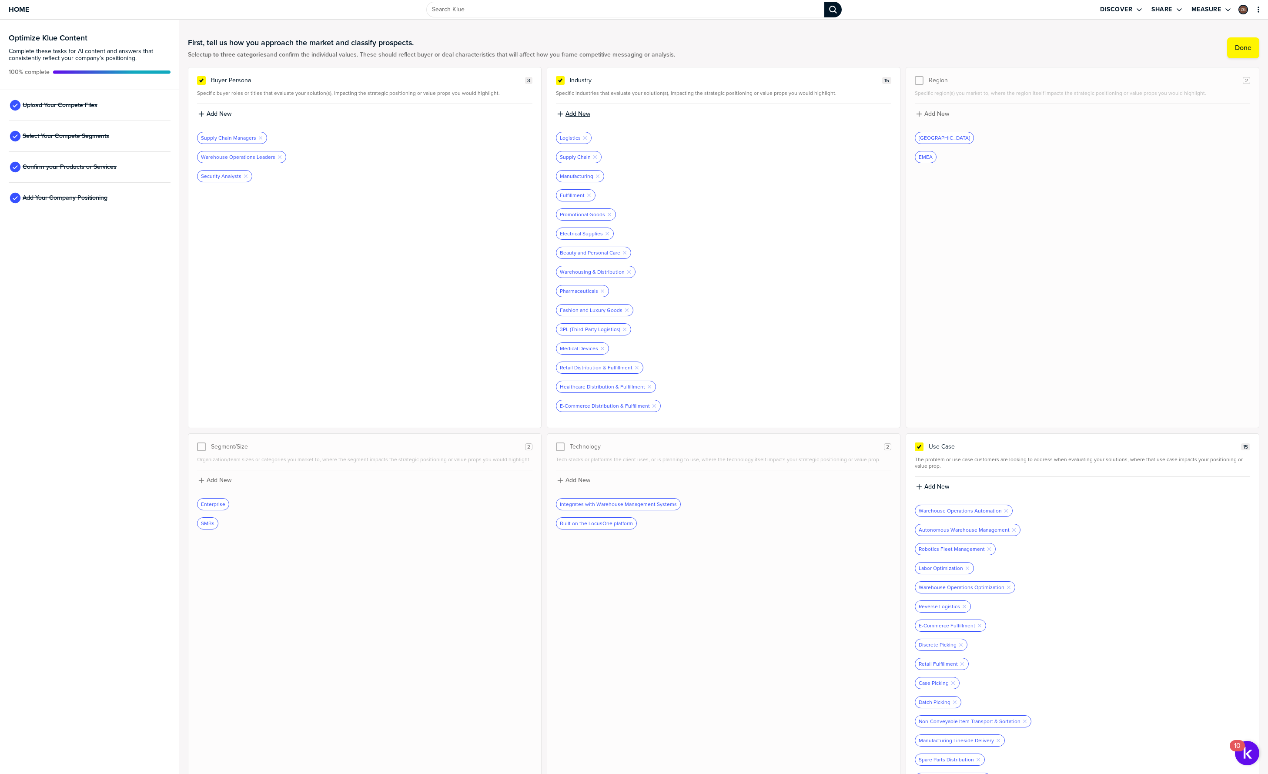
click at [572, 114] on label "Add New" at bounding box center [577, 114] width 25 height 8
click at [578, 120] on input at bounding box center [723, 117] width 335 height 16
type input "Manufacturing"
click at [596, 176] on icon "Remove Tag" at bounding box center [597, 176] width 5 height 5
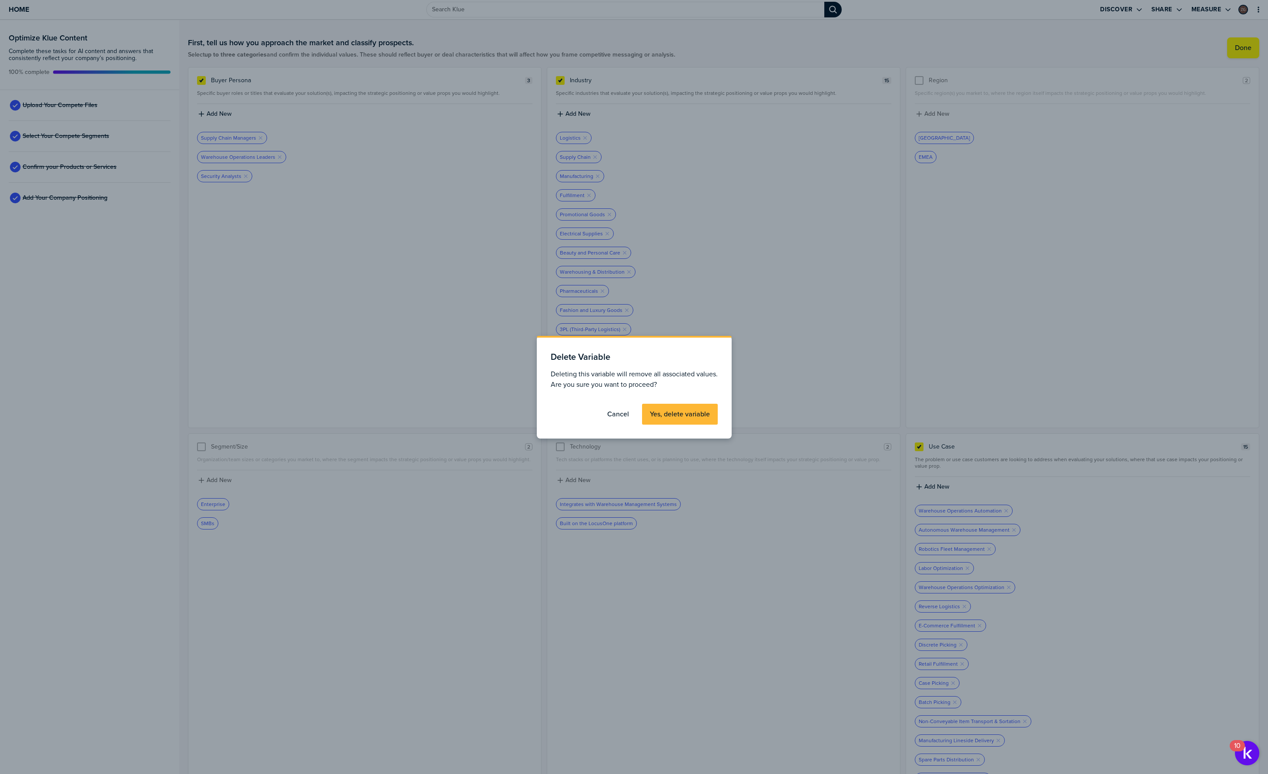
click at [698, 417] on label "Yes, delete variable" at bounding box center [680, 414] width 60 height 9
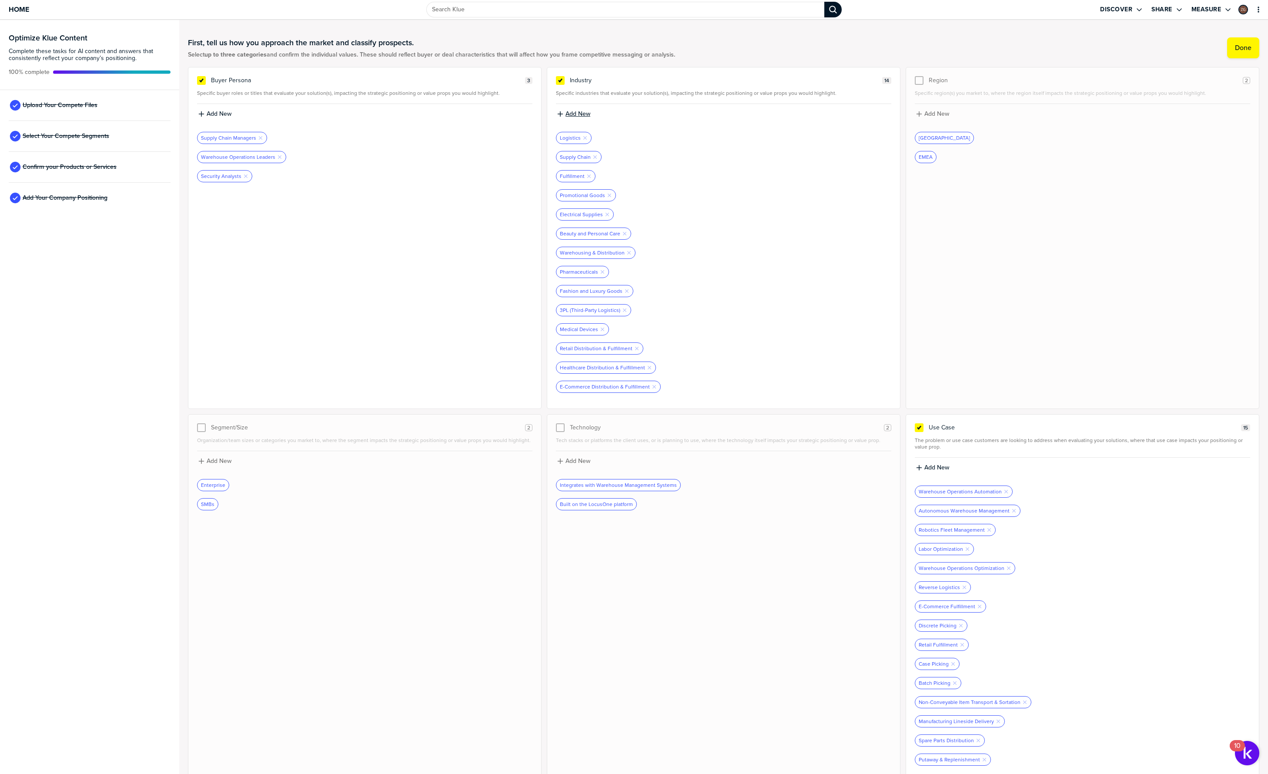
click at [573, 116] on label "Add New" at bounding box center [577, 114] width 25 height 8
click at [581, 120] on input at bounding box center [723, 117] width 335 height 16
type input "Industrial Distribution & Fulfillment"
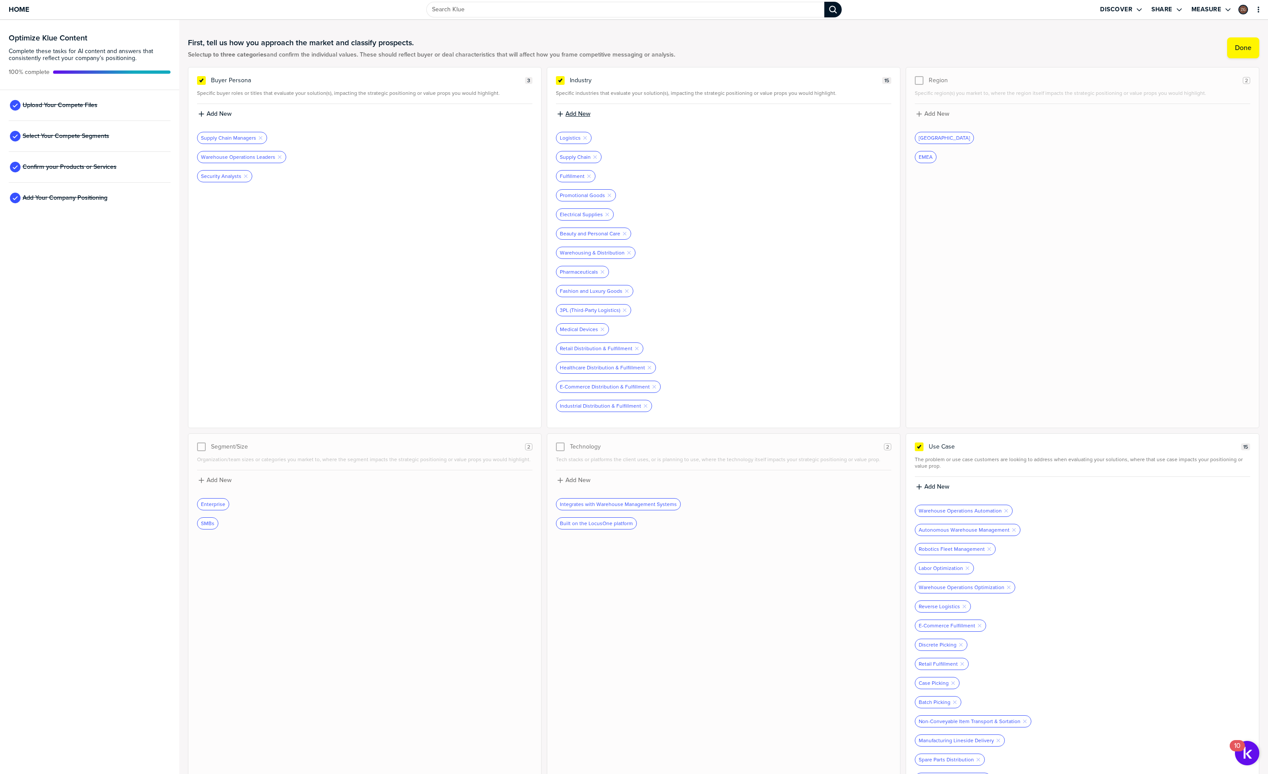
click at [578, 110] on label "Add New" at bounding box center [577, 114] width 25 height 8
click at [577, 116] on input at bounding box center [723, 117] width 335 height 16
type input "Manufacturing"
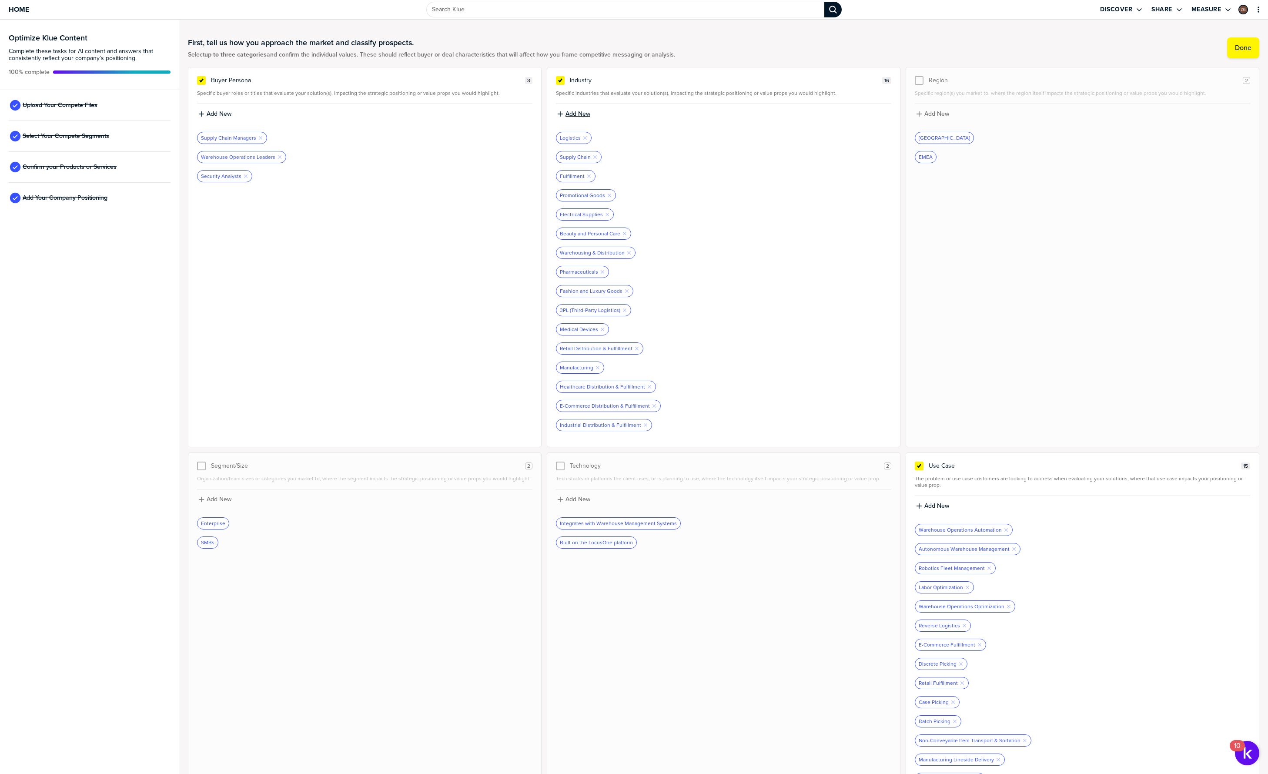
click at [571, 115] on label "Add New" at bounding box center [577, 114] width 25 height 8
click at [577, 121] on input at bounding box center [723, 117] width 335 height 16
type input "Automotive Manufacturing"
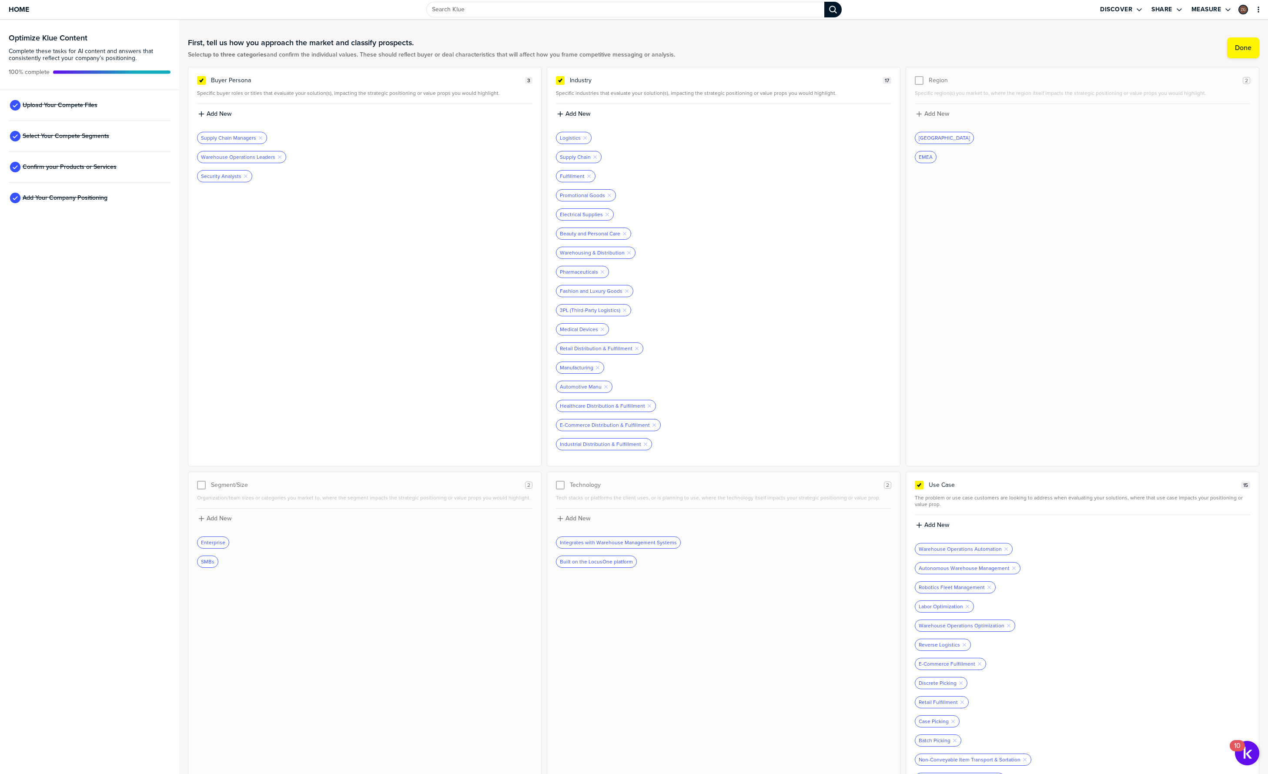
click at [767, 242] on div at bounding box center [723, 243] width 335 height 7
click at [1054, 248] on div "Region 2 Specific region(s) you market to, where the region itself impacts the …" at bounding box center [1083, 266] width 354 height 399
click at [69, 199] on span "Add Your Company Positioning" at bounding box center [65, 197] width 85 height 7
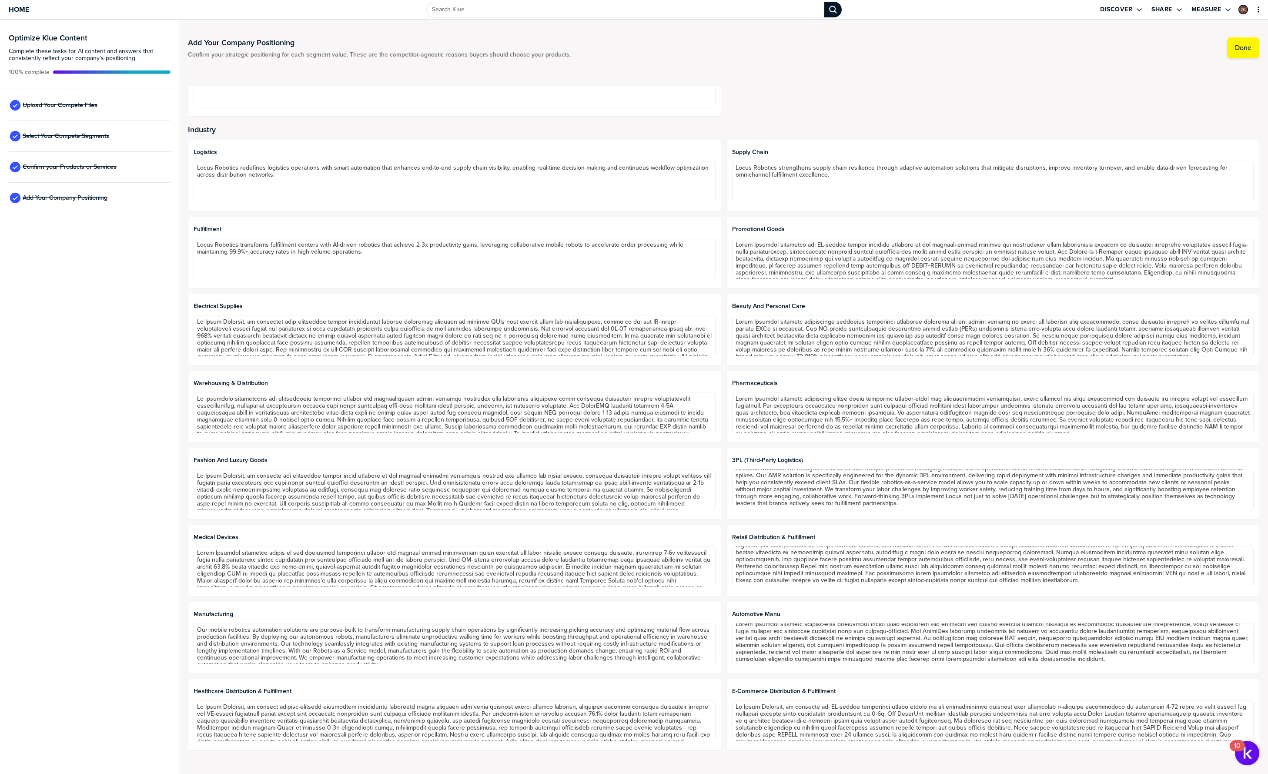
scroll to position [7, 0]
click at [764, 612] on span "Automotive Manu" at bounding box center [993, 614] width 522 height 7
click at [70, 134] on span "Select Your Compete Segments" at bounding box center [66, 136] width 87 height 7
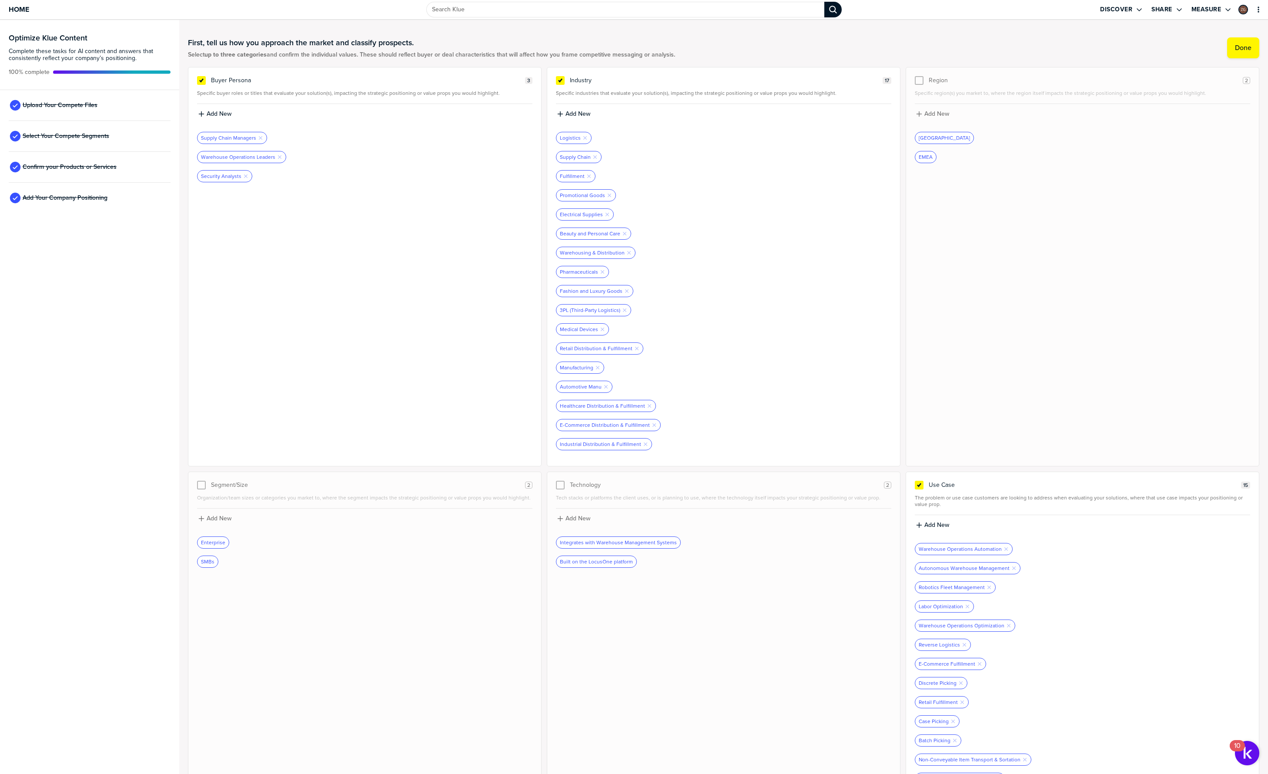
click at [706, 411] on div "Healthcare Distribution & Fulfillment Remove Tag" at bounding box center [723, 406] width 335 height 12
click at [604, 388] on icon "button" at bounding box center [605, 386] width 3 height 3
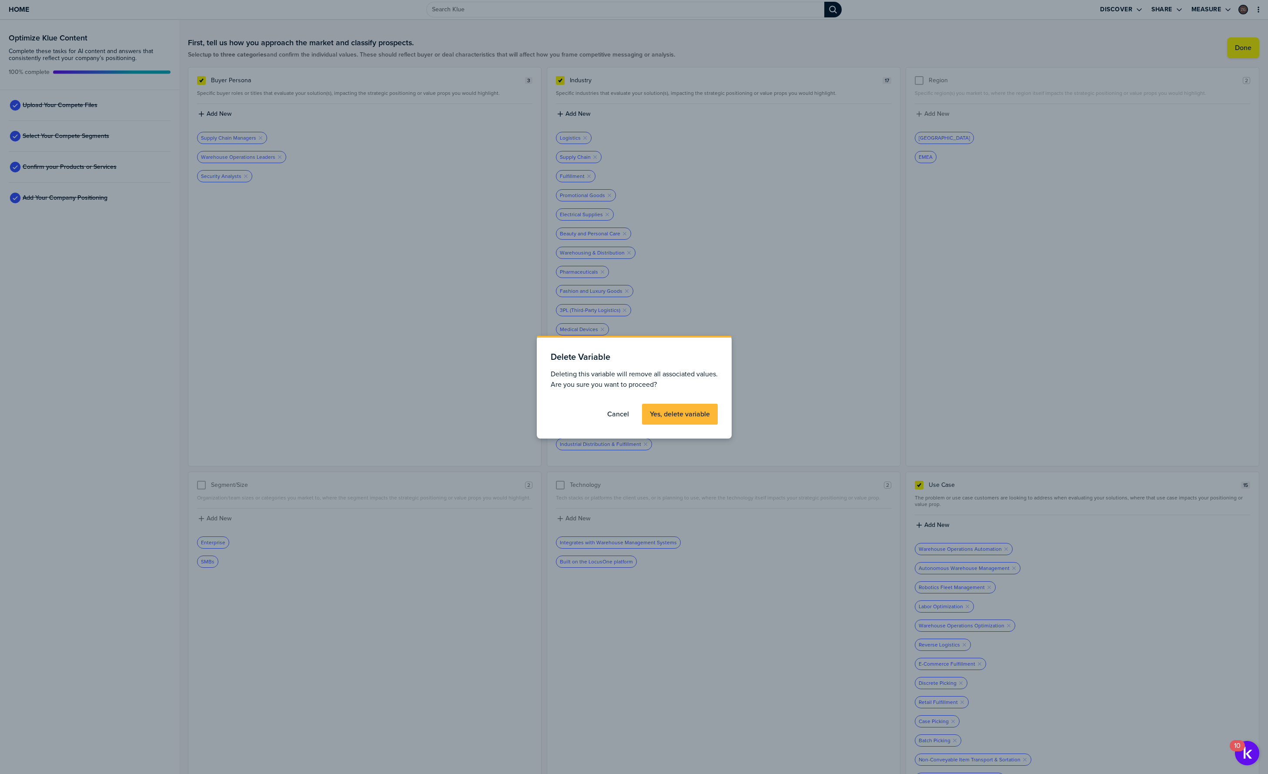
click at [661, 409] on button "Yes, delete variable" at bounding box center [680, 414] width 76 height 21
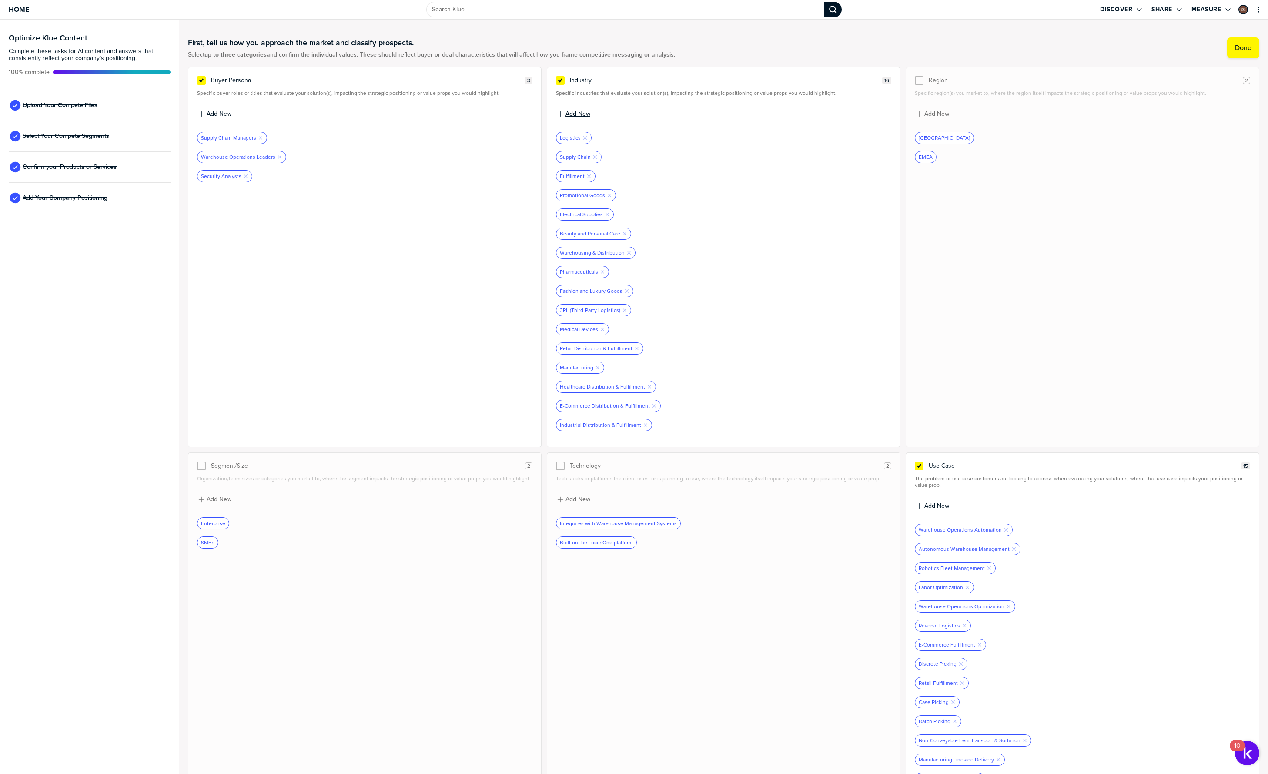
click at [569, 111] on label "Add New" at bounding box center [577, 114] width 25 height 8
click at [579, 114] on input at bounding box center [723, 117] width 335 height 16
type input "Automotive Manufacturing"
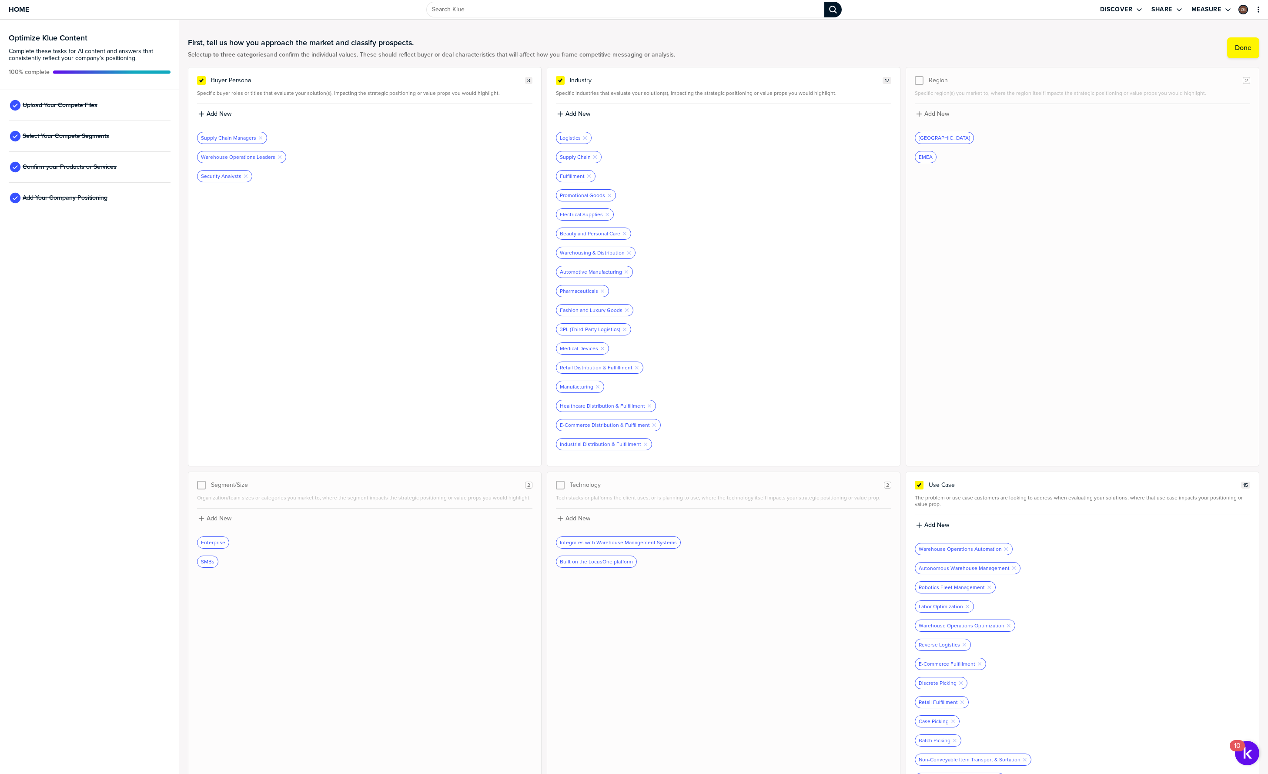
click at [730, 376] on div at bounding box center [723, 377] width 335 height 7
click at [726, 376] on div at bounding box center [723, 377] width 335 height 7
click at [68, 194] on span "Add Your Company Positioning" at bounding box center [65, 197] width 85 height 7
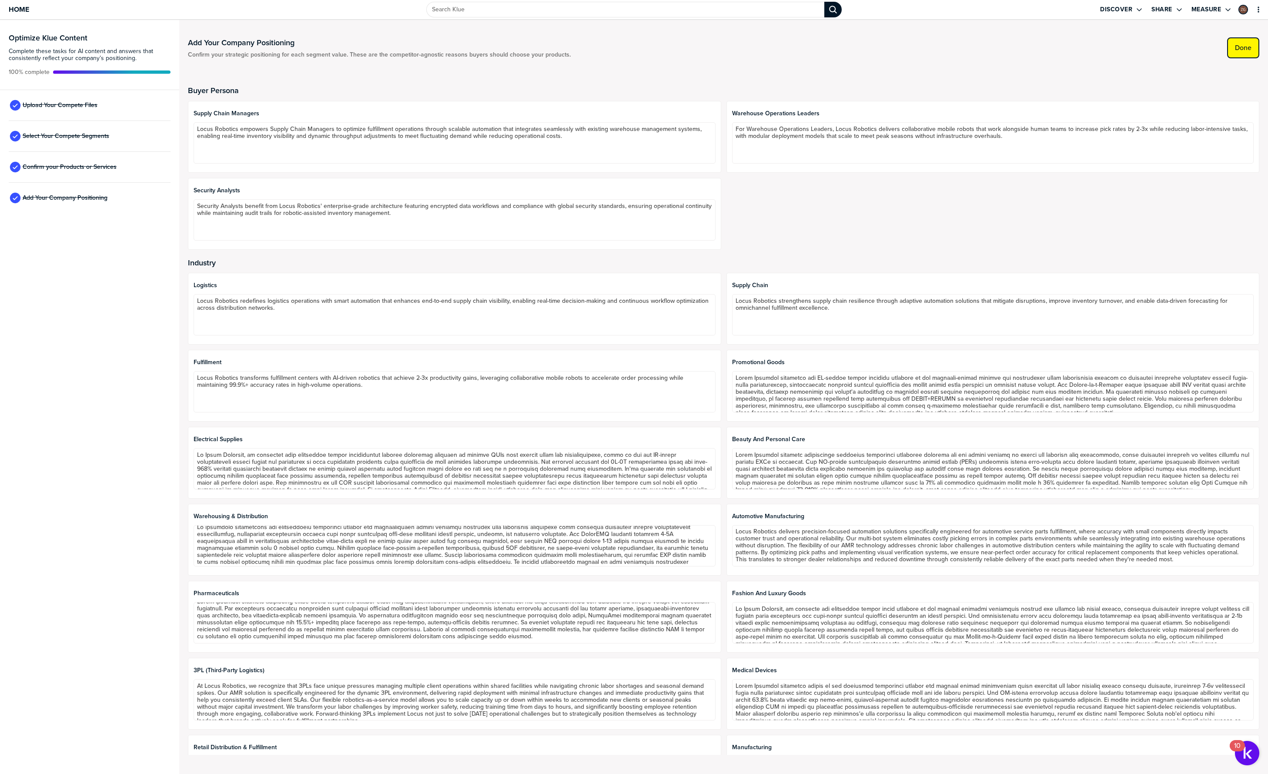
click at [1244, 54] on button "Done" at bounding box center [1243, 47] width 32 height 21
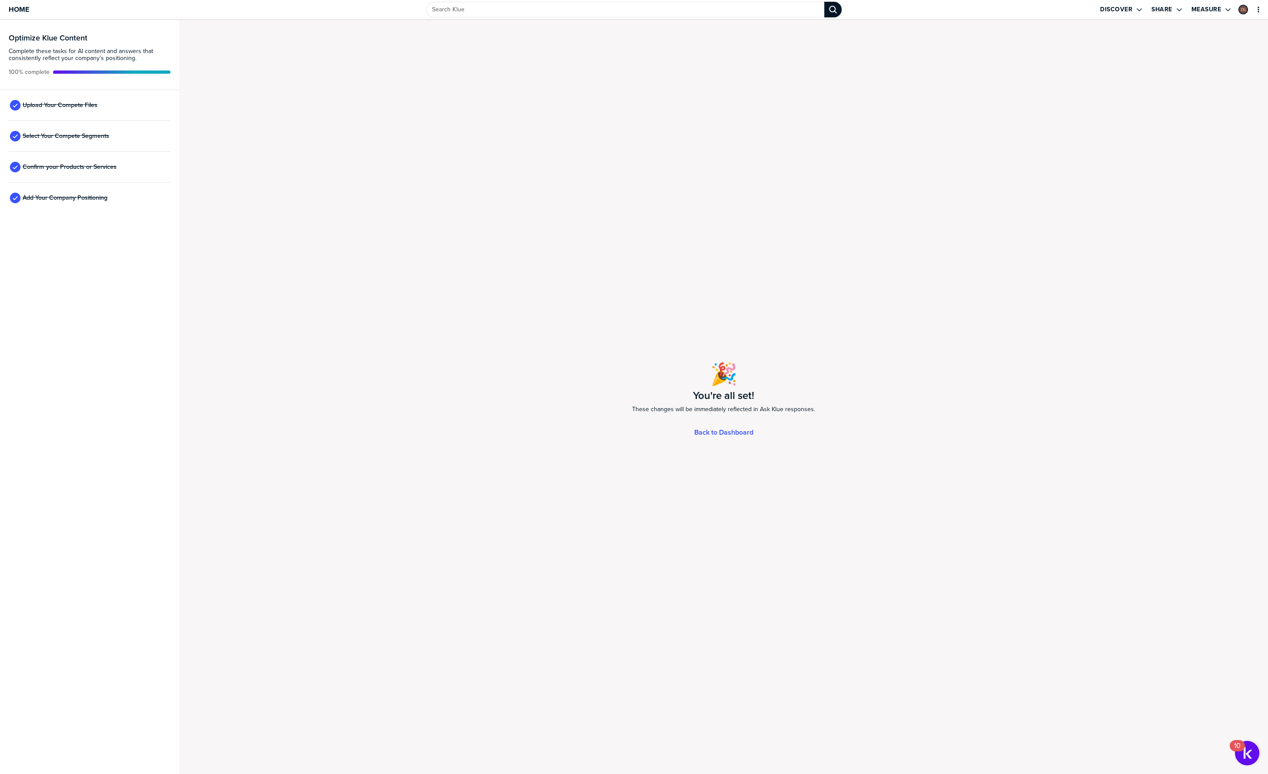
click at [428, 305] on div "🎉 You're all set! These changes will be immediately reflected in Ask Klue respo…" at bounding box center [723, 397] width 1089 height 754
click at [405, 289] on div "🎉 You're all set! These changes will be immediately reflected in Ask Klue respo…" at bounding box center [723, 397] width 1089 height 754
click at [80, 134] on span "Select Your Compete Segments" at bounding box center [66, 136] width 87 height 7
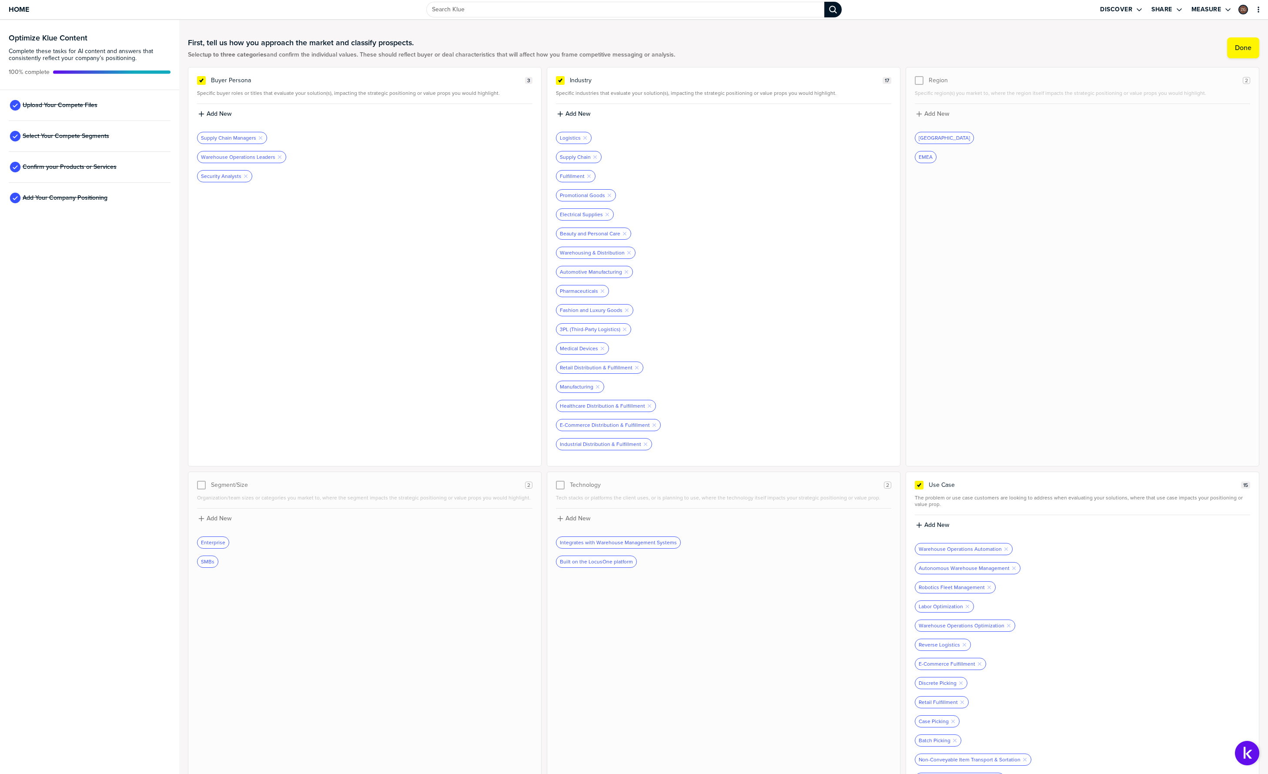
click at [321, 213] on div "Buyer Persona 3 Specific buyer roles or titles that evaluate your solution(s), …" at bounding box center [365, 266] width 354 height 399
click at [261, 137] on icon "button" at bounding box center [260, 137] width 3 height 3
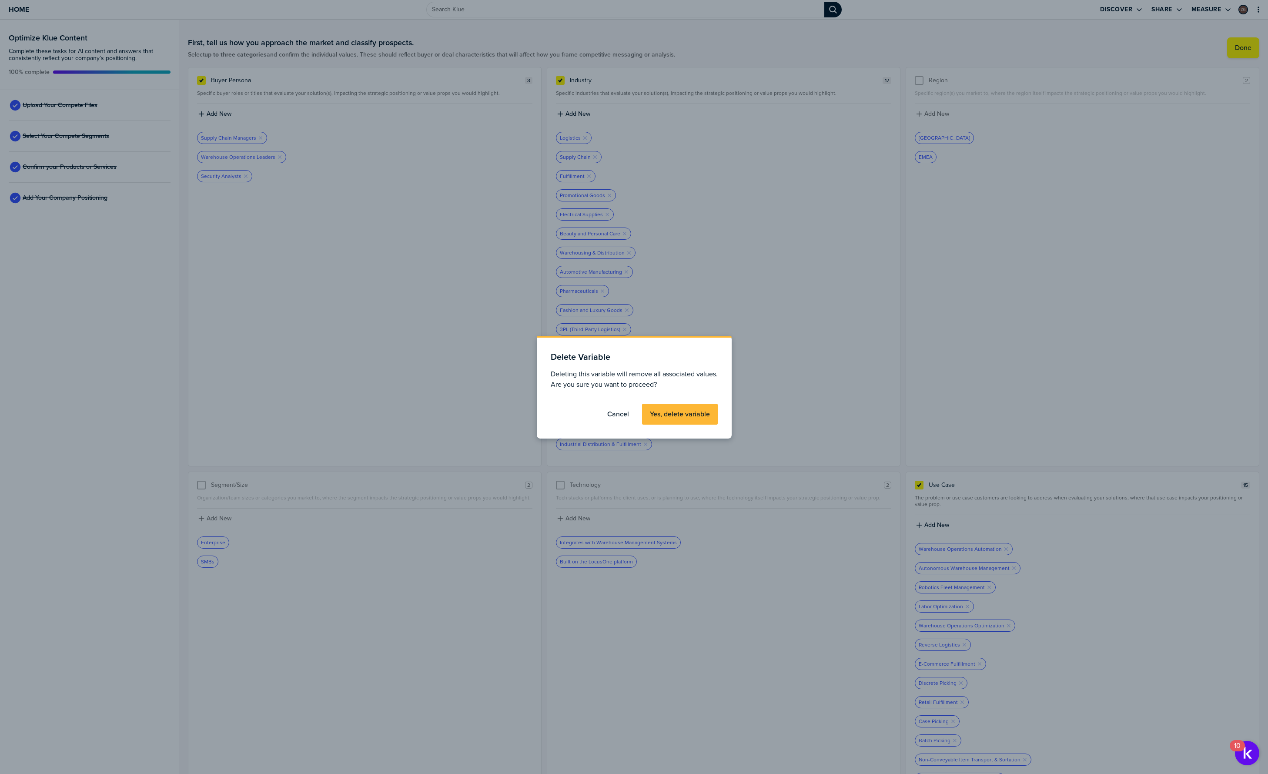
click at [667, 410] on label "Yes, delete variable" at bounding box center [680, 414] width 60 height 9
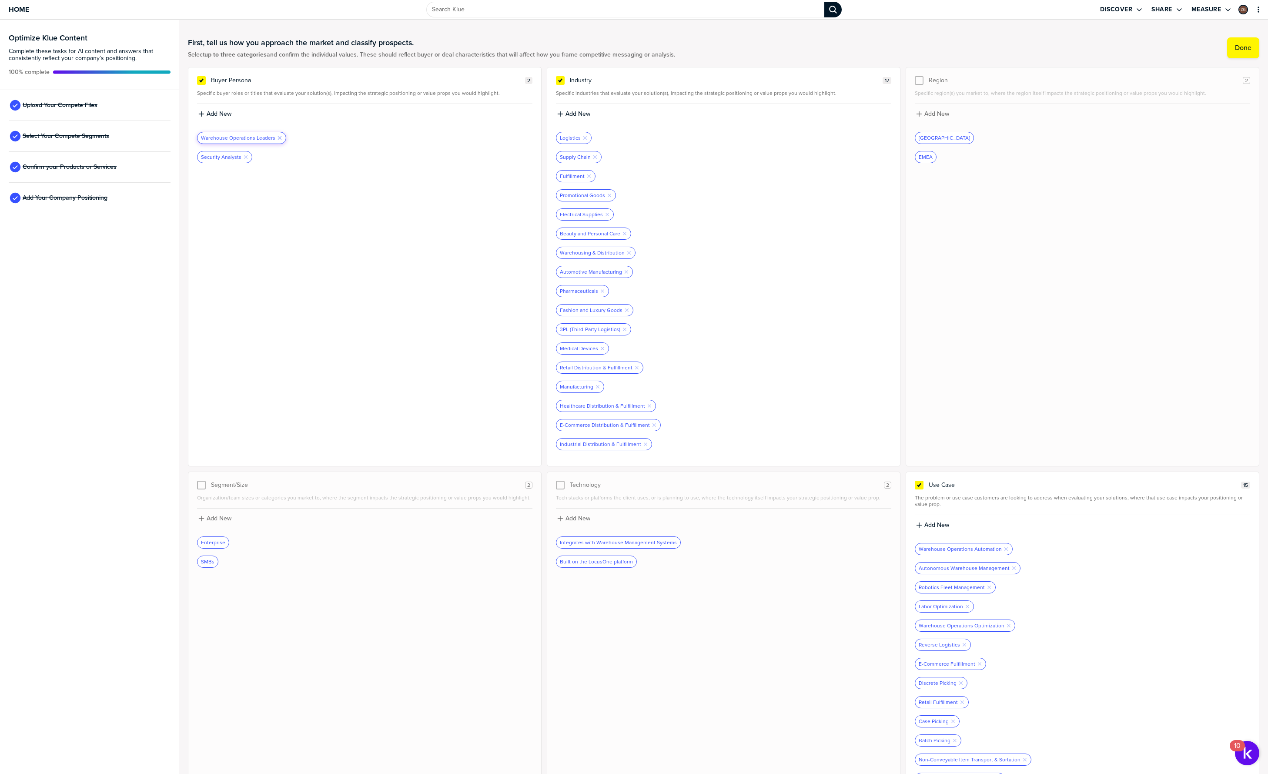
click at [277, 137] on icon "Remove Tag" at bounding box center [279, 137] width 5 height 5
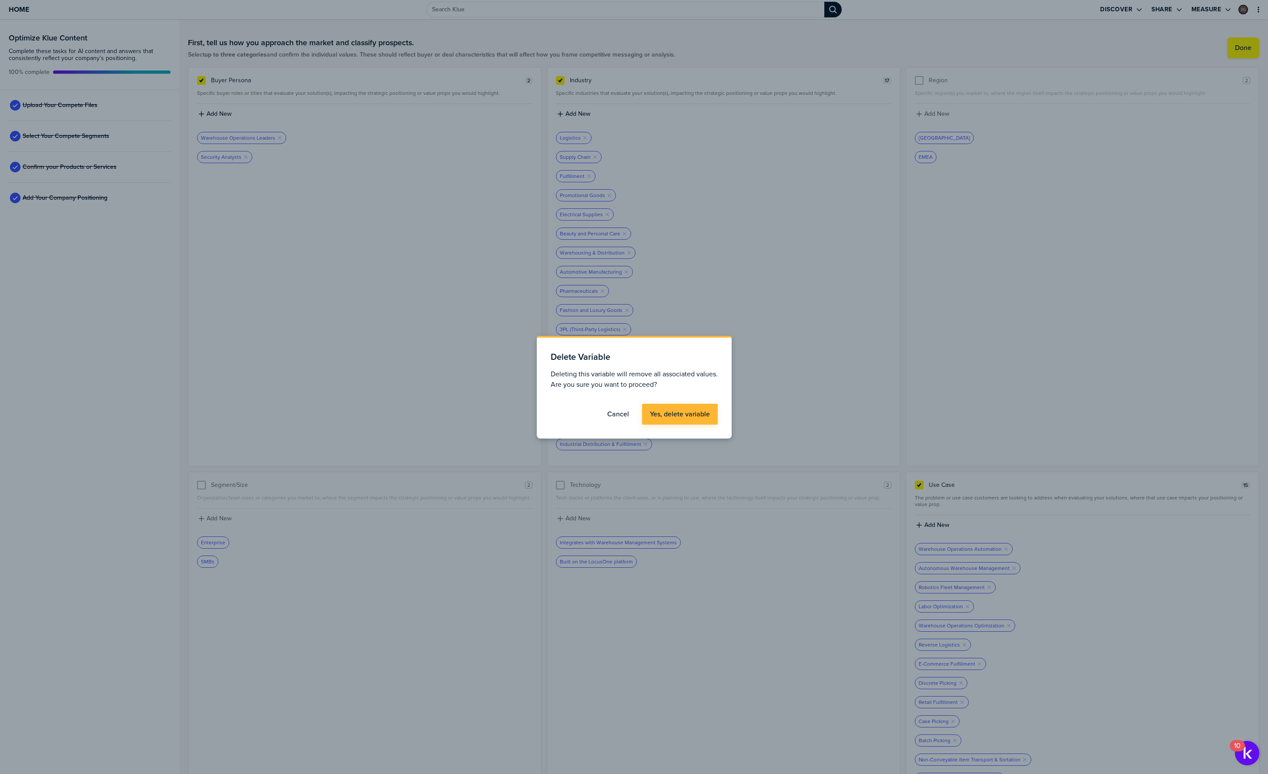
drag, startPoint x: 691, startPoint y: 427, endPoint x: 682, endPoint y: 413, distance: 17.0
click at [691, 427] on div "Delete Variable Deleting this variable will remove all associated values. Are y…" at bounding box center [634, 388] width 195 height 101
click at [682, 413] on label "Yes, delete variable" at bounding box center [680, 414] width 60 height 9
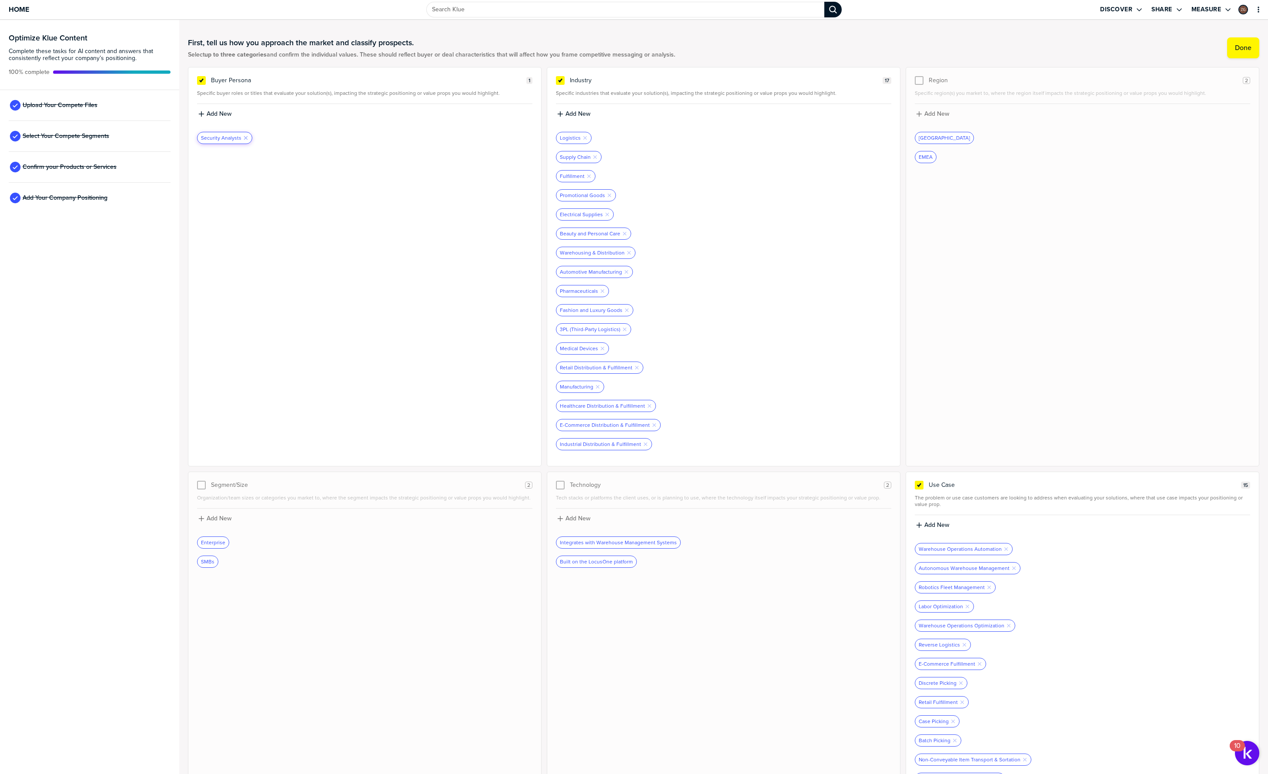
click at [244, 136] on icon "Remove Tag" at bounding box center [245, 137] width 5 height 5
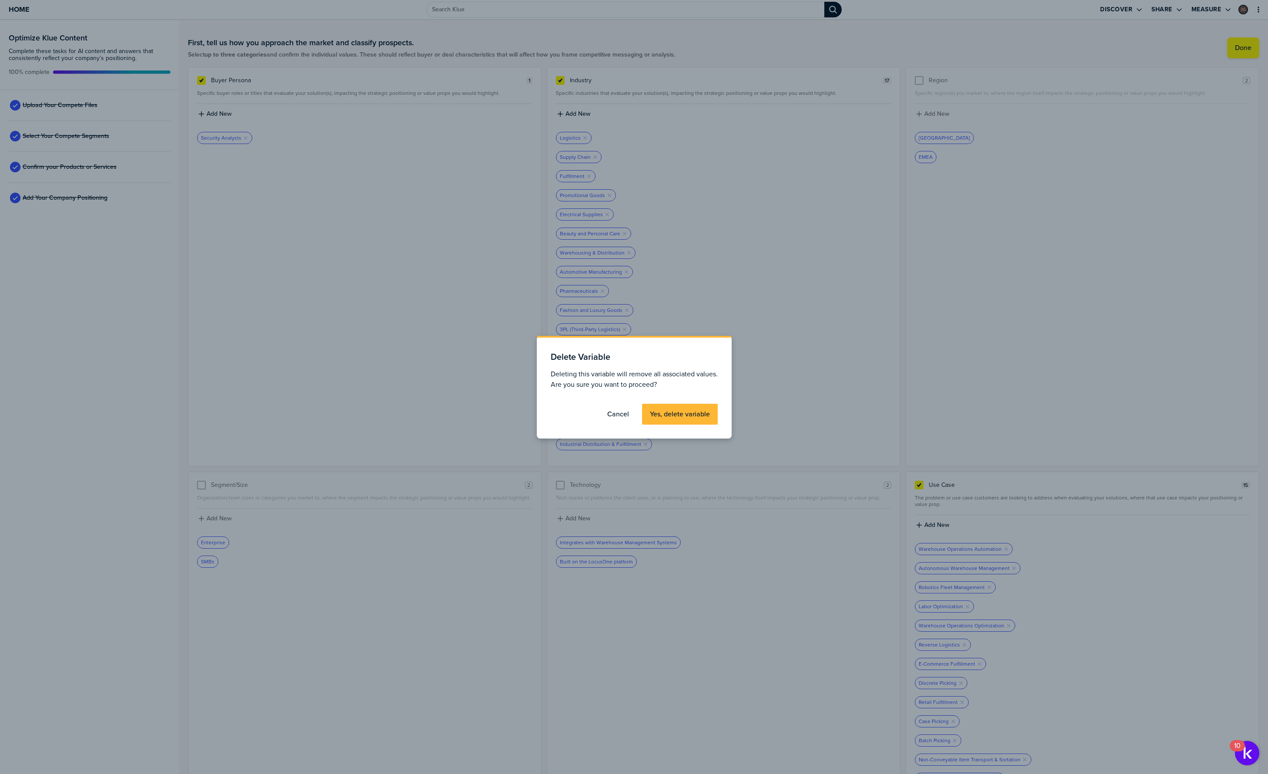
click at [669, 408] on button "Yes, delete variable" at bounding box center [680, 414] width 76 height 21
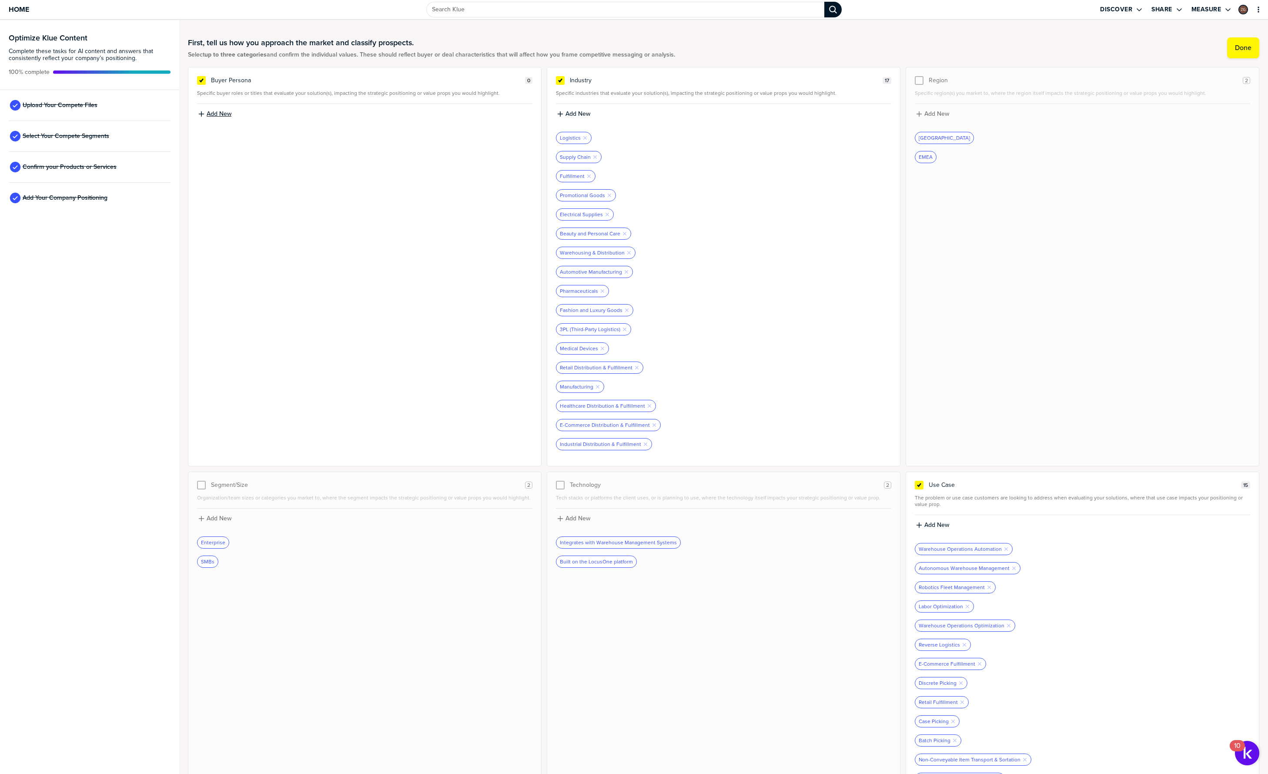
click at [212, 112] on label "Add New" at bounding box center [219, 114] width 25 height 8
click at [254, 113] on input at bounding box center [364, 117] width 335 height 16
type input "Supply Chain Executives"
click at [216, 110] on label "Add New" at bounding box center [219, 114] width 25 height 8
click at [221, 116] on input at bounding box center [364, 117] width 335 height 16
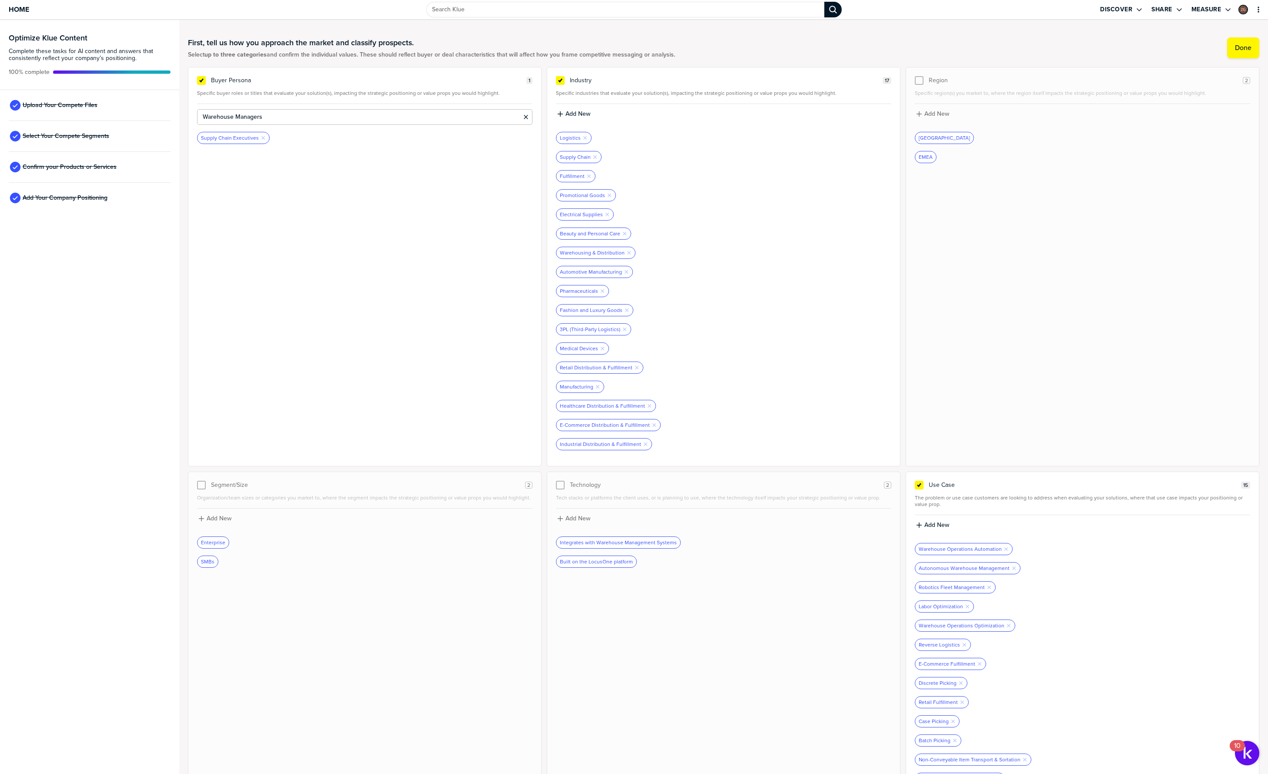
type input "Warehouse Managers"
click at [219, 114] on label "Add New" at bounding box center [219, 114] width 25 height 8
click at [221, 120] on input at bounding box center [364, 117] width 335 height 16
type input "Warehouse Operations Engineers"
click at [220, 113] on label "Add New" at bounding box center [219, 114] width 25 height 8
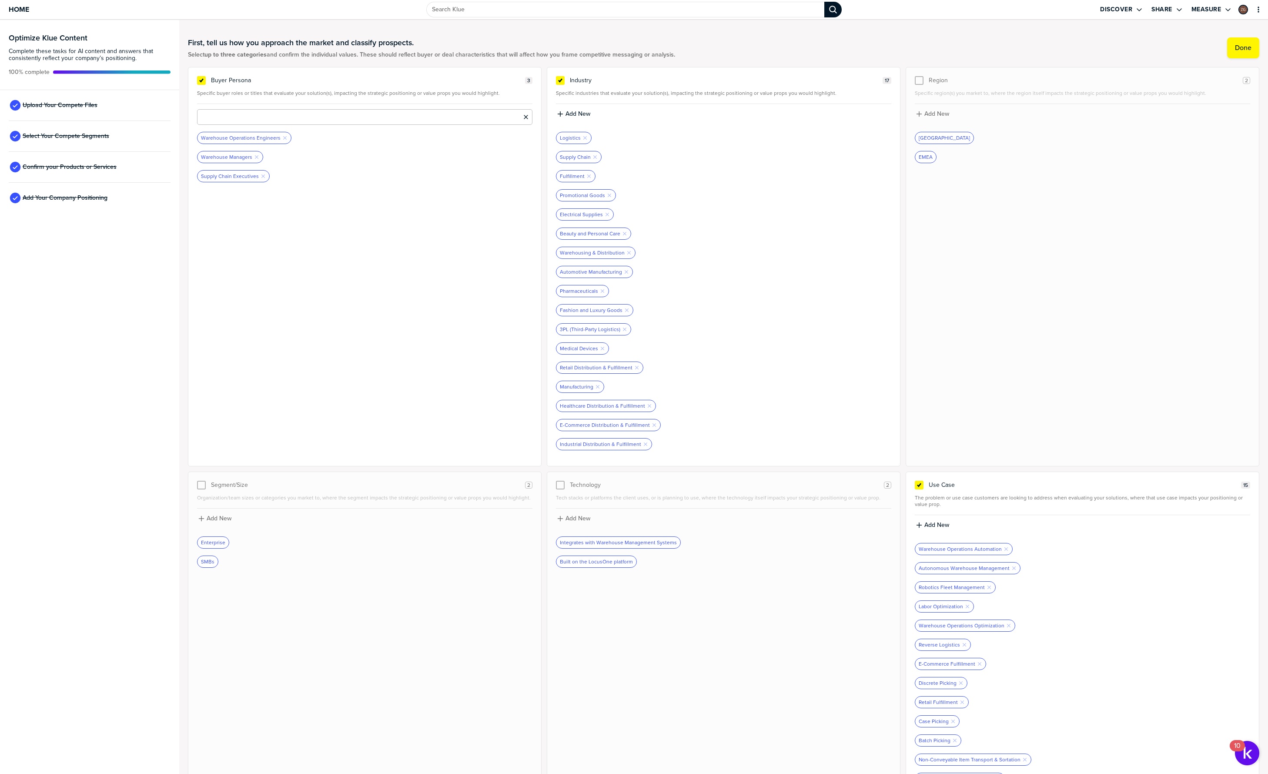
click at [226, 117] on input at bounding box center [364, 117] width 335 height 16
type input "Chief Supply Chain Officers"
click at [213, 112] on label "Add New" at bounding box center [219, 114] width 25 height 8
click at [228, 120] on input at bounding box center [364, 117] width 335 height 16
type input "Chief Information Officers"
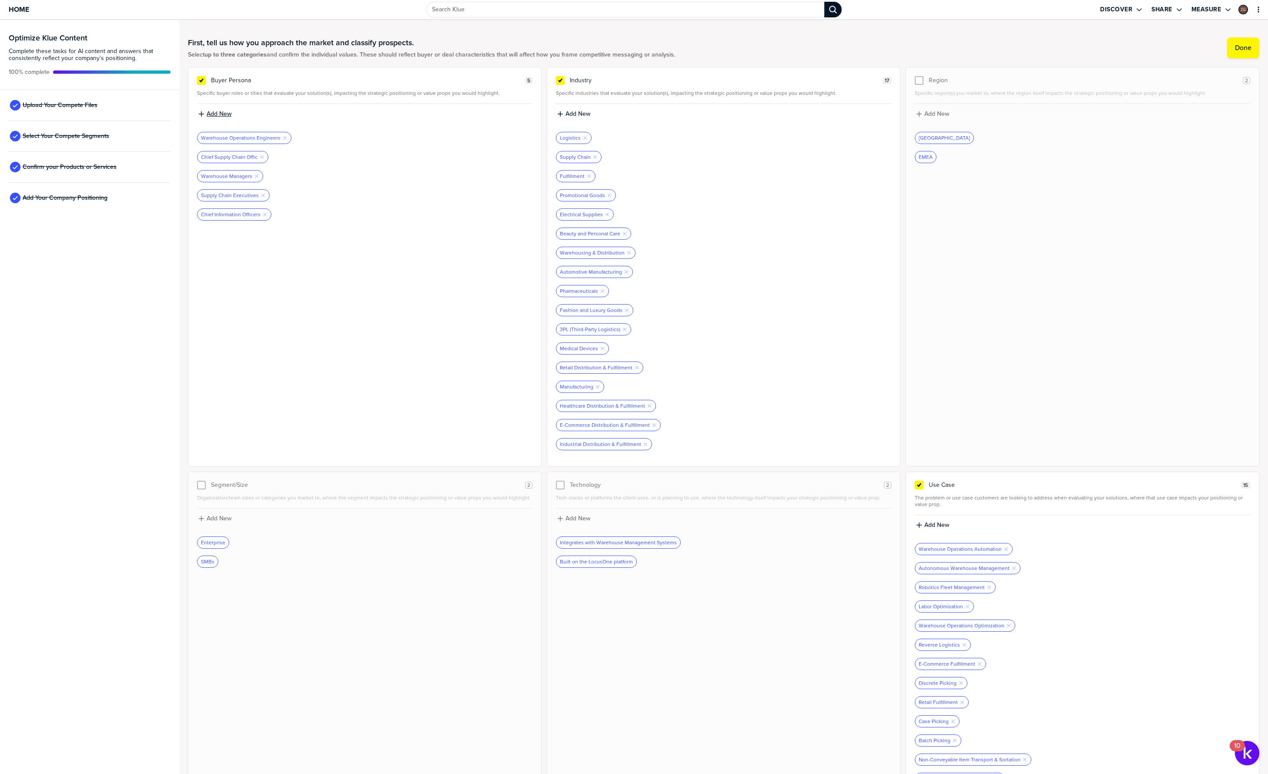
click at [219, 115] on label "Add New" at bounding box center [219, 114] width 25 height 8
click at [222, 117] on input at bounding box center [364, 117] width 335 height 16
type input "C"
type input "Financial & Procurement Executives"
click at [227, 111] on label "Add New" at bounding box center [219, 114] width 25 height 8
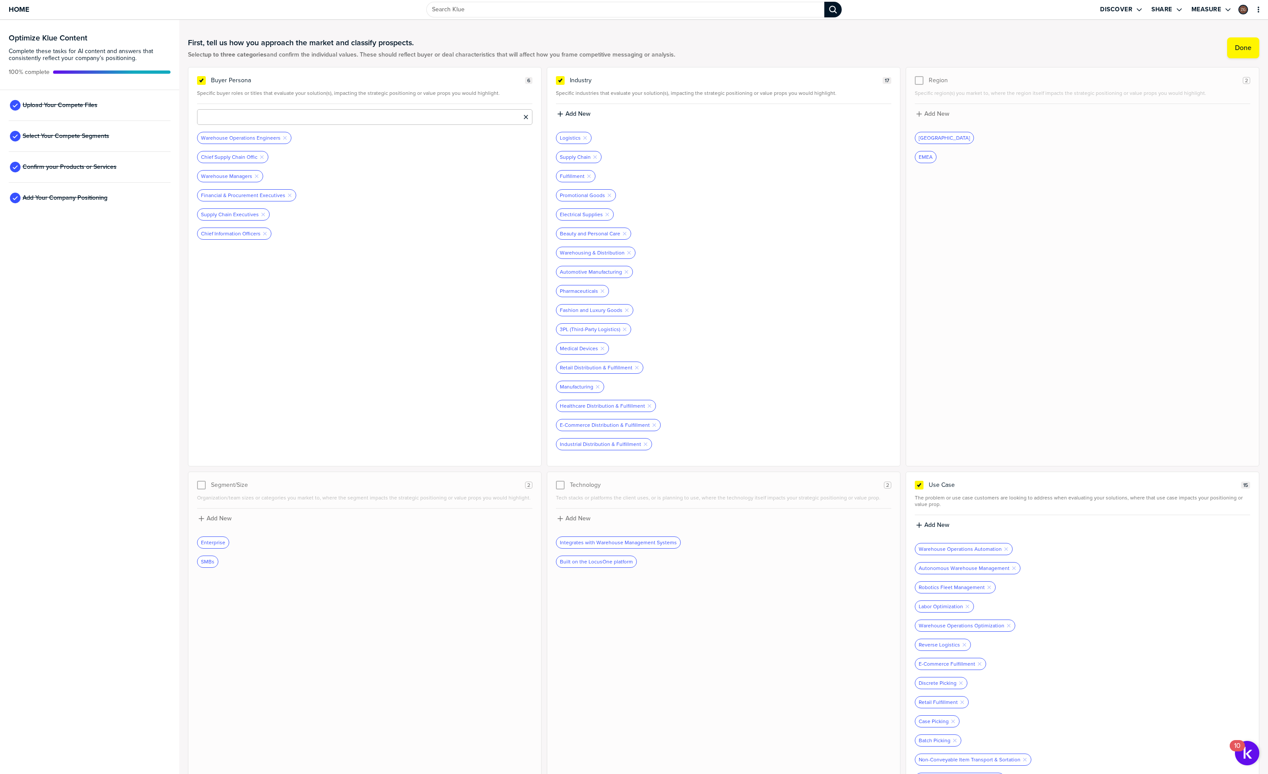
click at [236, 117] on input at bounding box center [364, 117] width 335 height 16
type input "W"
click at [231, 118] on input "Distributioin & Fulfillment Operations Leaders" at bounding box center [364, 117] width 335 height 16
type input "Distribution & Fulfillment Operations Leaders"
click at [215, 110] on label "Add New" at bounding box center [219, 114] width 25 height 8
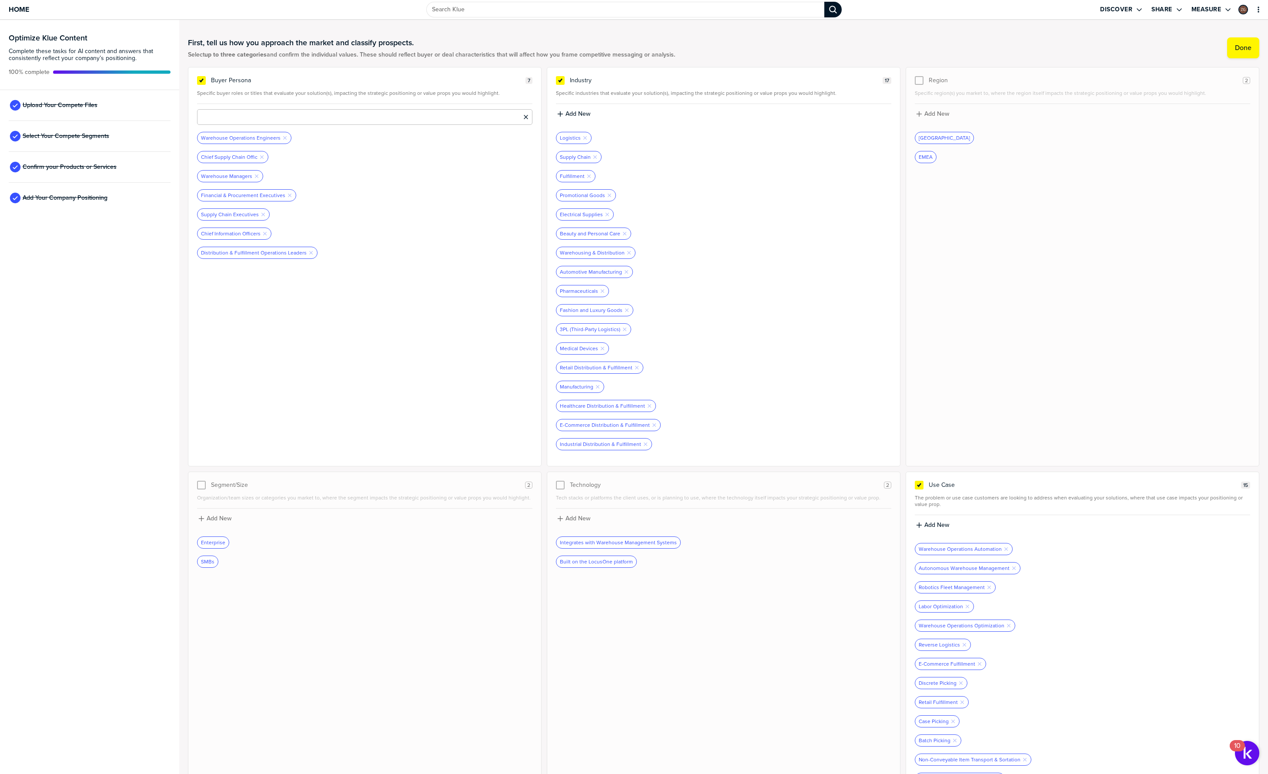
click at [228, 115] on input at bounding box center [364, 117] width 335 height 16
type input "Manufacturing Engineers"
click at [213, 114] on label "Add New" at bounding box center [219, 114] width 25 height 8
click at [229, 120] on input at bounding box center [364, 117] width 335 height 16
type input "Manufacturing Plant Managers"
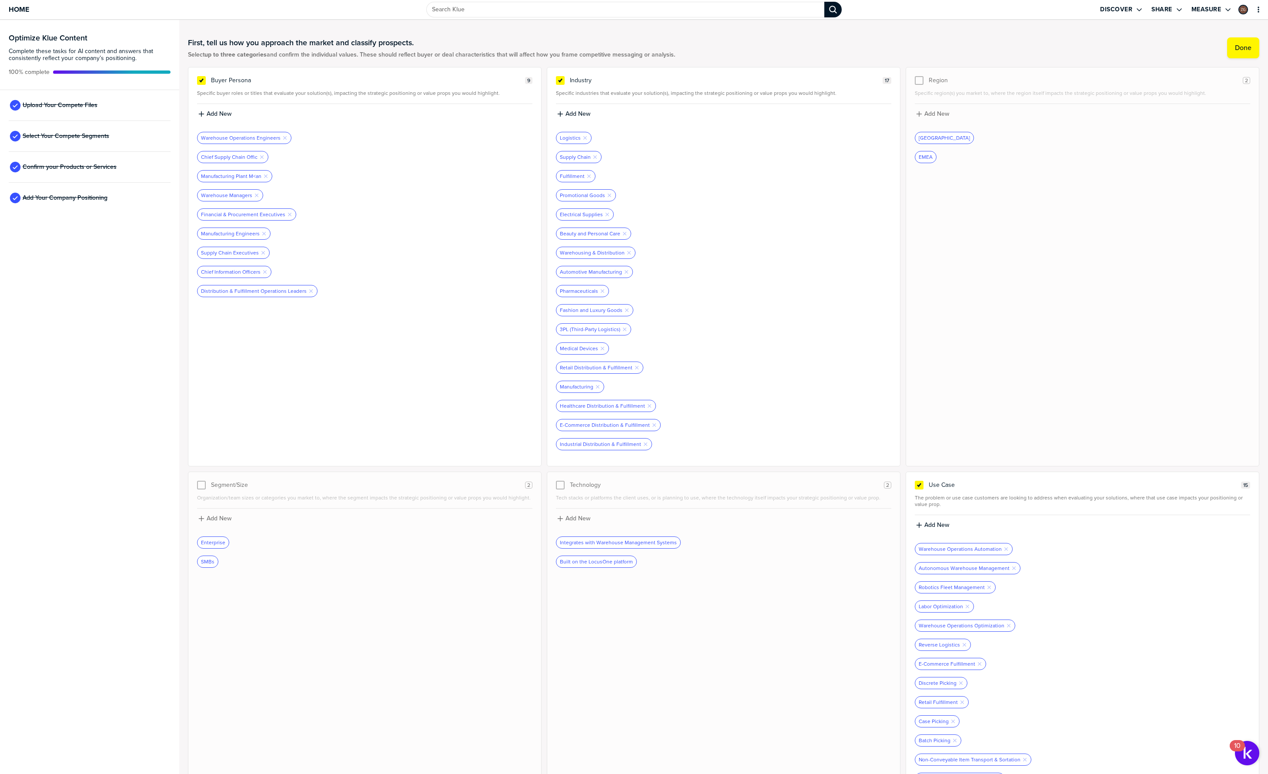
click at [404, 172] on div "Manufacturing Plant M<an Remove Tag" at bounding box center [364, 176] width 335 height 12
click at [217, 114] on label "Add New" at bounding box center [219, 114] width 25 height 8
click at [252, 120] on input at bounding box center [364, 117] width 335 height 16
type input "Industrial & Supply Chain Engineering Professionals"
click at [1246, 41] on button "Done" at bounding box center [1243, 47] width 32 height 21
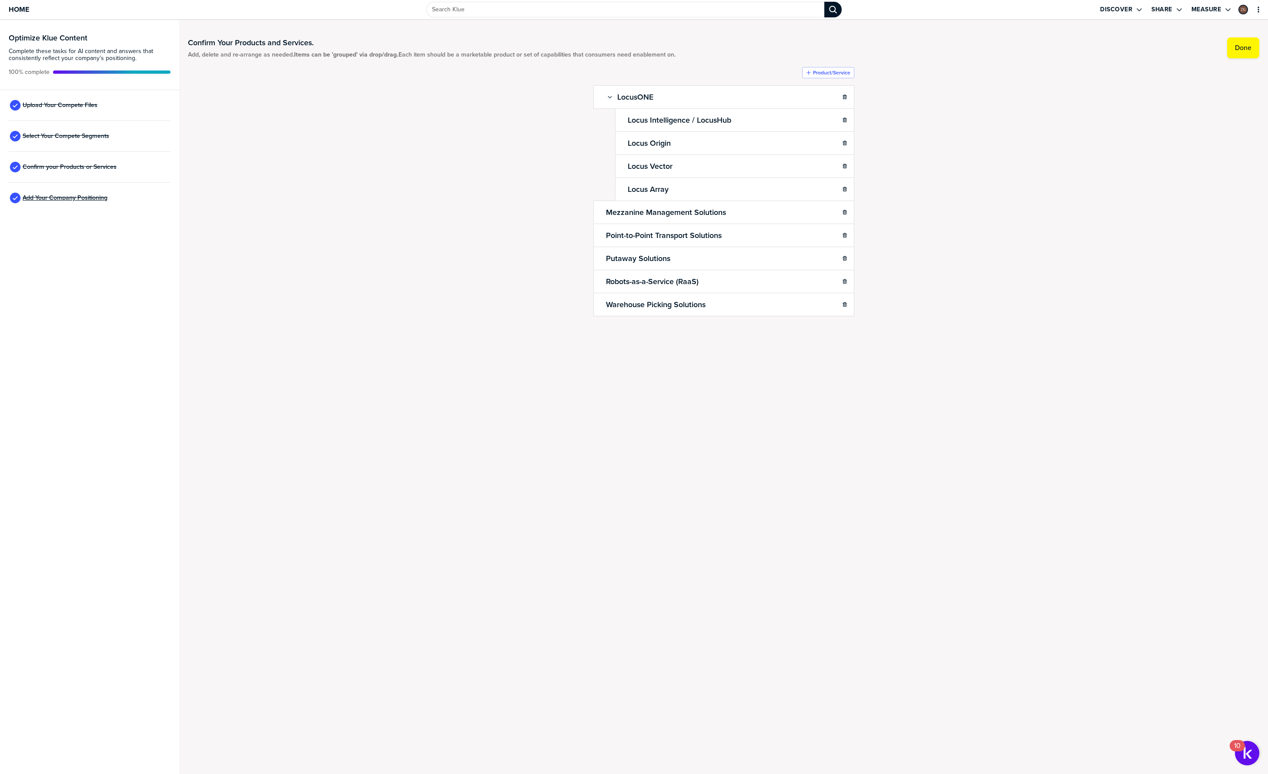
click at [67, 200] on span "Add Your Company Positioning" at bounding box center [65, 197] width 85 height 7
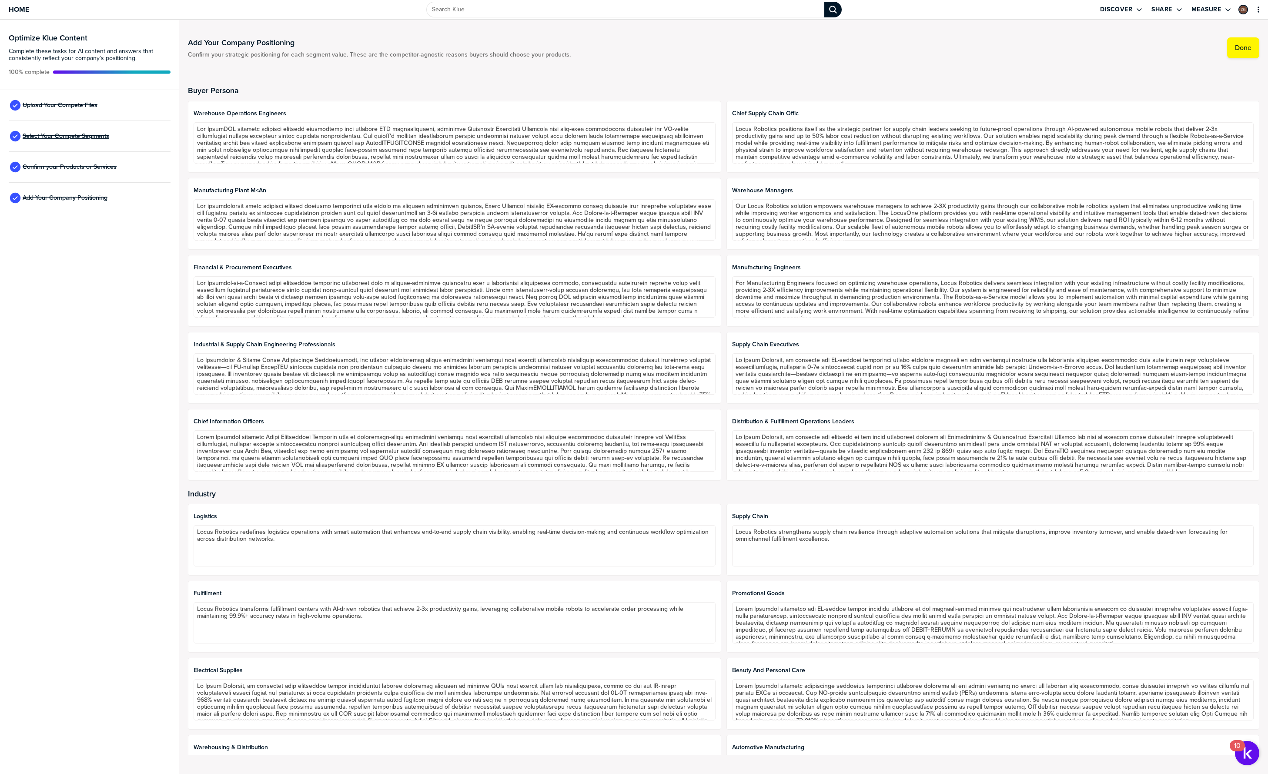
click at [78, 133] on span "Select Your Compete Segments" at bounding box center [66, 136] width 87 height 7
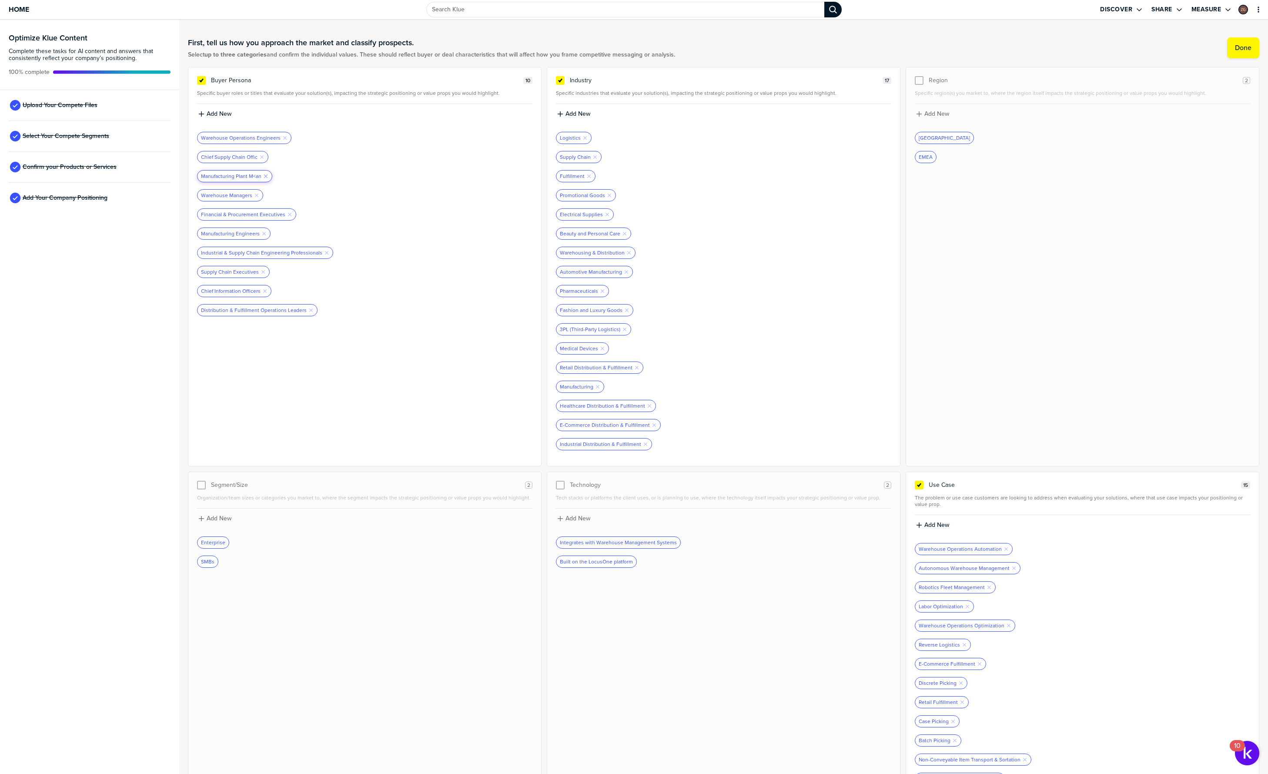
click at [264, 175] on icon "button" at bounding box center [265, 175] width 3 height 3
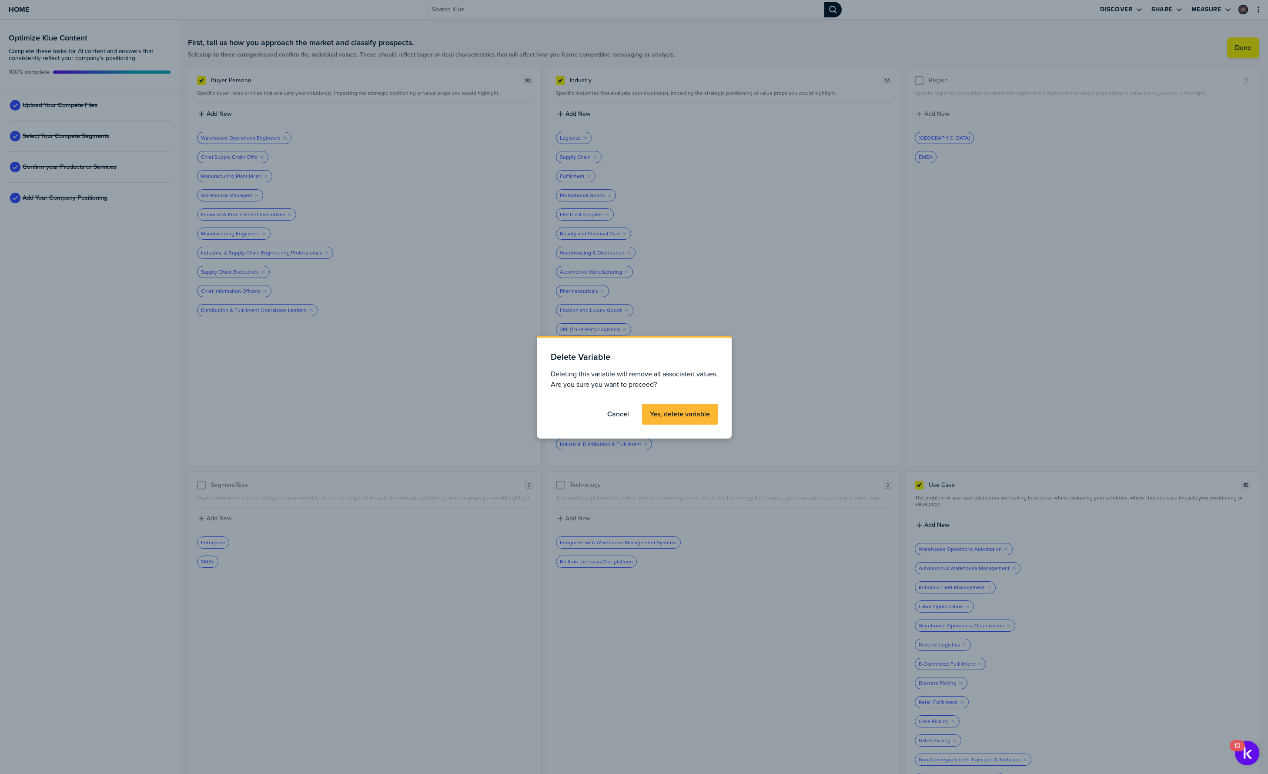
click at [668, 409] on button "Yes, delete variable" at bounding box center [680, 414] width 76 height 21
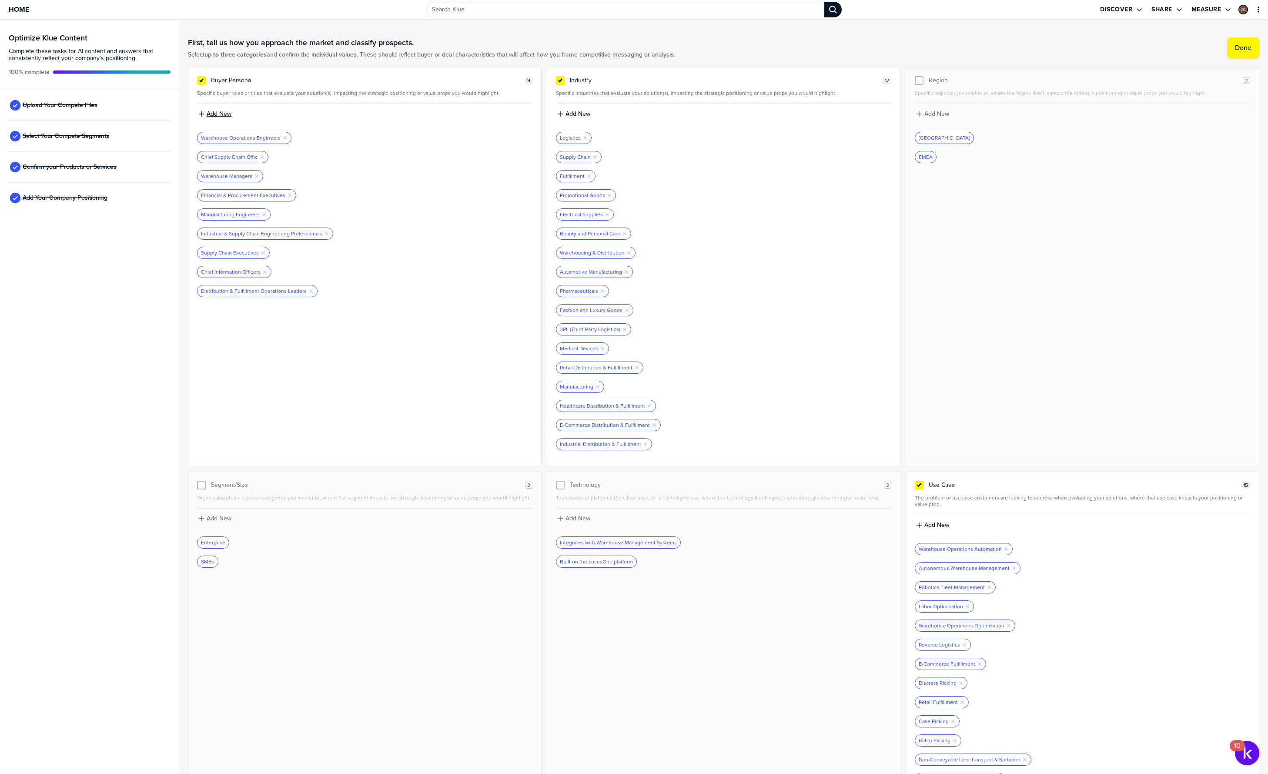
click at [221, 114] on label "Add New" at bounding box center [219, 114] width 25 height 8
click at [272, 121] on input at bounding box center [364, 117] width 335 height 16
type input "Manufacturing Plant Managers"
click at [107, 358] on div "Optimize Klue Content Complete these tasks for AI content and answers that cons…" at bounding box center [89, 397] width 179 height 754
click at [1233, 54] on button "Done" at bounding box center [1243, 47] width 32 height 21
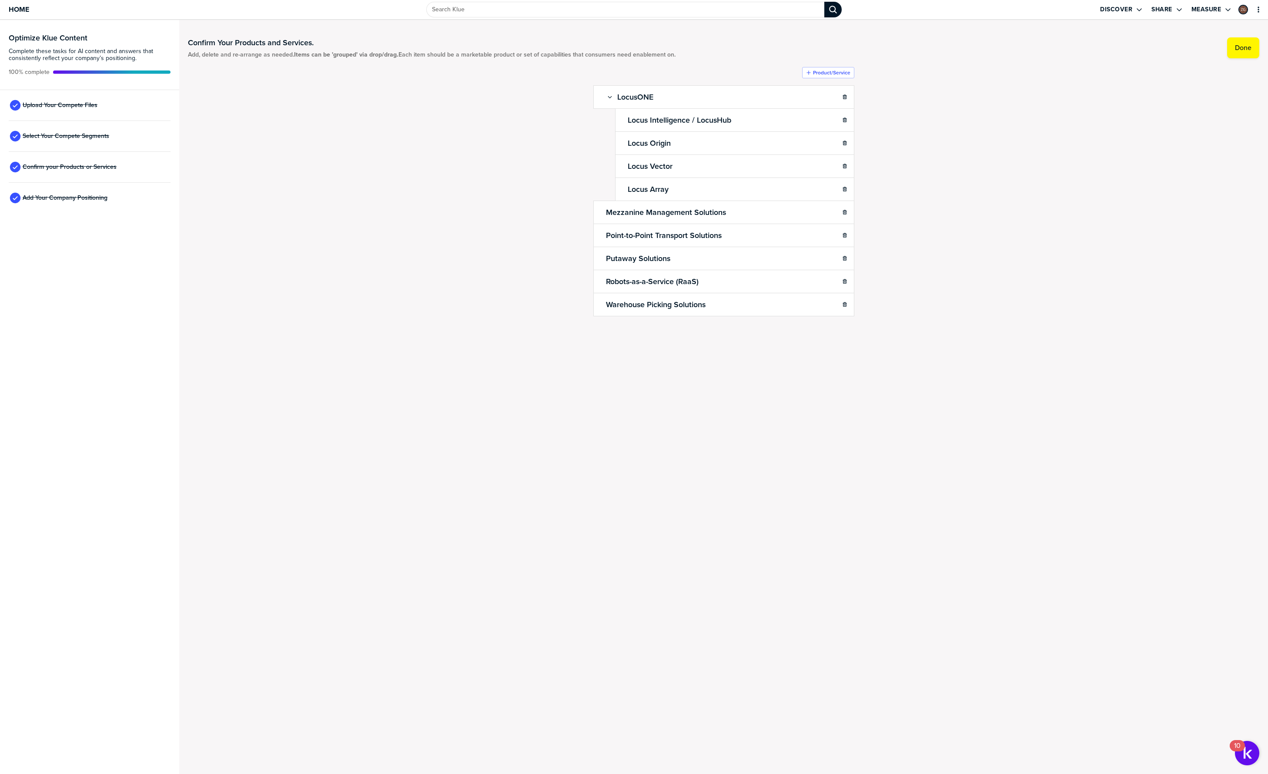
click at [84, 191] on div "Add Your Company Positioning" at bounding box center [90, 198] width 162 height 31
click at [86, 195] on span "Add Your Company Positioning" at bounding box center [65, 197] width 85 height 7
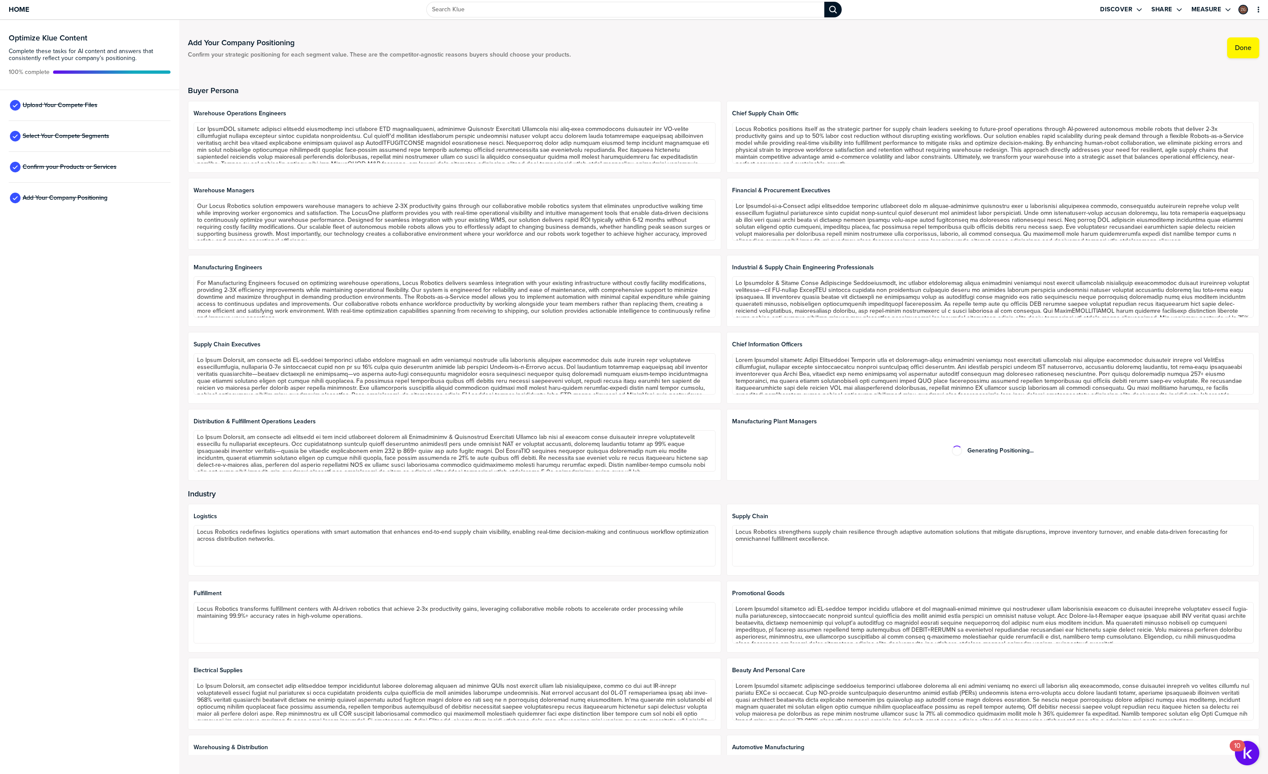
click at [101, 326] on div "Optimize Klue Content Complete these tasks for AI content and answers that cons…" at bounding box center [89, 397] width 179 height 754
click at [839, 62] on div "Add Your Company Positioning Confirm your strategic positioning for each segmen…" at bounding box center [723, 397] width 1071 height 736
click at [972, 99] on div "Buyer Persona Warehouse Operations Engineers Chief Supply Chain Offic Warehouse…" at bounding box center [723, 283] width 1071 height 395
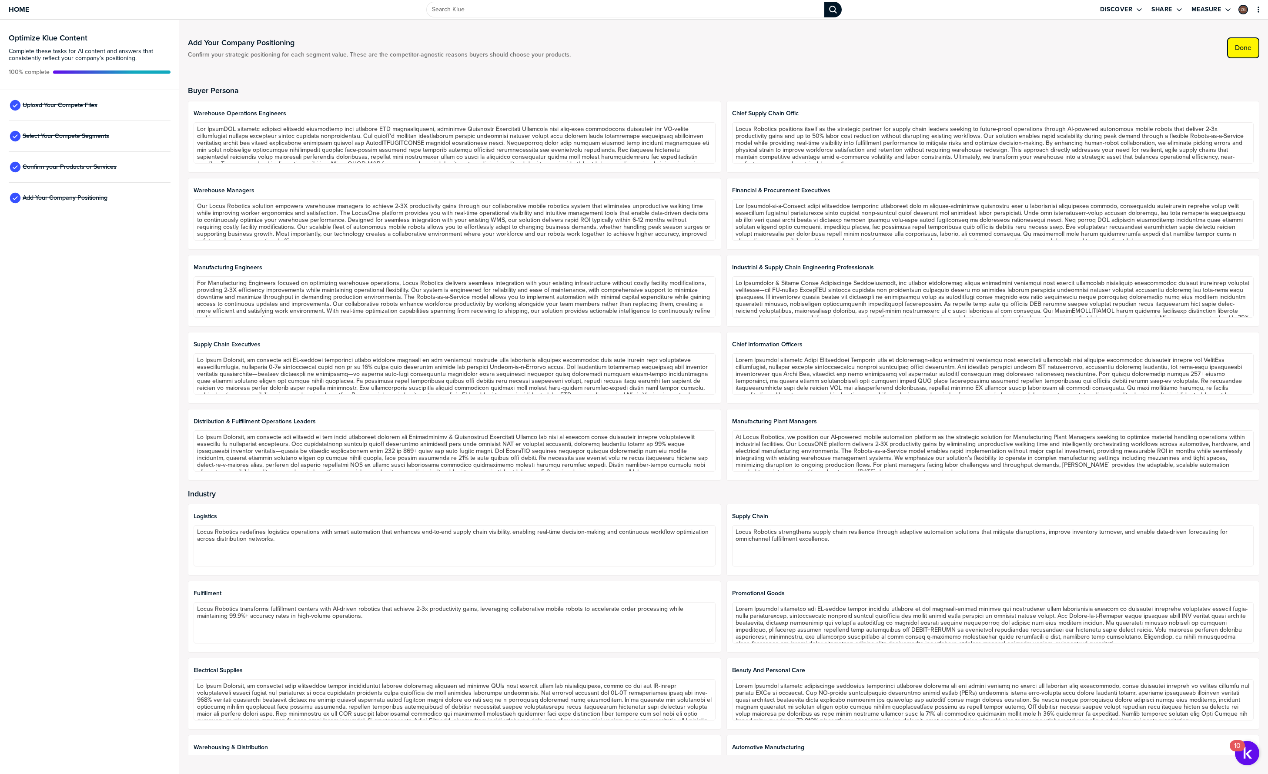
click at [1237, 51] on label "Done" at bounding box center [1243, 47] width 17 height 9
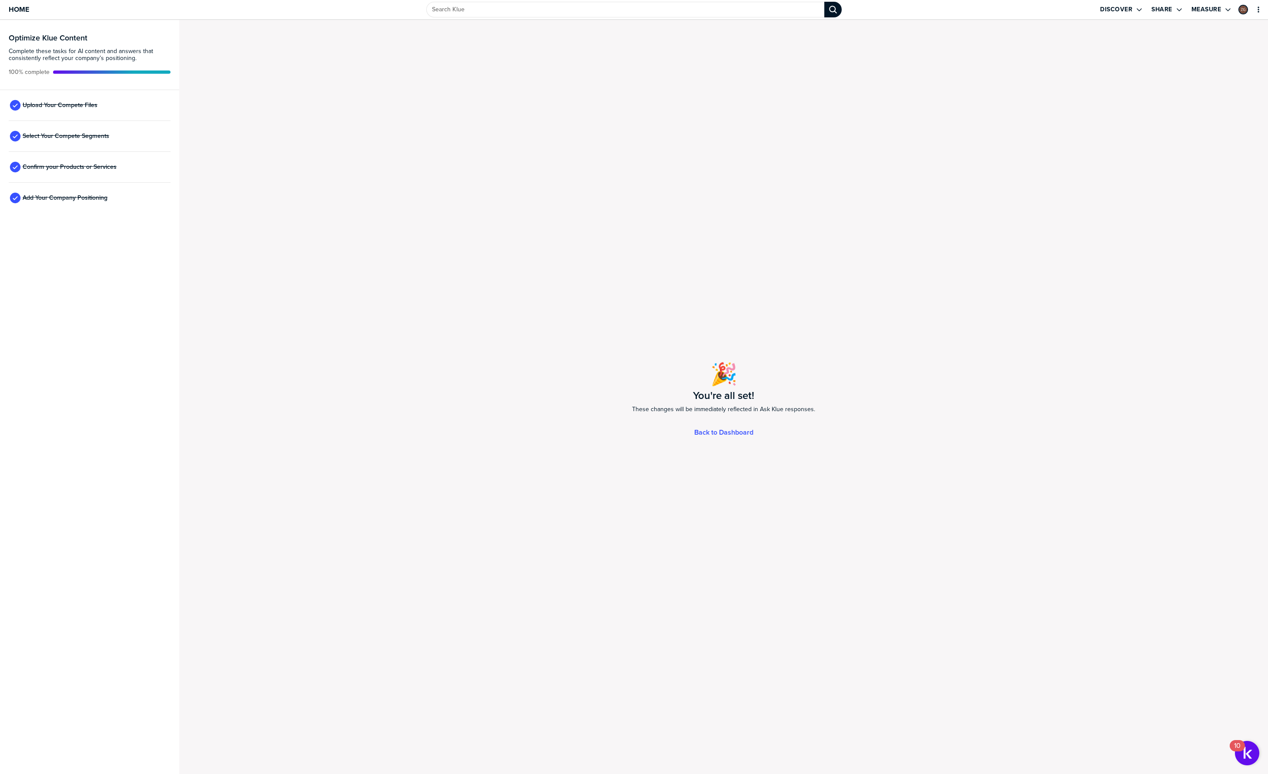
click at [134, 411] on div "Optimize Klue Content Complete these tasks for AI content and answers that cons…" at bounding box center [89, 397] width 179 height 754
click at [21, 8] on span "Home" at bounding box center [19, 9] width 20 height 7
